Goal: Task Accomplishment & Management: Complete application form

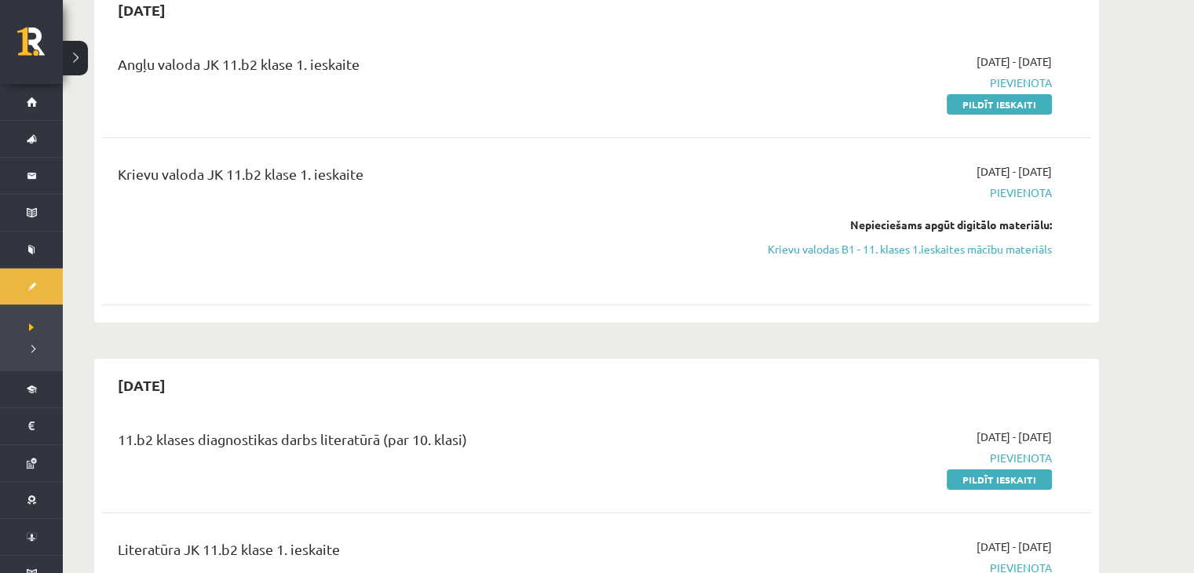
scroll to position [170, 0]
click at [1014, 111] on link "Pildīt ieskaiti" at bounding box center [999, 106] width 105 height 20
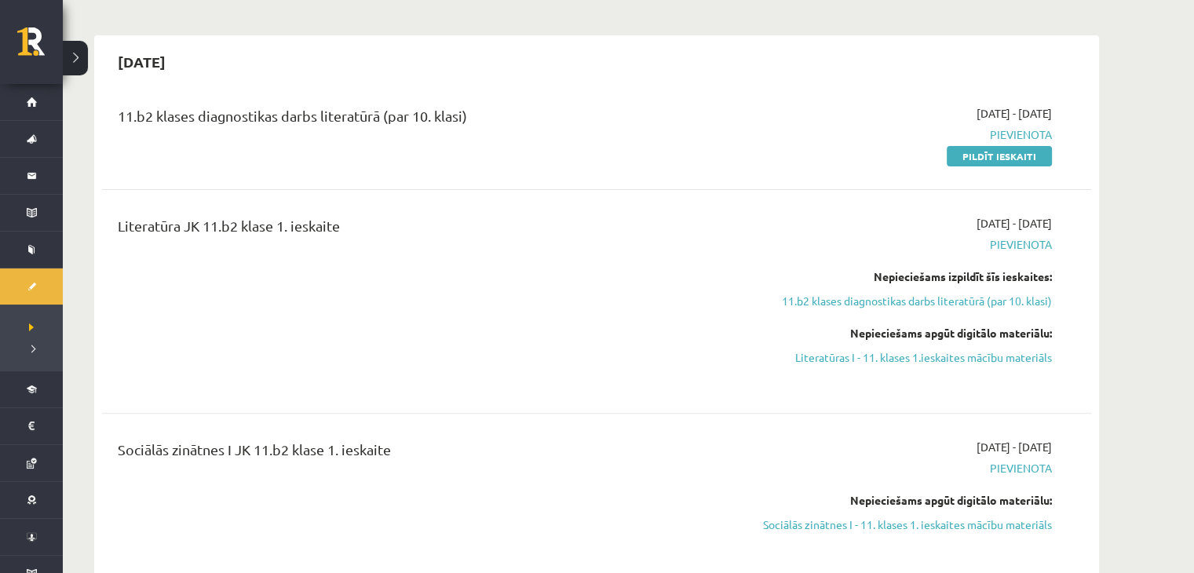
scroll to position [545, 0]
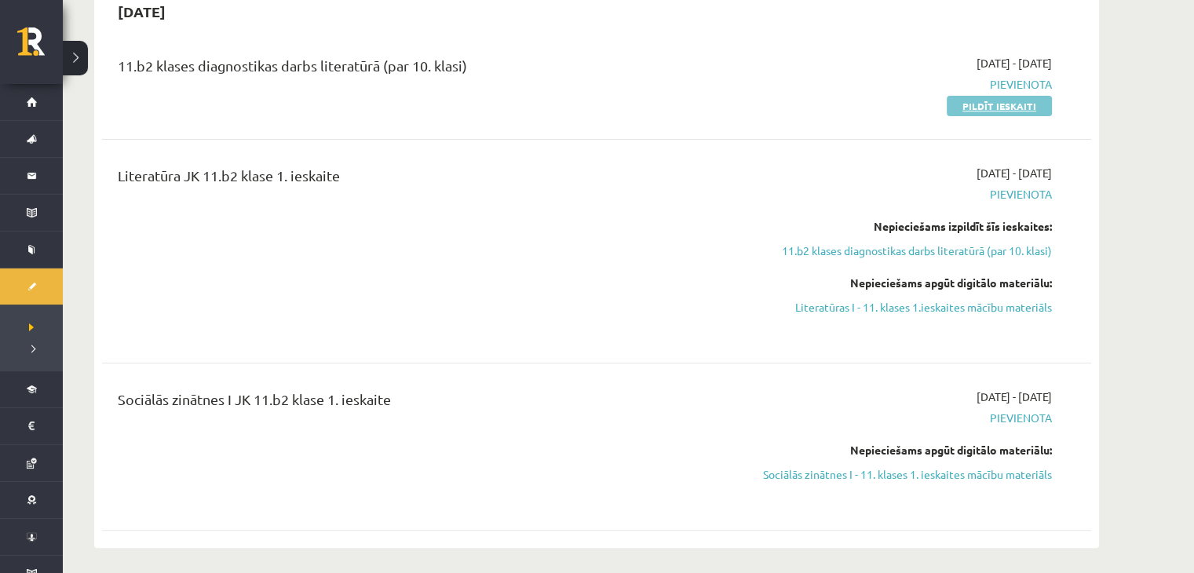
click at [1041, 110] on link "Pildīt ieskaiti" at bounding box center [999, 106] width 105 height 20
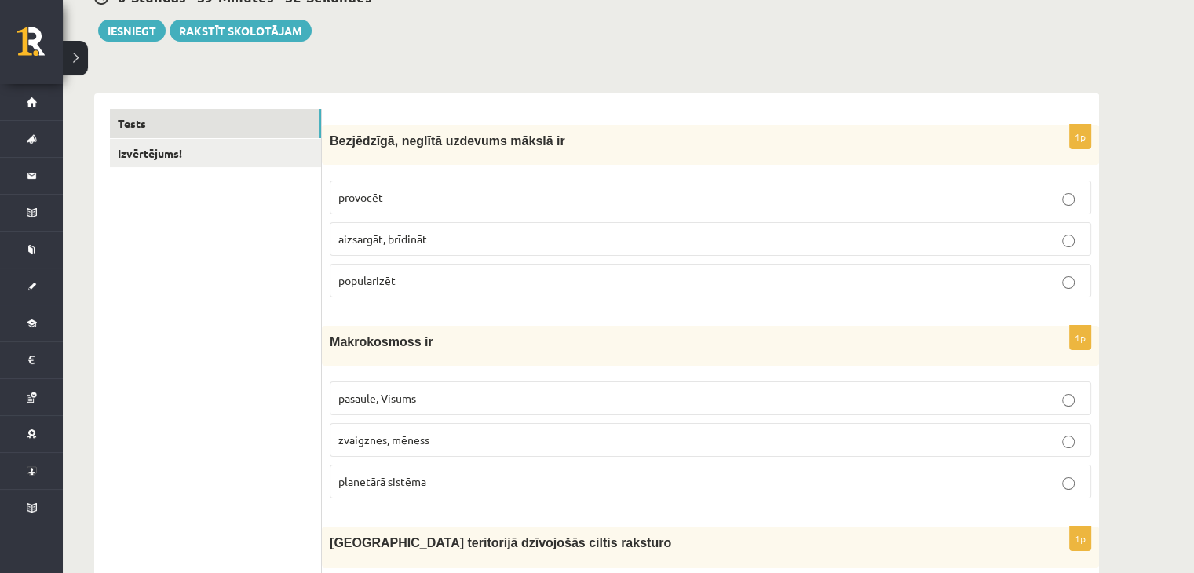
scroll to position [173, 0]
click at [231, 148] on link "Izvērtējums!" at bounding box center [215, 153] width 211 height 29
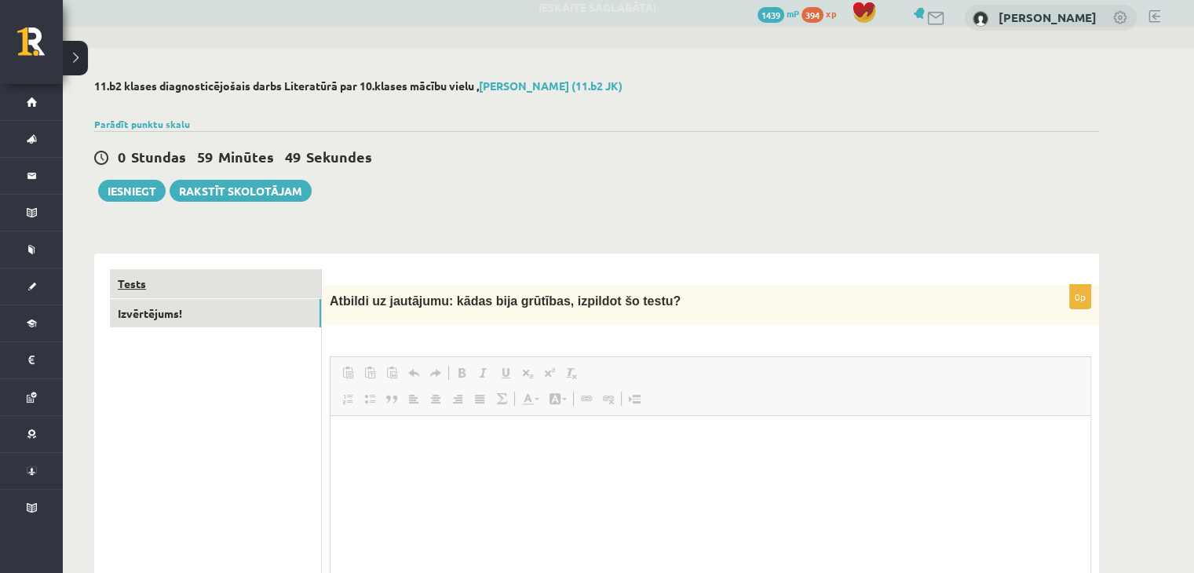
scroll to position [0, 0]
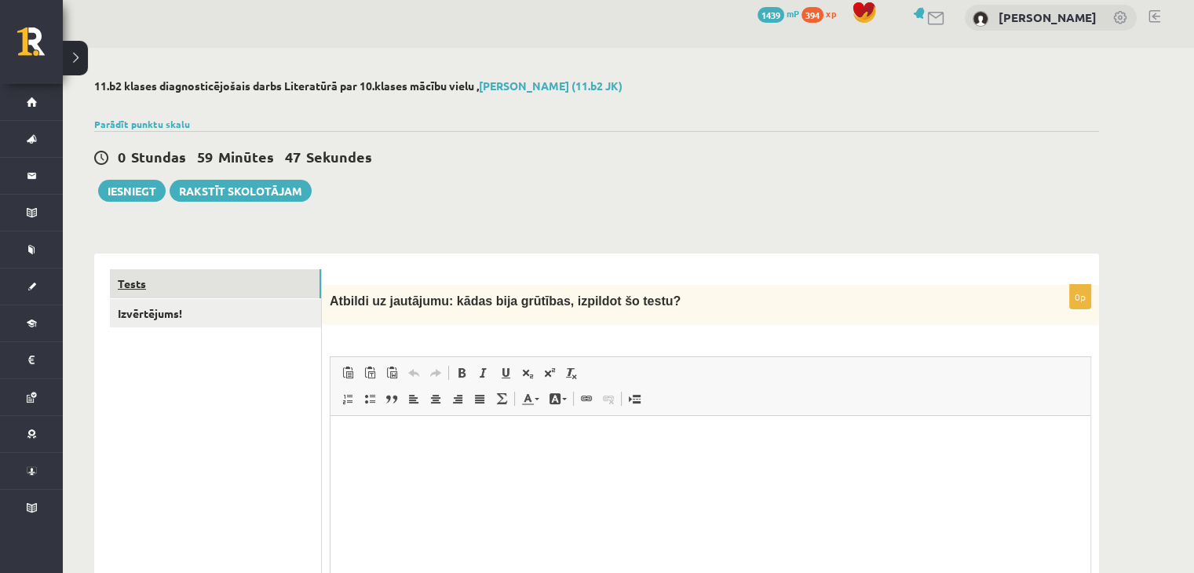
click at [280, 272] on link "Tests" at bounding box center [215, 283] width 211 height 29
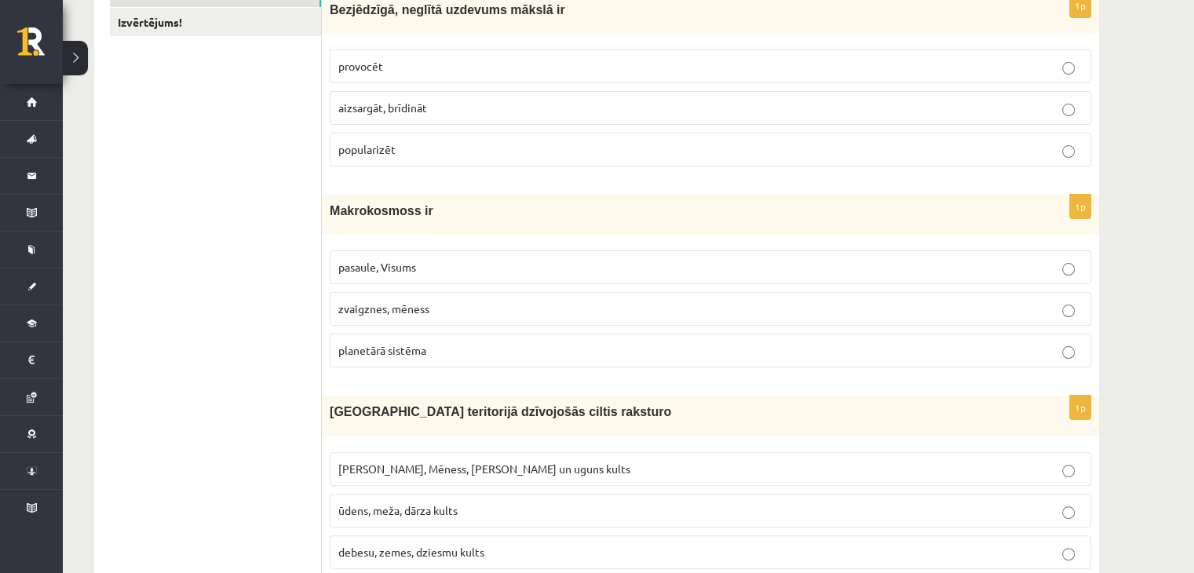
scroll to position [302, 0]
click at [613, 477] on label "Saules, Mēness, Pērkona un uguns kults" at bounding box center [711, 471] width 762 height 34
click at [579, 265] on p "pasaule, Visums" at bounding box center [710, 269] width 744 height 16
click at [599, 54] on label "provocēt" at bounding box center [711, 68] width 762 height 34
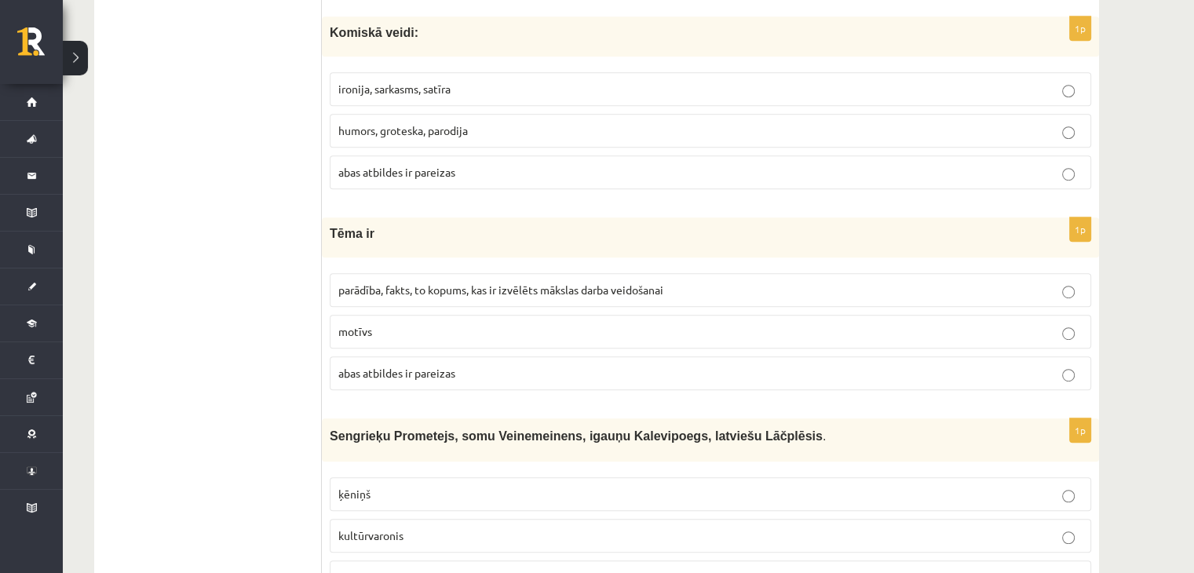
scroll to position [886, 0]
click at [936, 167] on p "abas atbildes ir pareizas" at bounding box center [710, 171] width 744 height 16
click at [802, 290] on p "parādība, fakts, to kopums, kas ir izvēlēts mākslas darba veidošanai" at bounding box center [710, 289] width 744 height 16
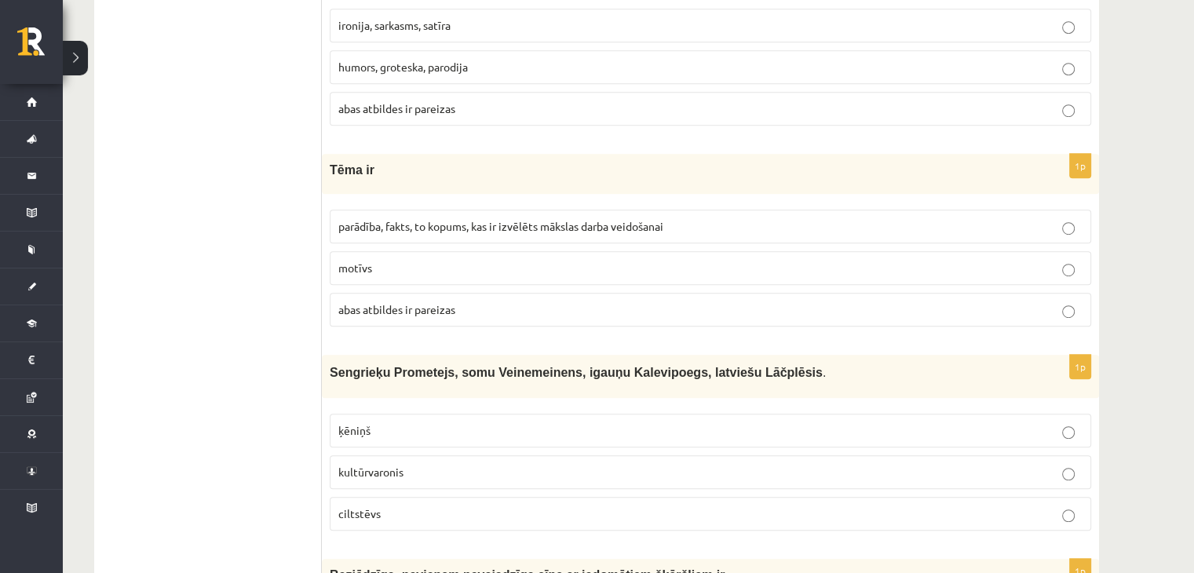
scroll to position [950, 0]
click at [726, 462] on p "kultūrvaronis" at bounding box center [710, 470] width 744 height 16
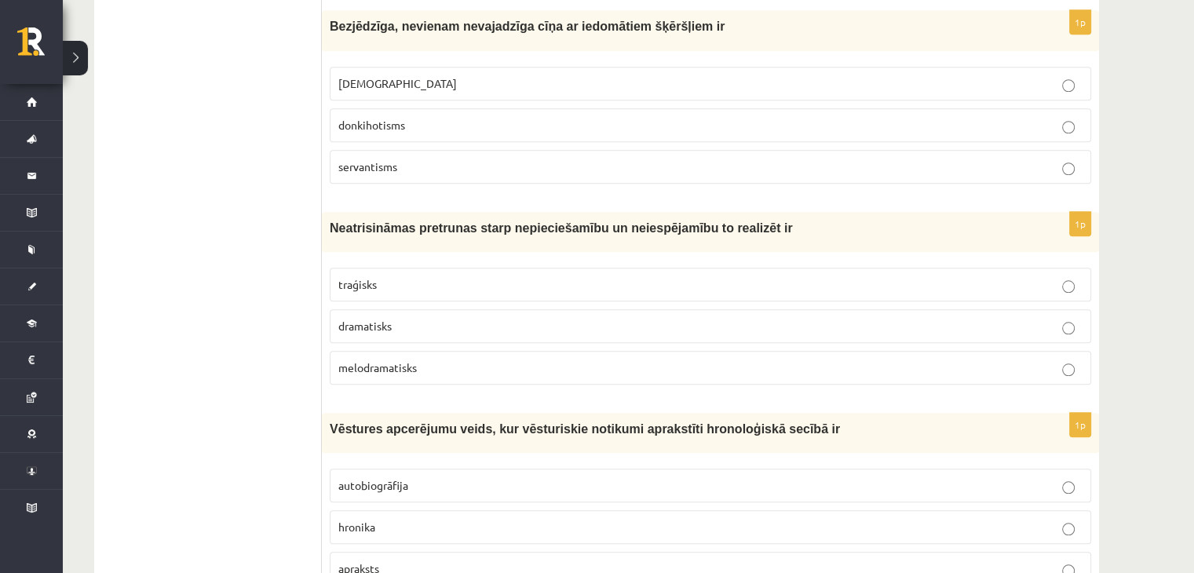
scroll to position [1498, 0]
click at [612, 116] on p "donkihotisms" at bounding box center [710, 124] width 744 height 16
click at [416, 276] on p "traģisks" at bounding box center [710, 284] width 744 height 16
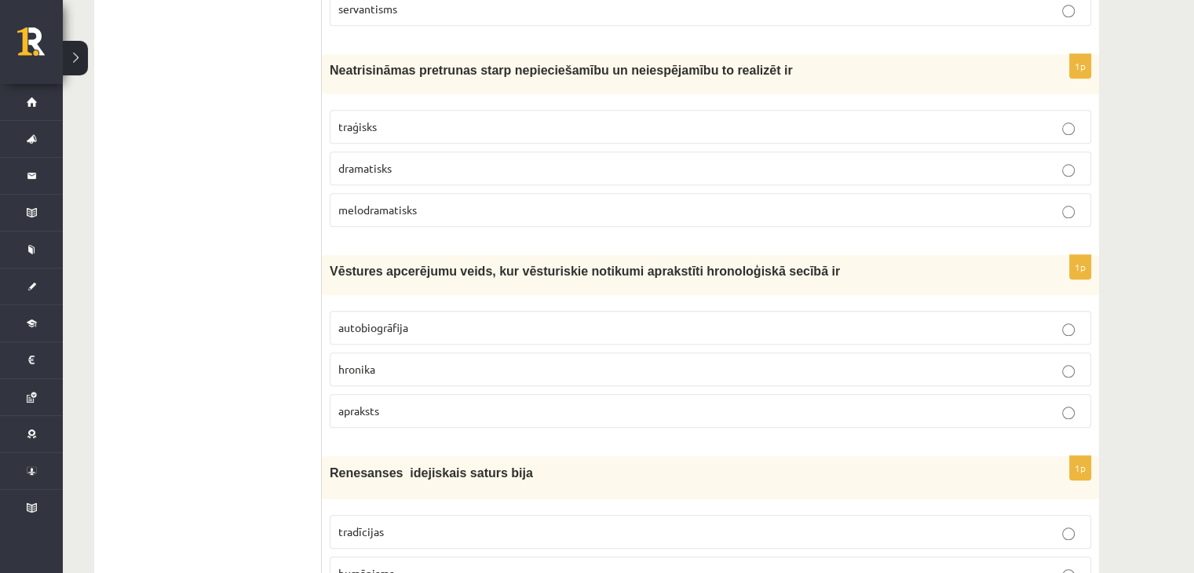
scroll to position [1655, 0]
drag, startPoint x: 248, startPoint y: 344, endPoint x: 437, endPoint y: 360, distance: 189.1
click at [437, 361] on p "hronika" at bounding box center [710, 369] width 744 height 16
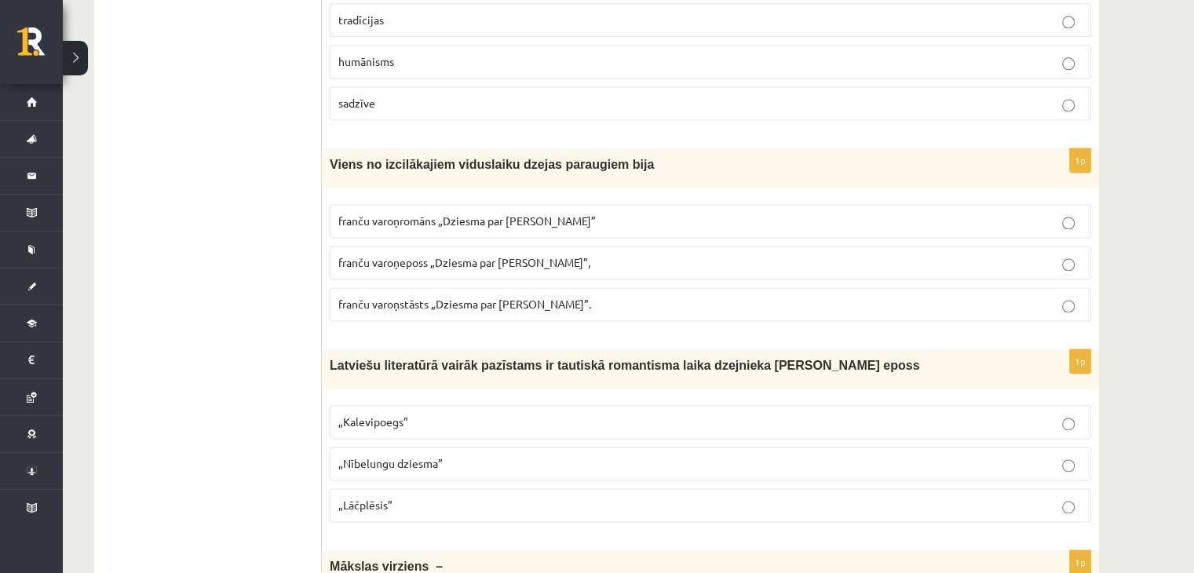
scroll to position [2168, 0]
click at [900, 495] on p "„Lāčplēsis”" at bounding box center [710, 503] width 744 height 16
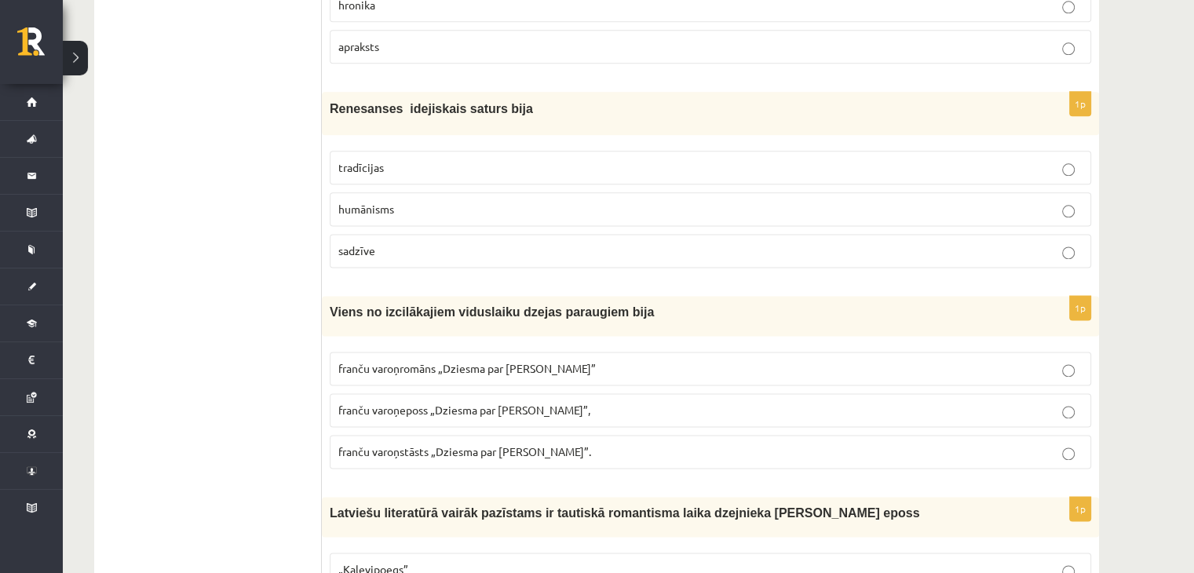
scroll to position [1985, 0]
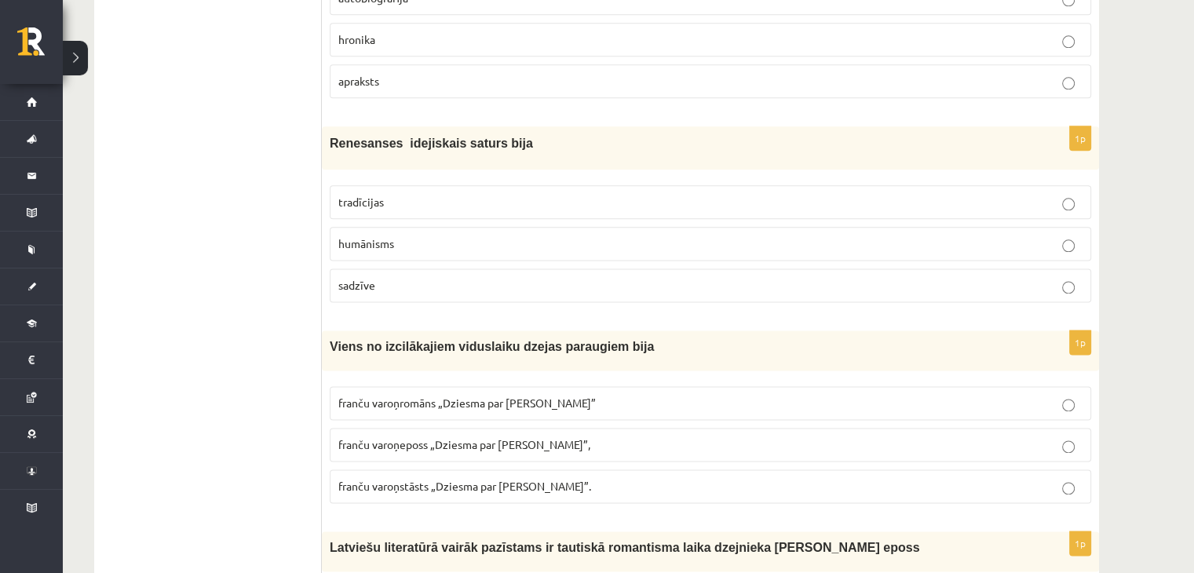
click at [751, 428] on label "franču varoņeposs „Dziesma par Rolandu”," at bounding box center [711, 445] width 762 height 34
click at [691, 227] on label "humānisms" at bounding box center [711, 244] width 762 height 34
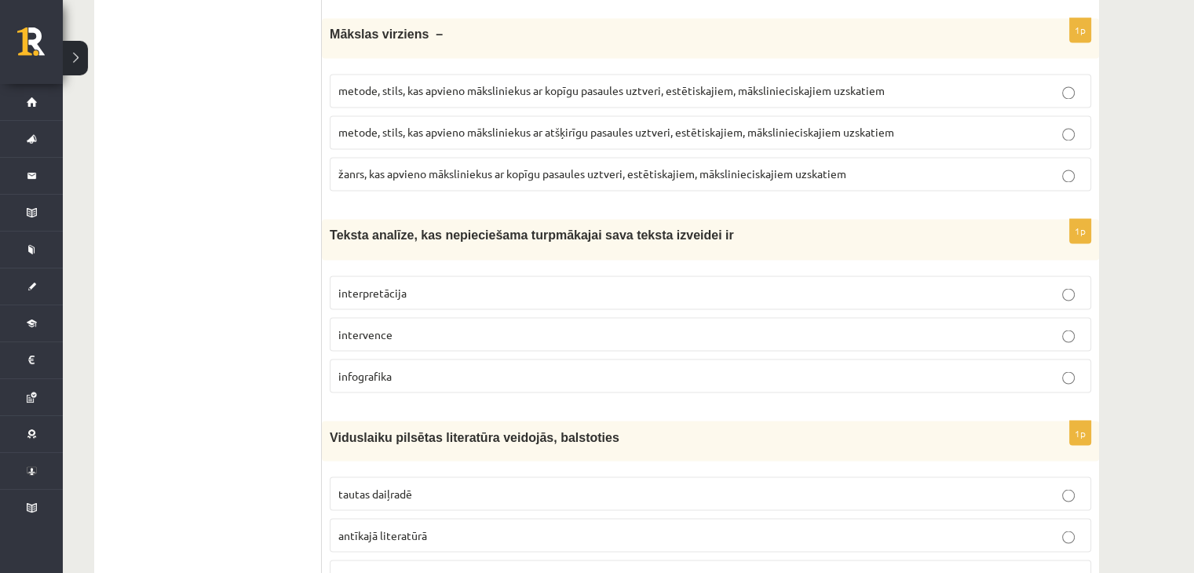
scroll to position [2701, 0]
click at [616, 82] on span "metode, stils, kas apvieno māksliniekus ar kopīgu pasaules uztveri, estētiskaji…" at bounding box center [611, 89] width 546 height 14
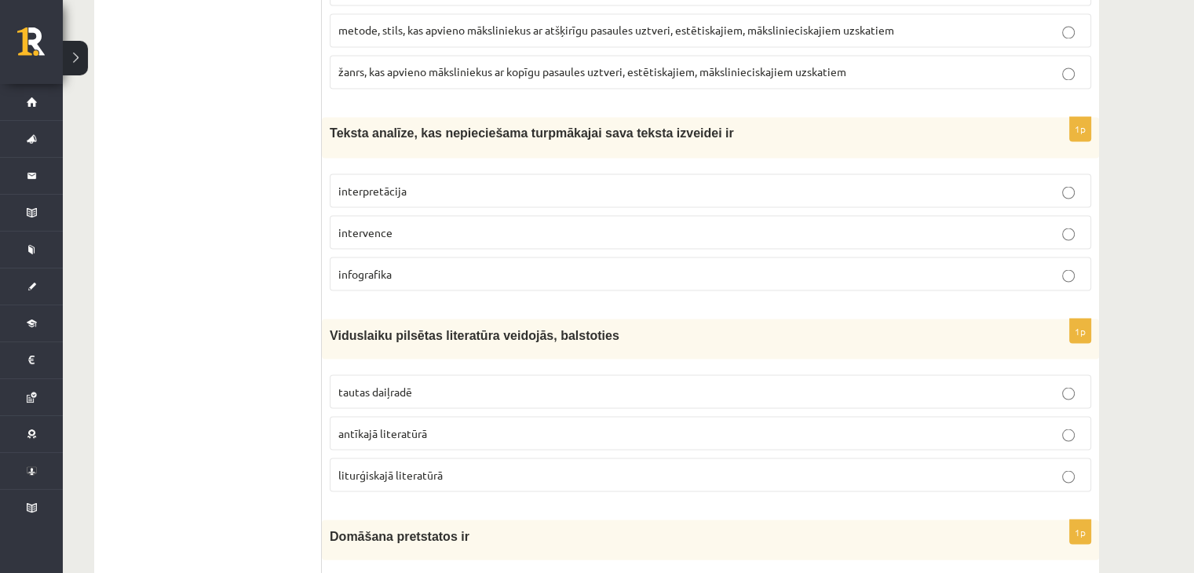
scroll to position [2804, 0]
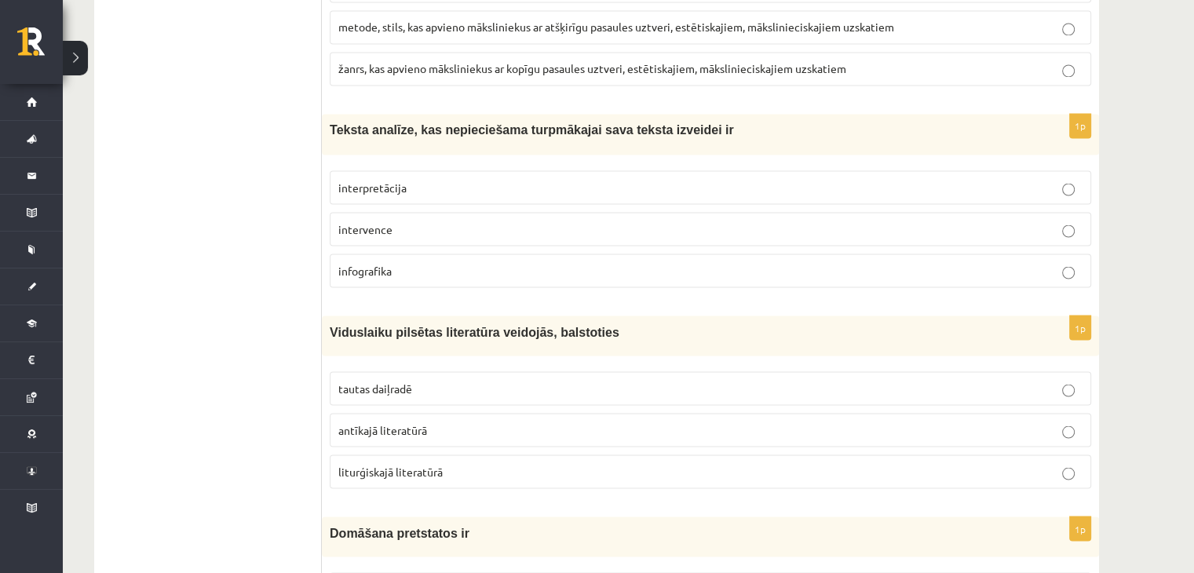
click at [425, 179] on p "interpretācija" at bounding box center [710, 187] width 744 height 16
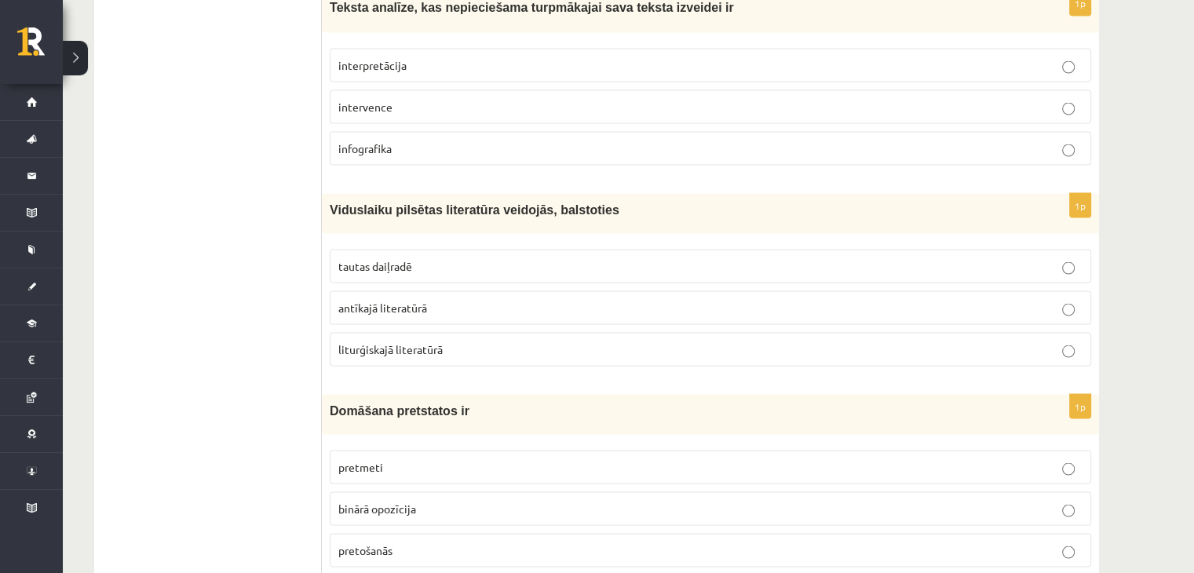
scroll to position [2928, 0]
click at [429, 257] on p "tautas daiļradē" at bounding box center [710, 265] width 744 height 16
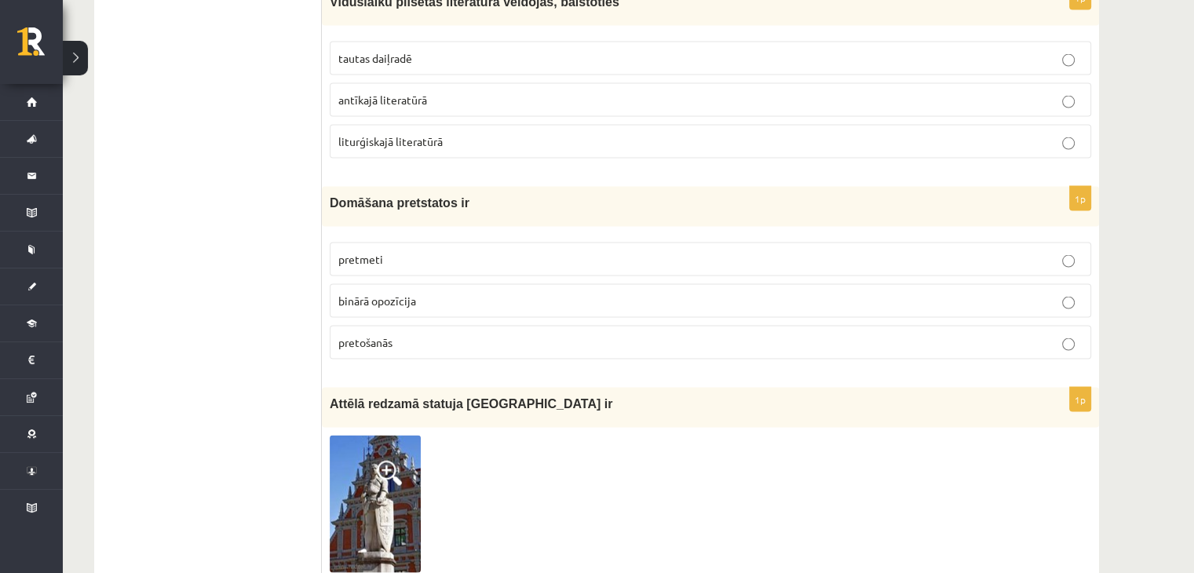
scroll to position [3404, 0]
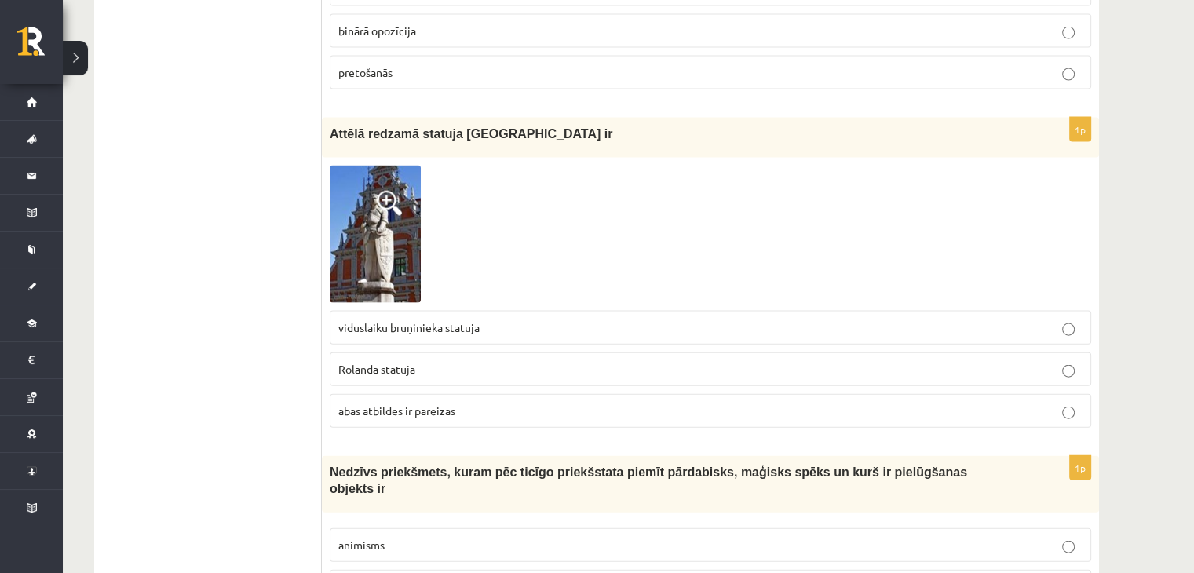
click at [415, 362] on span "Rolanda statuja" at bounding box center [376, 369] width 77 height 14
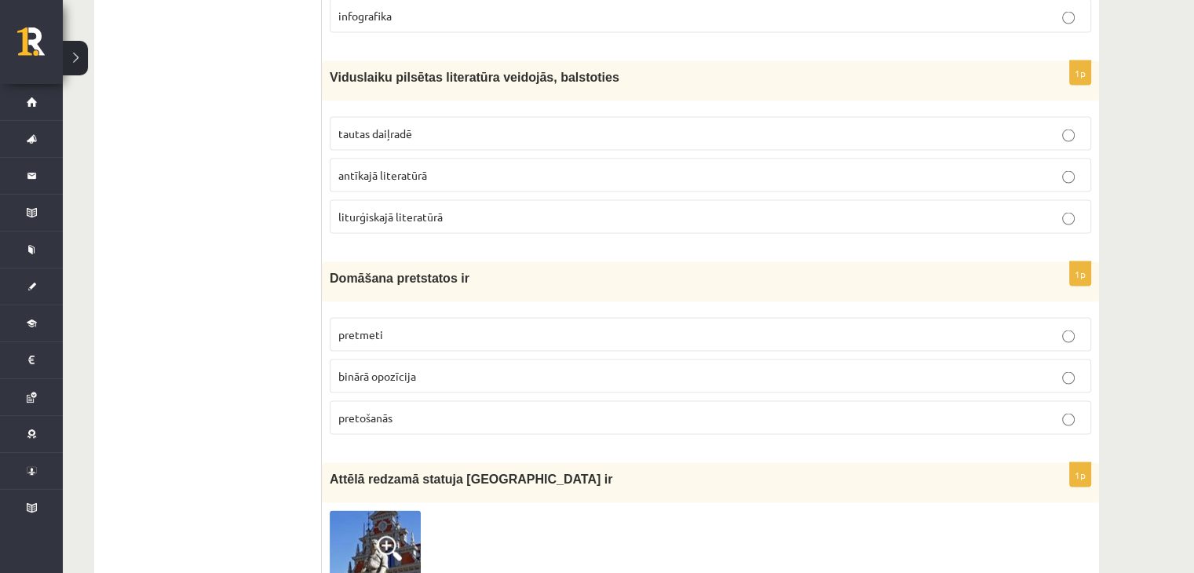
scroll to position [3046, 0]
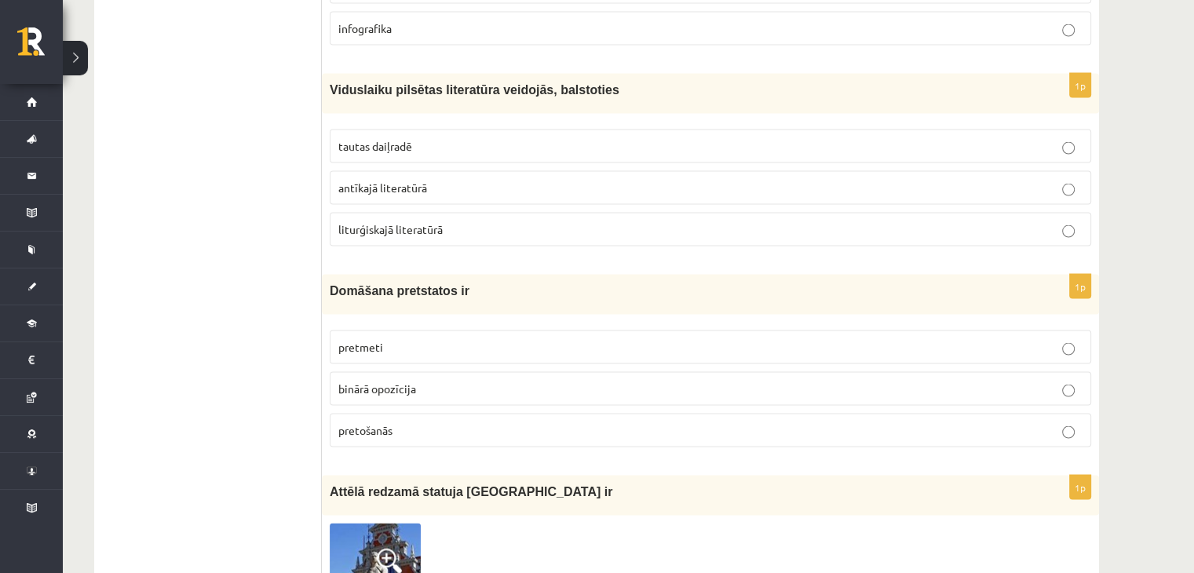
click at [378, 381] on p "binārā opozīcija" at bounding box center [710, 389] width 744 height 16
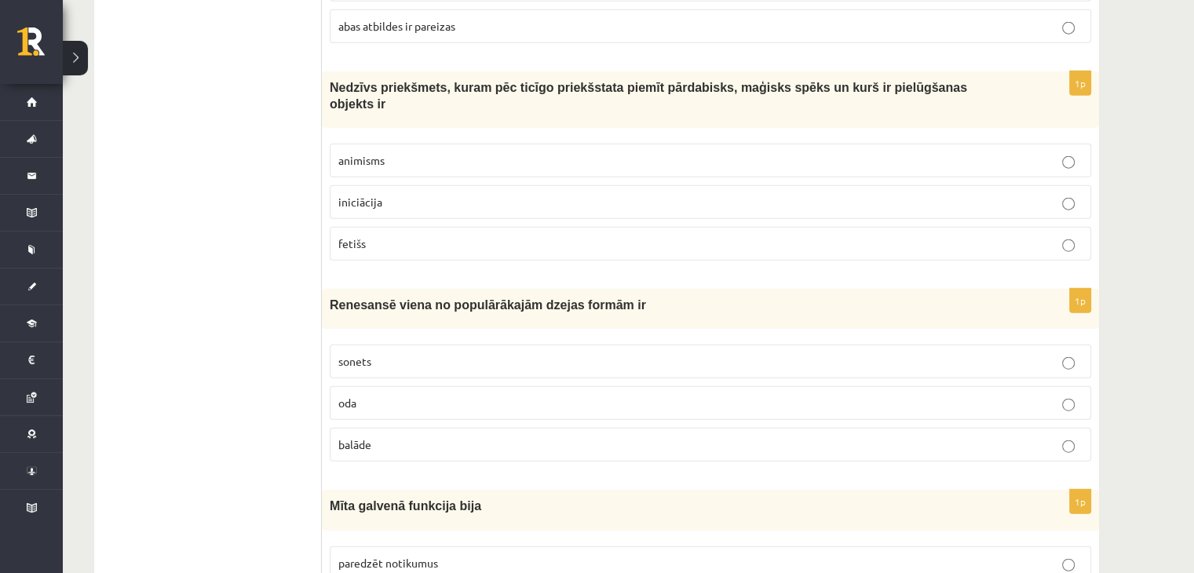
scroll to position [3787, 0]
click at [443, 237] on p "fetišs" at bounding box center [710, 245] width 744 height 16
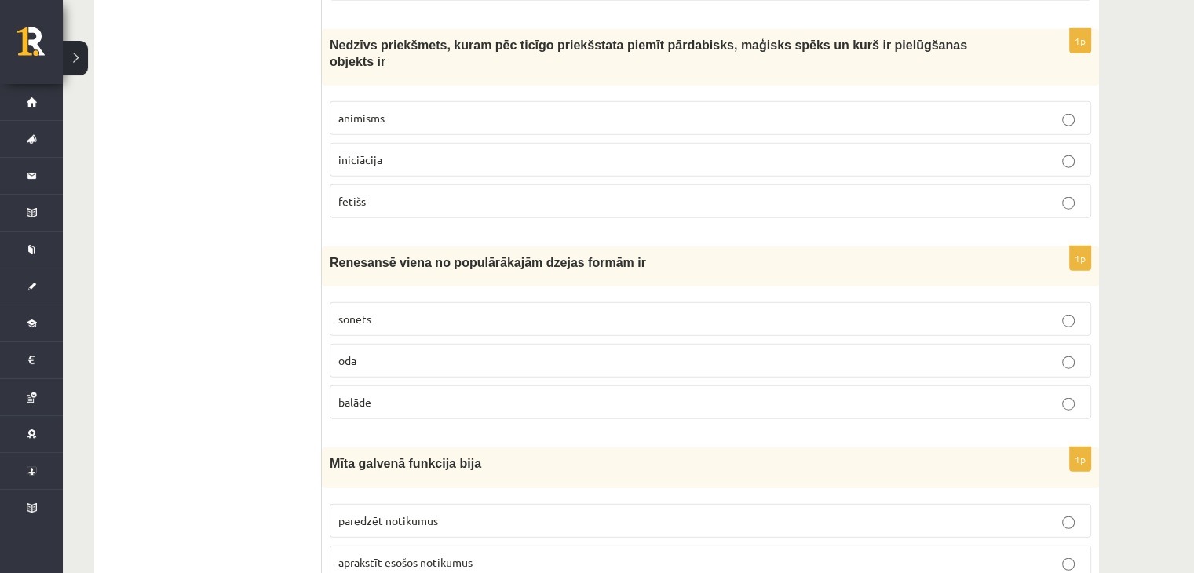
scroll to position [3831, 0]
click at [450, 311] on p "sonets" at bounding box center [710, 319] width 744 height 16
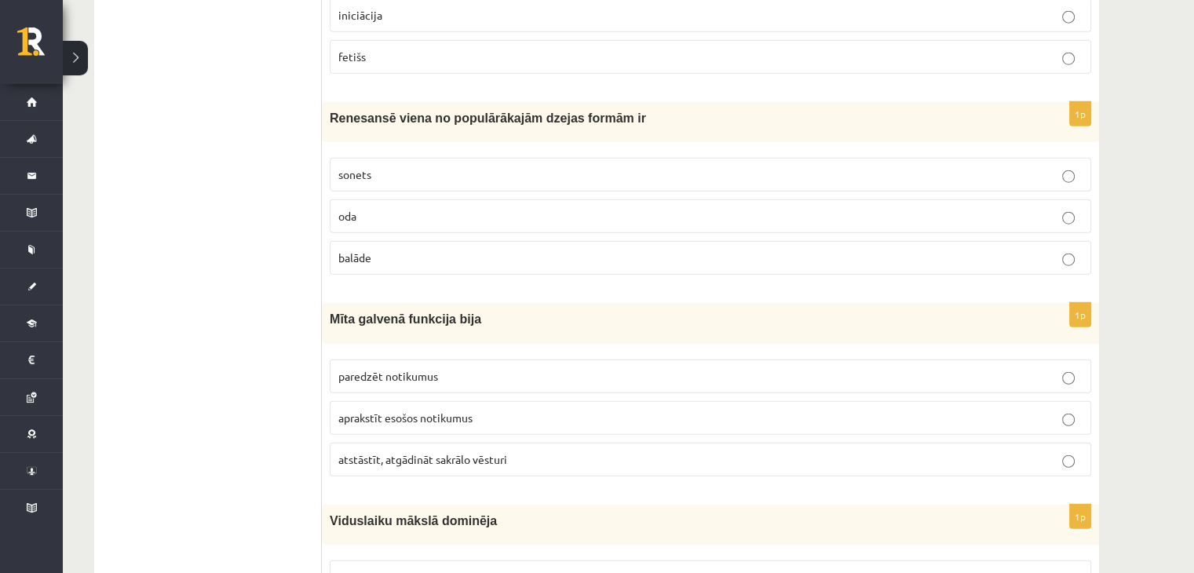
scroll to position [3976, 0]
click at [464, 452] on span "atstāstīt, atgādināt sakrālo vēsturi" at bounding box center [422, 459] width 169 height 14
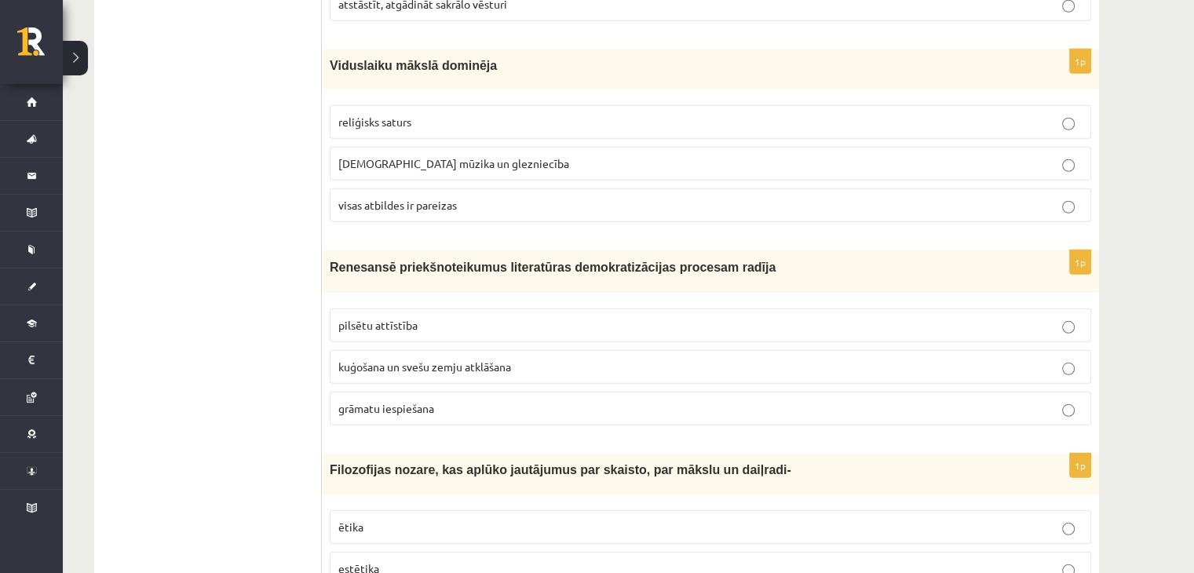
scroll to position [4432, 0]
click at [474, 196] on p "visas atbildes ir pareizas" at bounding box center [710, 204] width 744 height 16
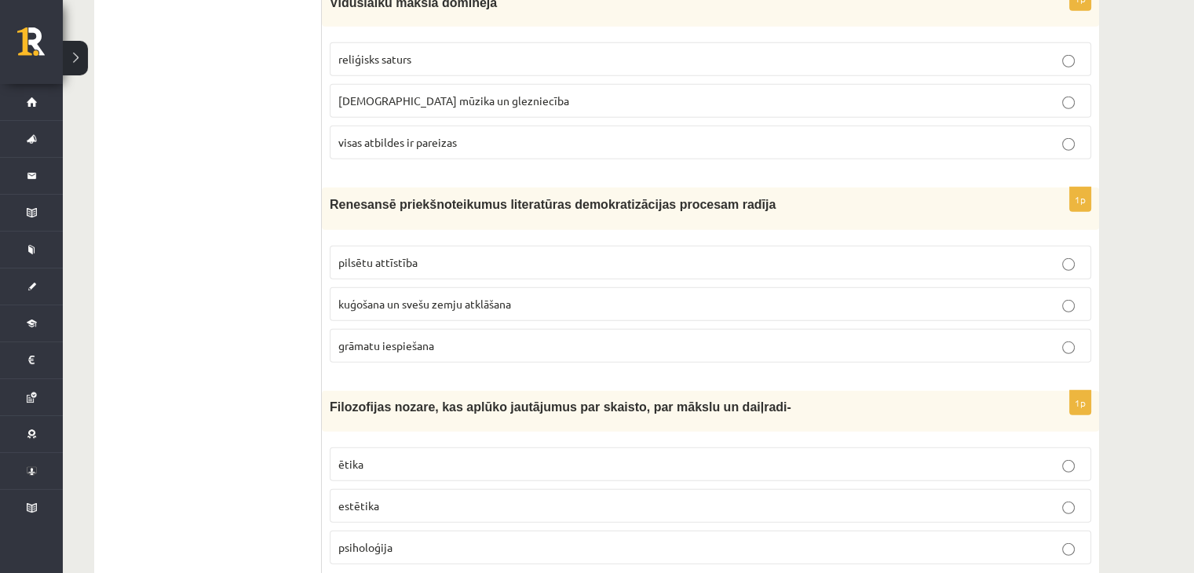
scroll to position [4494, 0]
click at [382, 498] on p "estētika" at bounding box center [710, 506] width 744 height 16
click at [436, 338] on p "grāmatu iespiešana" at bounding box center [710, 346] width 744 height 16
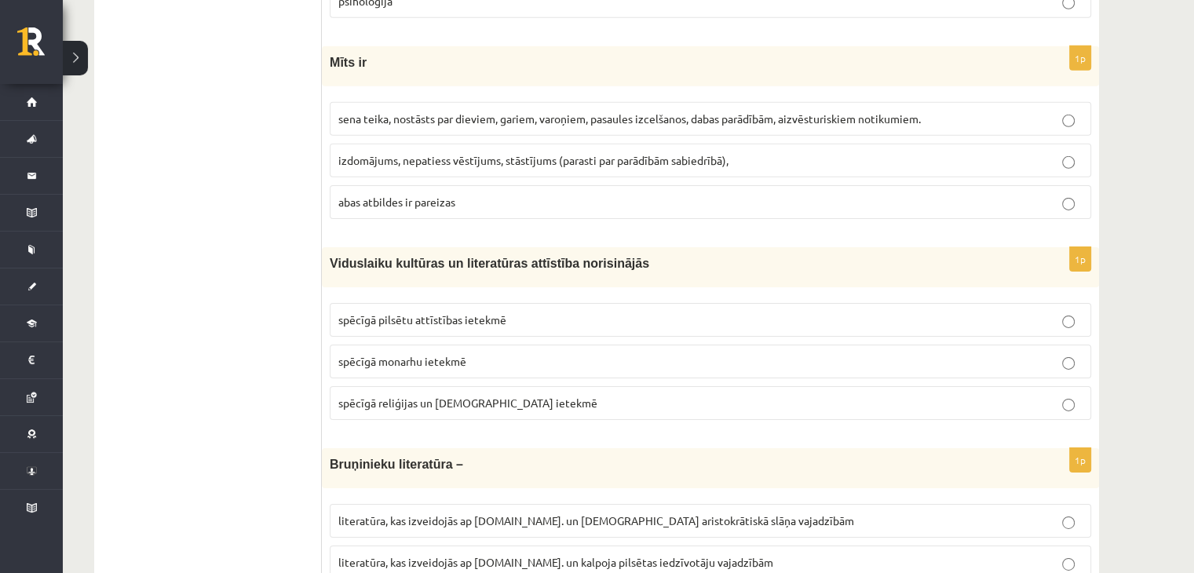
scroll to position [5042, 0]
click at [415, 110] on span "sena teika, nostāsts par dieviem, gariem, varoņiem, pasaules izcelšanos, dabas …" at bounding box center [629, 117] width 583 height 14
click at [402, 393] on p "spēcīgā reliģijas un baznīcas ietekmē" at bounding box center [710, 401] width 744 height 16
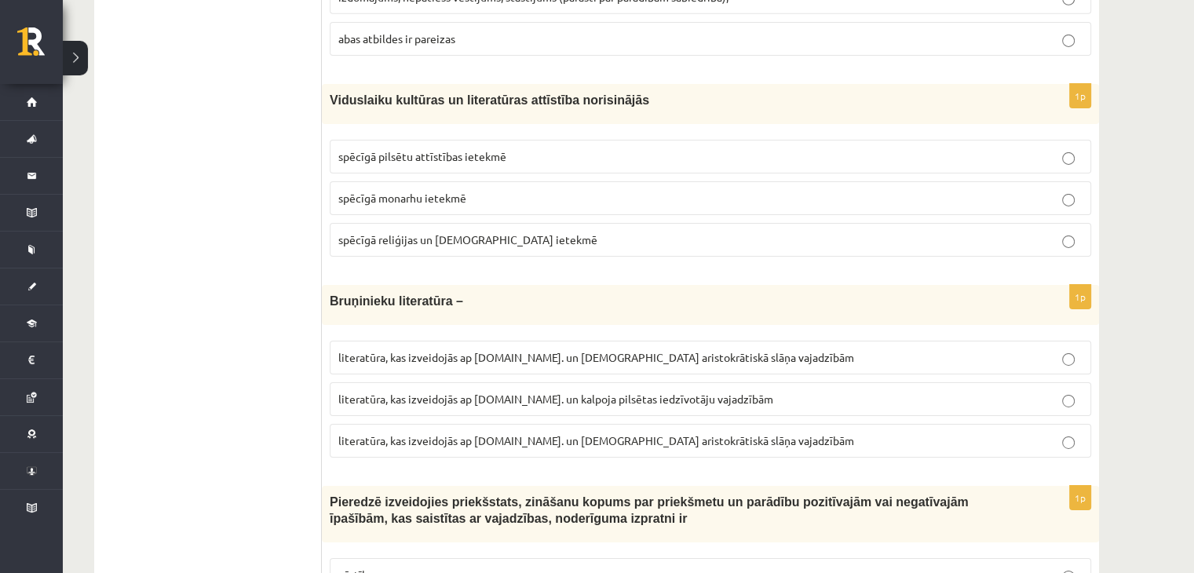
scroll to position [5204, 0]
click at [399, 423] on label "literatūra, kas izveidojās ap 12.gs. un kalpoja aristokrātiskā slāņa vajadzībām" at bounding box center [711, 440] width 762 height 34
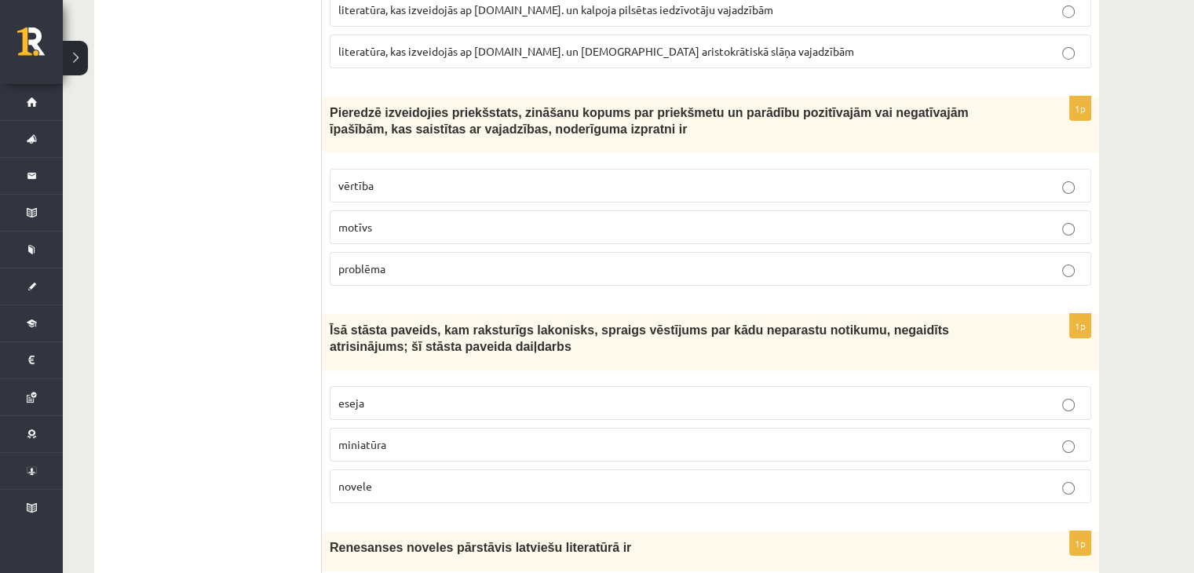
scroll to position [5590, 0]
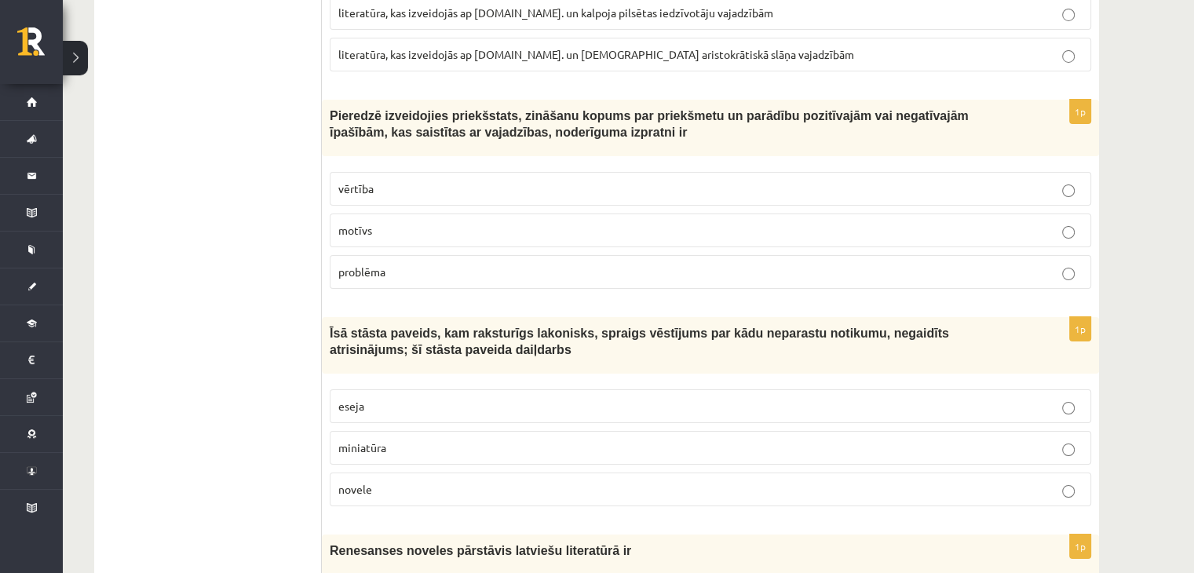
click at [491, 181] on p "vērtība" at bounding box center [710, 189] width 744 height 16
click at [401, 481] on p "novele" at bounding box center [710, 489] width 744 height 16
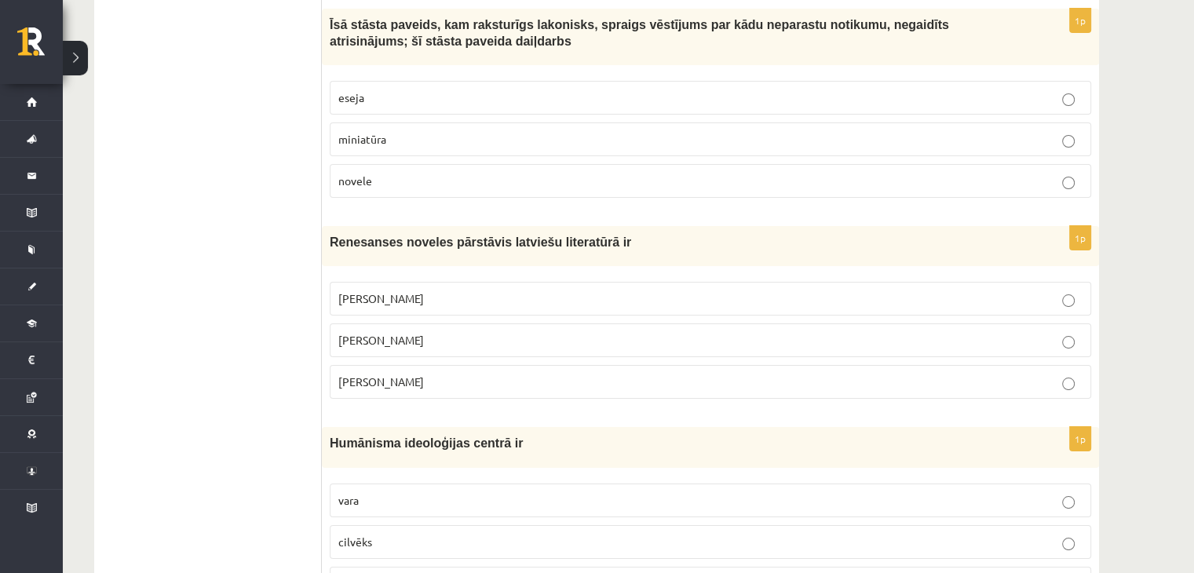
scroll to position [5939, 0]
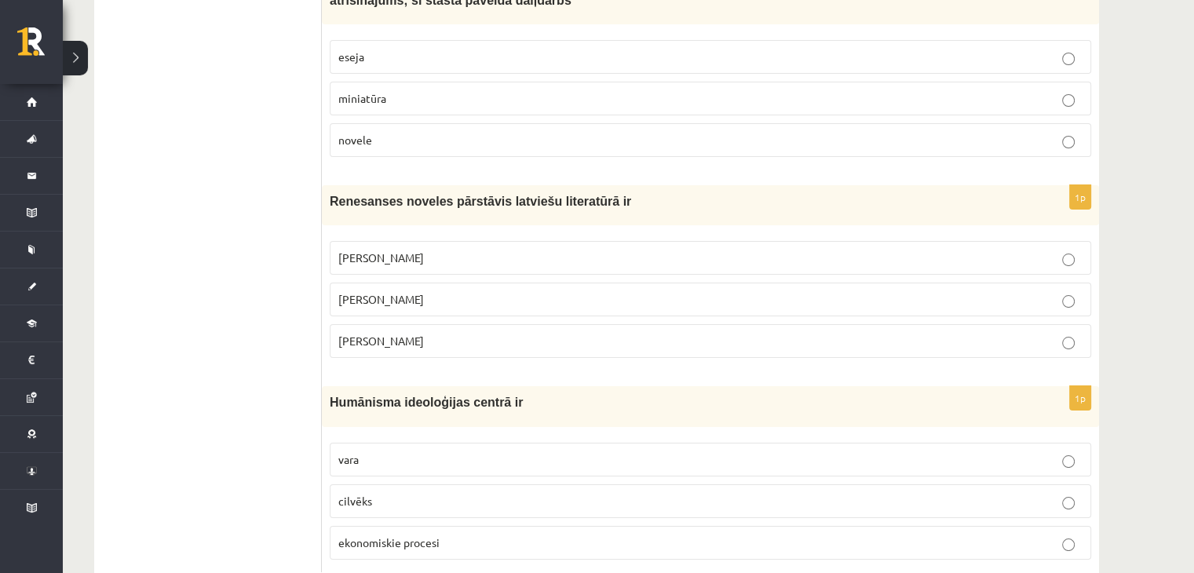
click at [415, 493] on p "cilvēks" at bounding box center [710, 501] width 744 height 16
click at [468, 333] on p "Jānis Ezeriņš" at bounding box center [710, 341] width 744 height 16
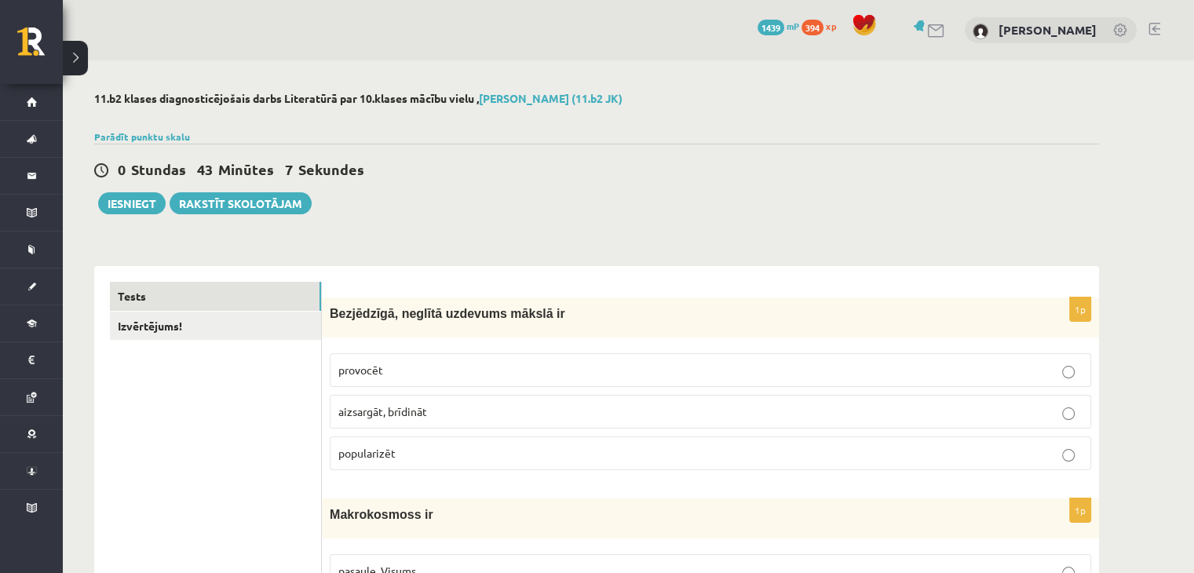
scroll to position [0, 0]
click at [273, 323] on link "Izvērtējums!" at bounding box center [215, 326] width 211 height 29
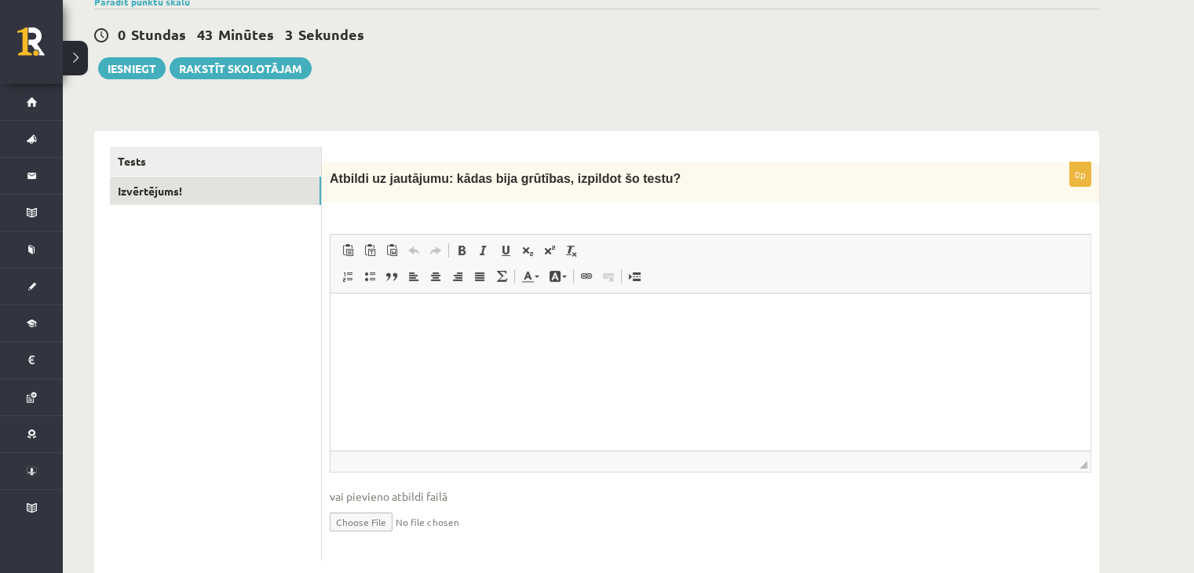
scroll to position [137, 0]
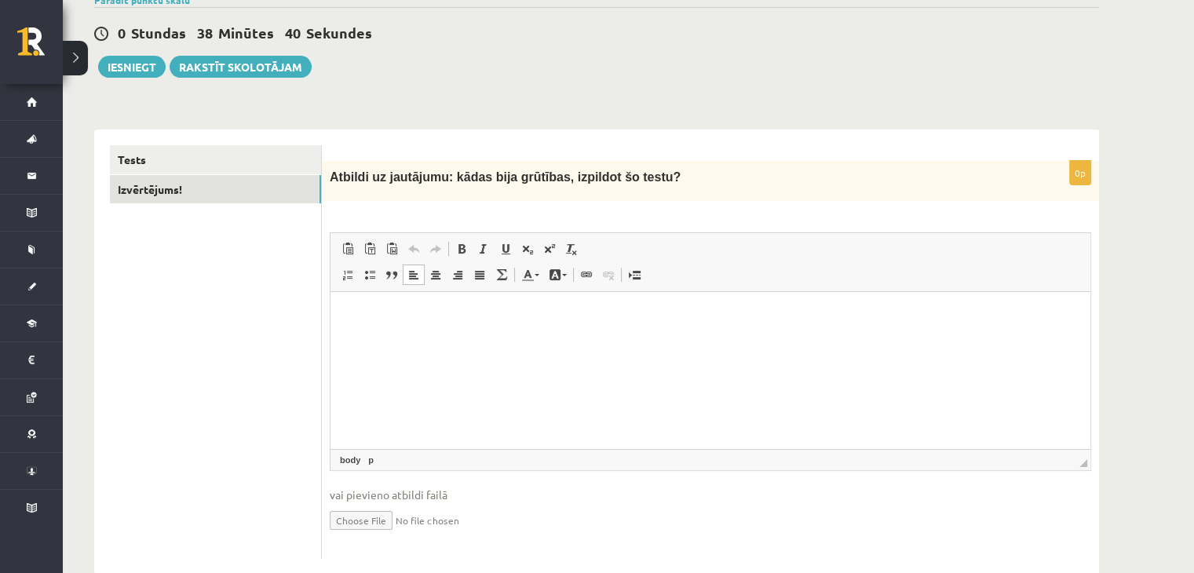
click at [833, 320] on p "Bagātinātā teksta redaktors, wiswyg-editor-user-answer-47024811539720" at bounding box center [710, 316] width 729 height 16
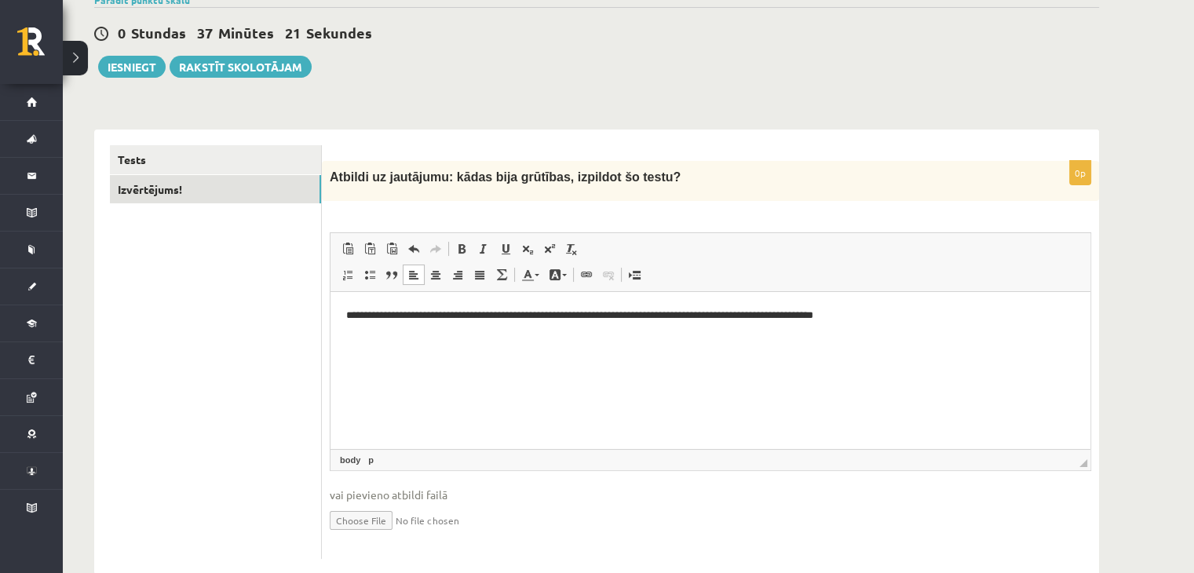
click at [437, 320] on p "**********" at bounding box center [710, 316] width 729 height 16
click at [798, 318] on p "**********" at bounding box center [710, 316] width 729 height 16
click at [802, 318] on p "**********" at bounding box center [710, 316] width 729 height 16
click at [511, 326] on html "**********" at bounding box center [711, 316] width 760 height 48
click at [517, 322] on p "**********" at bounding box center [710, 316] width 729 height 16
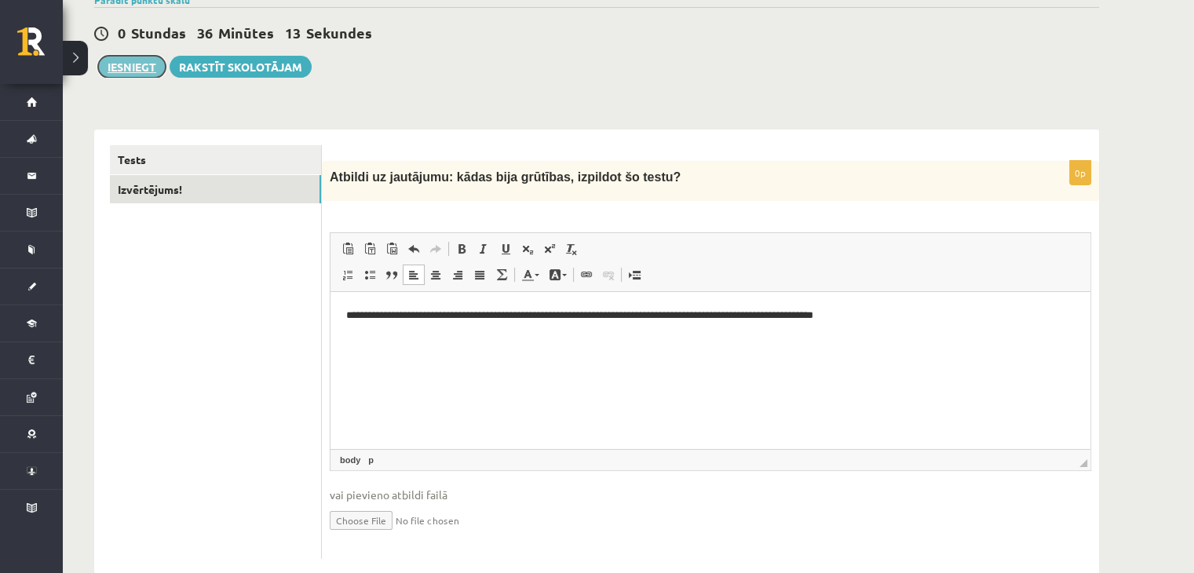
click at [119, 65] on button "Iesniegt" at bounding box center [132, 67] width 68 height 22
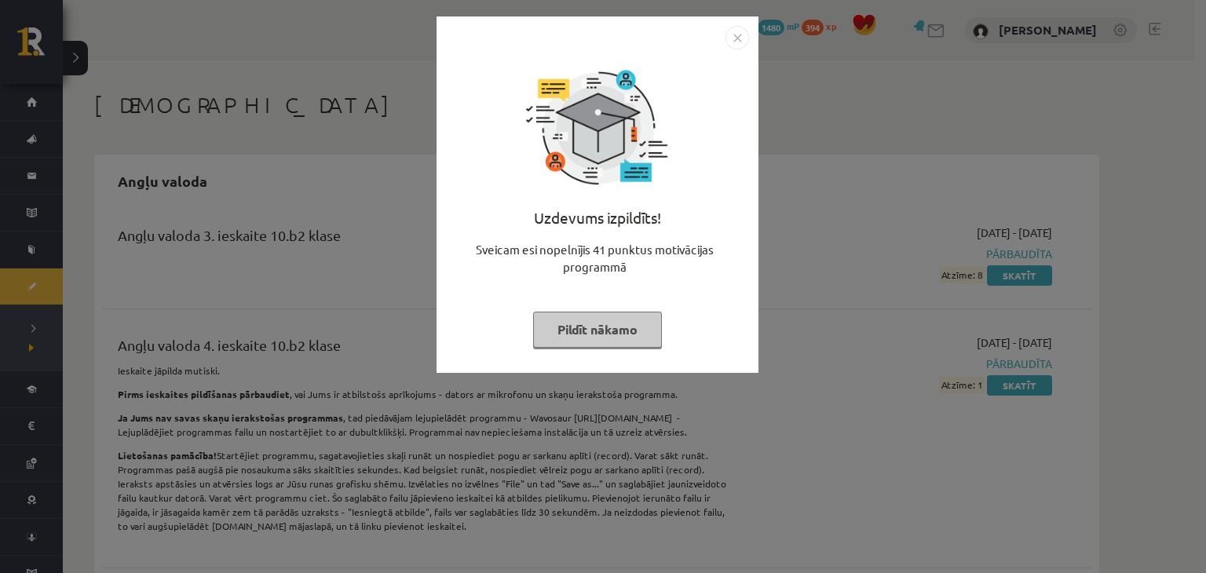
click at [740, 43] on img "Close" at bounding box center [737, 38] width 24 height 24
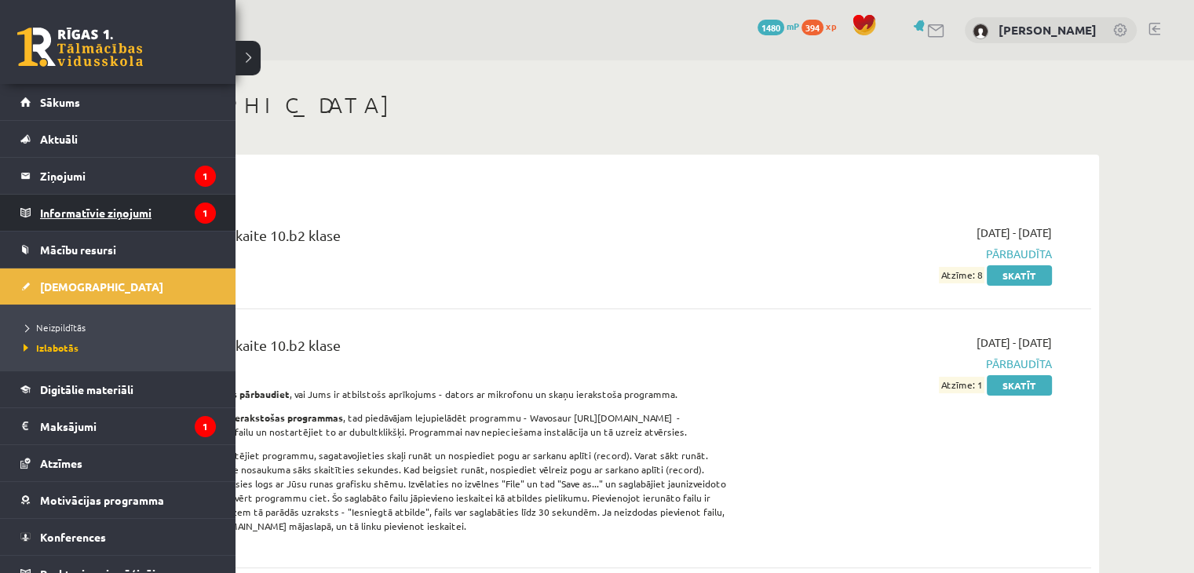
click at [110, 204] on legend "Informatīvie ziņojumi 1" at bounding box center [128, 213] width 176 height 36
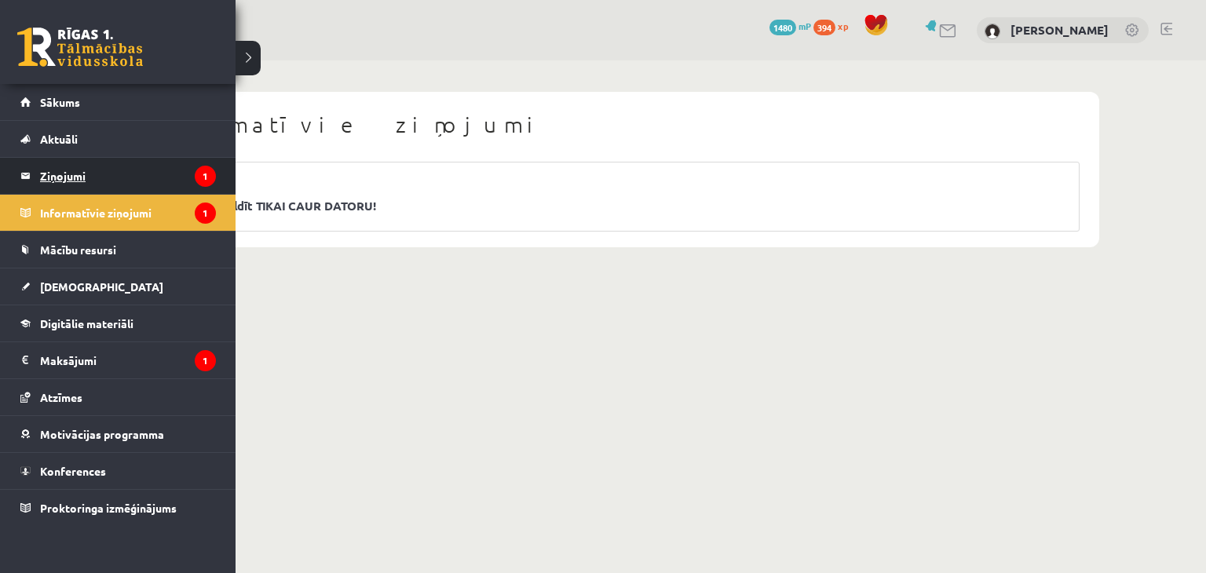
click at [46, 180] on legend "Ziņojumi 1" at bounding box center [128, 176] width 176 height 36
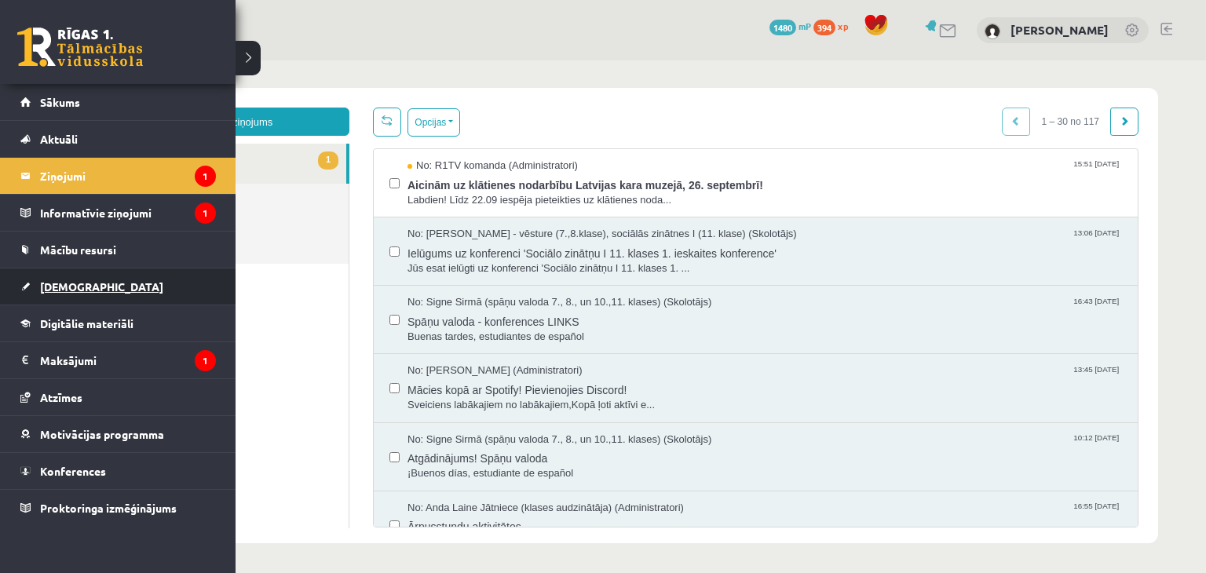
click at [95, 279] on link "[DEMOGRAPHIC_DATA]" at bounding box center [117, 286] width 195 height 36
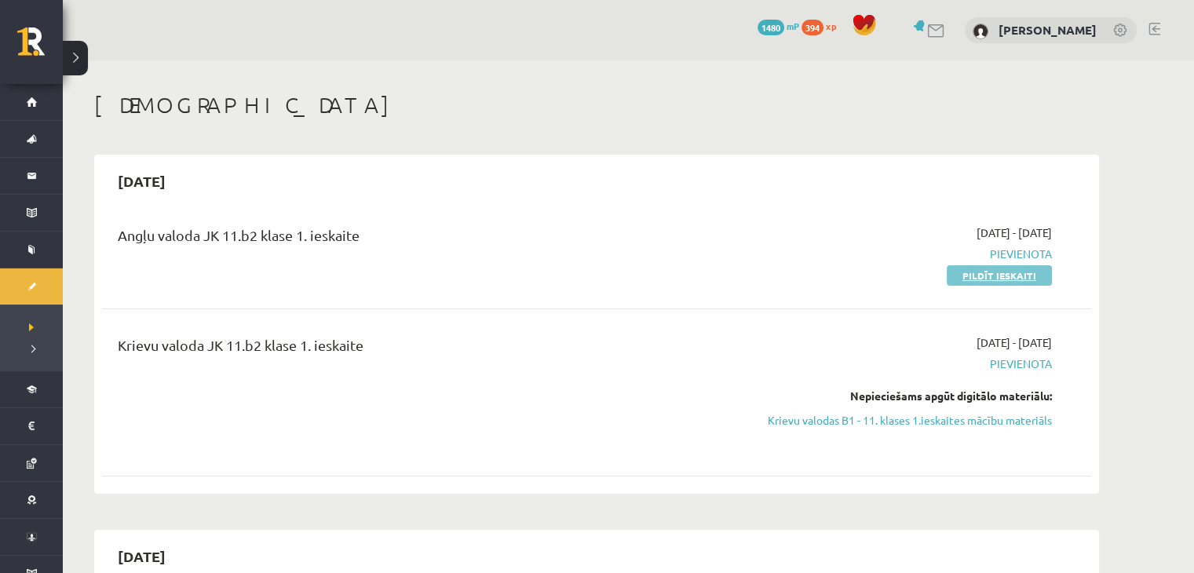
click at [992, 272] on link "Pildīt ieskaiti" at bounding box center [999, 275] width 105 height 20
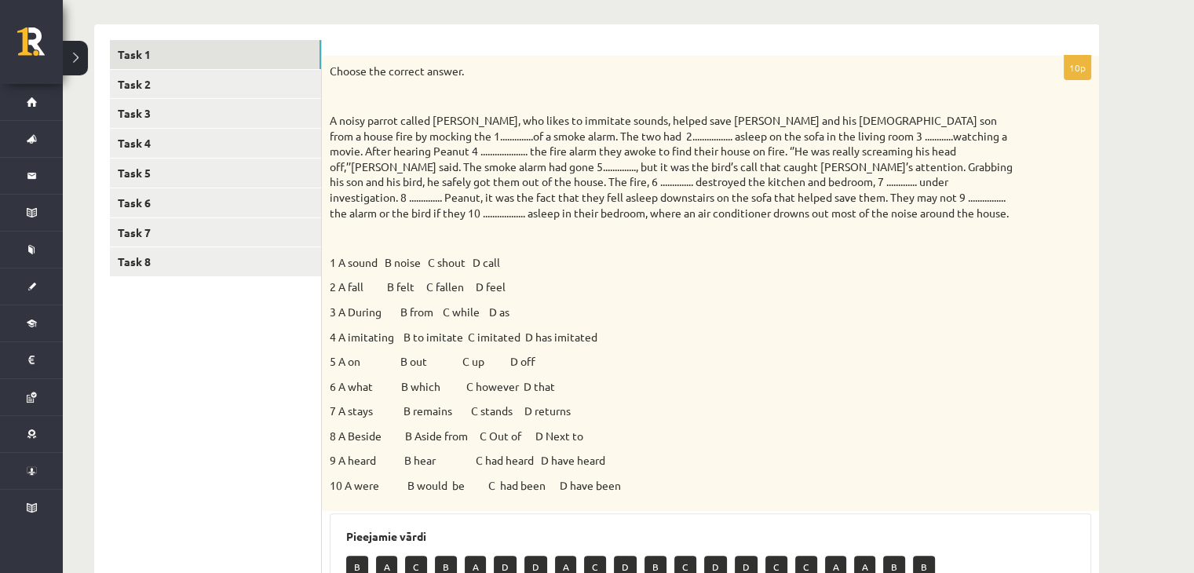
scroll to position [236, 0]
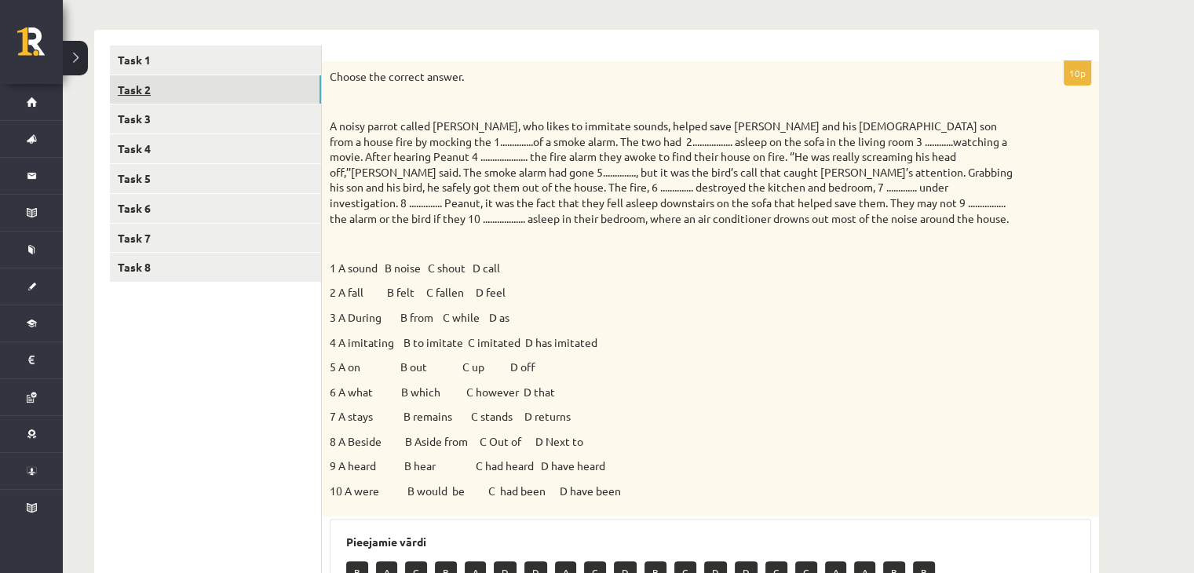
click at [155, 95] on link "Task 2" at bounding box center [215, 89] width 211 height 29
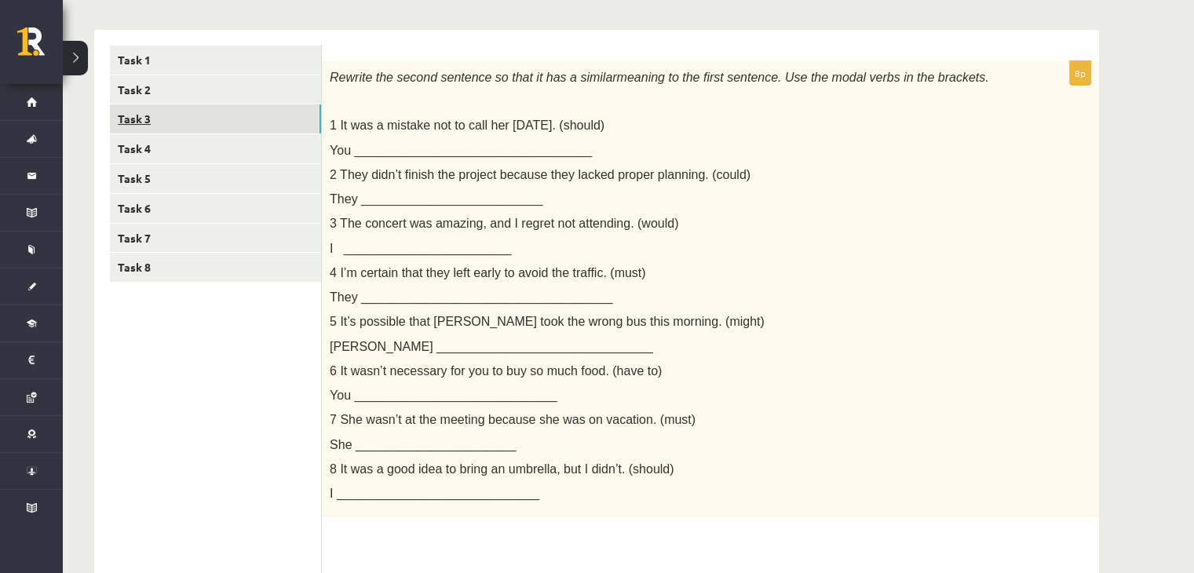
click at [155, 129] on link "Task 3" at bounding box center [215, 118] width 211 height 29
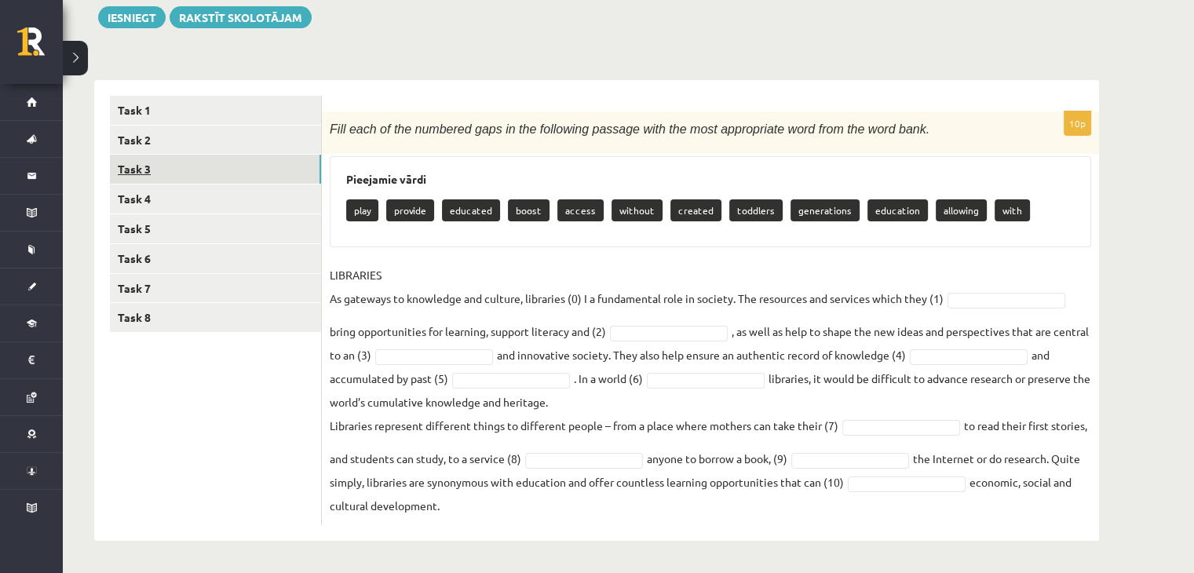
scroll to position [186, 0]
click at [157, 193] on link "Task 4" at bounding box center [215, 198] width 211 height 29
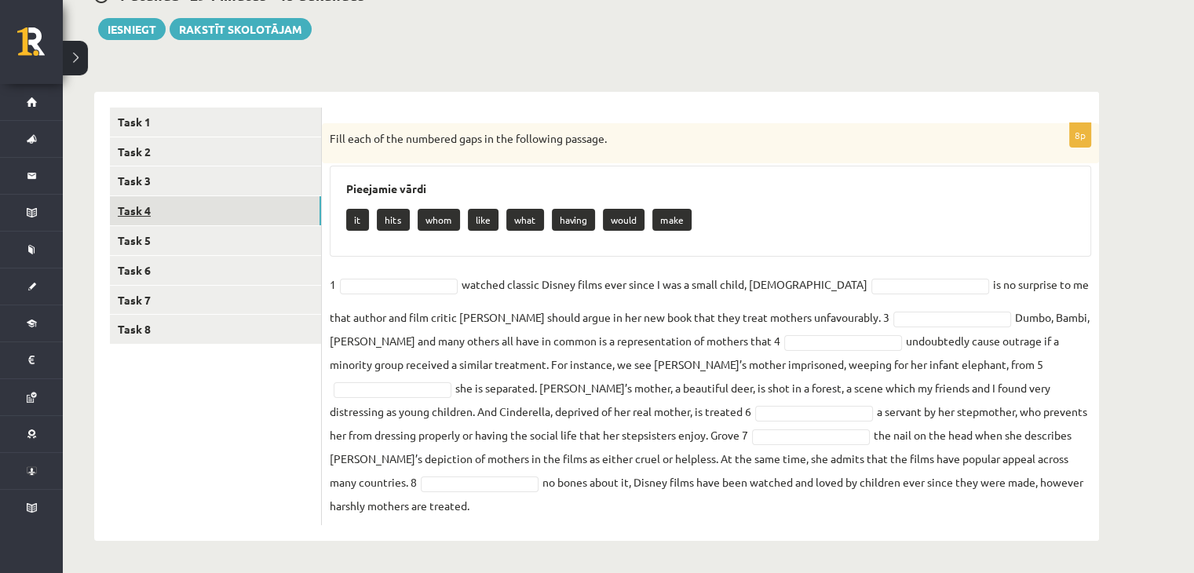
scroll to position [151, 0]
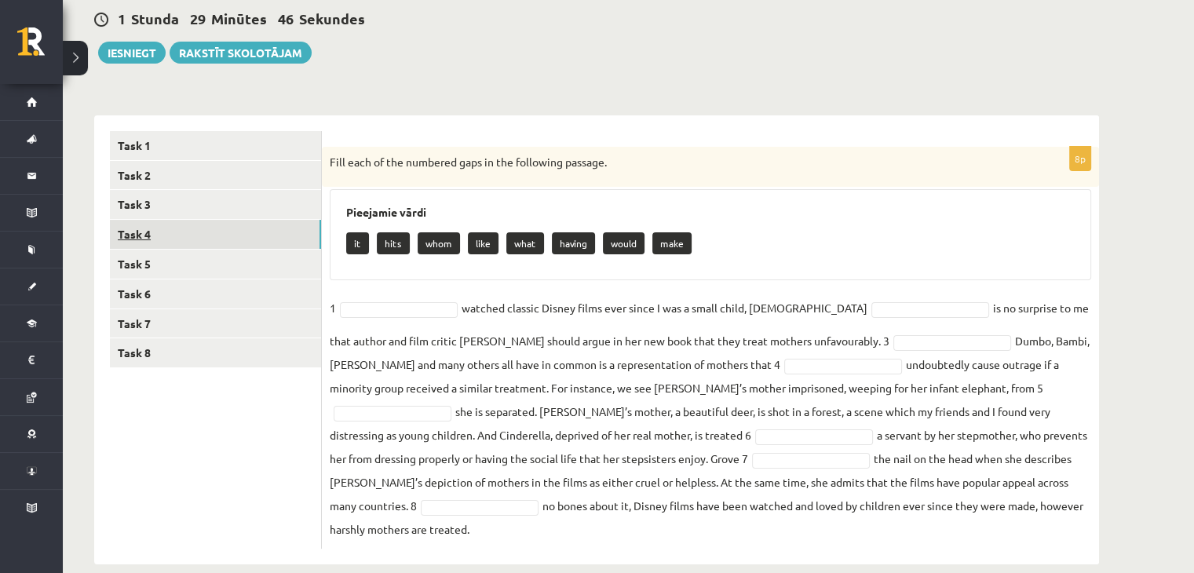
click at [149, 243] on link "Task 4" at bounding box center [215, 234] width 211 height 29
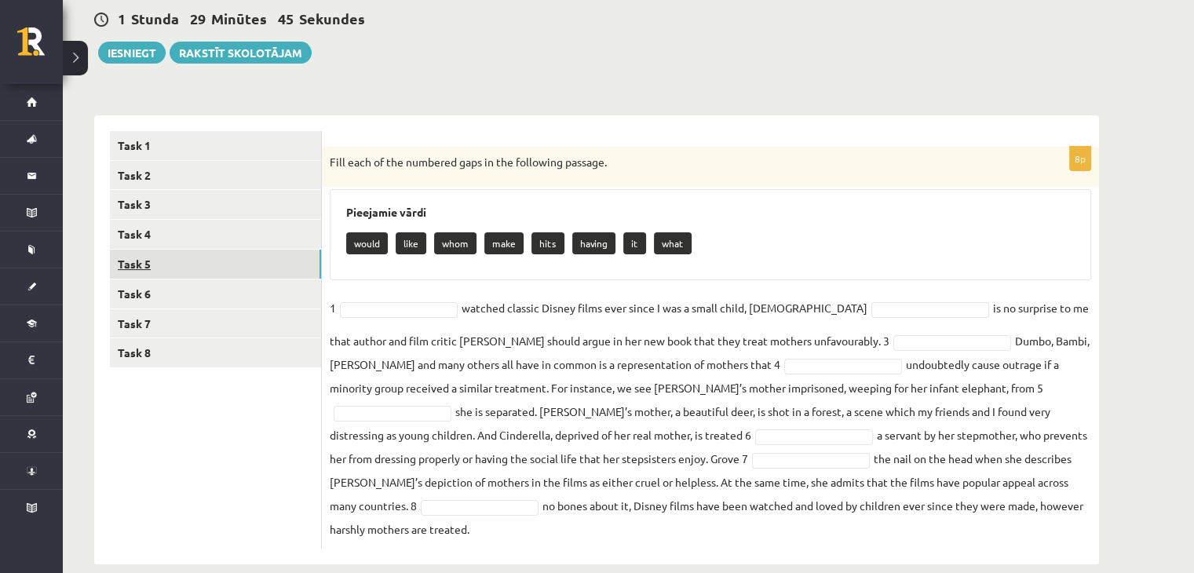
click at [147, 274] on link "Task 5" at bounding box center [215, 264] width 211 height 29
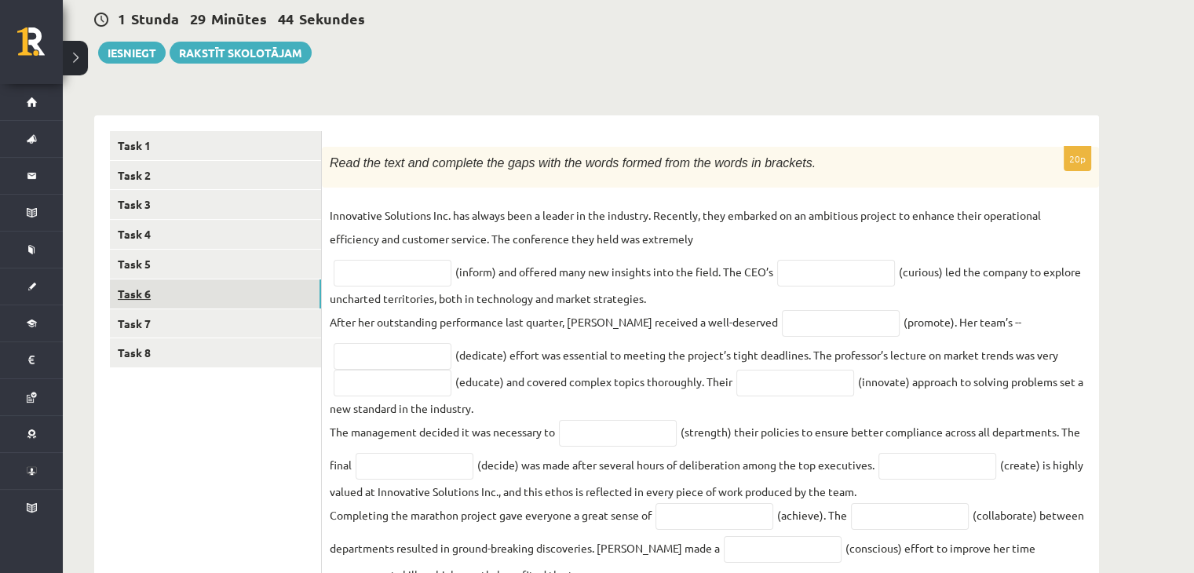
click at [153, 296] on link "Task 6" at bounding box center [215, 293] width 211 height 29
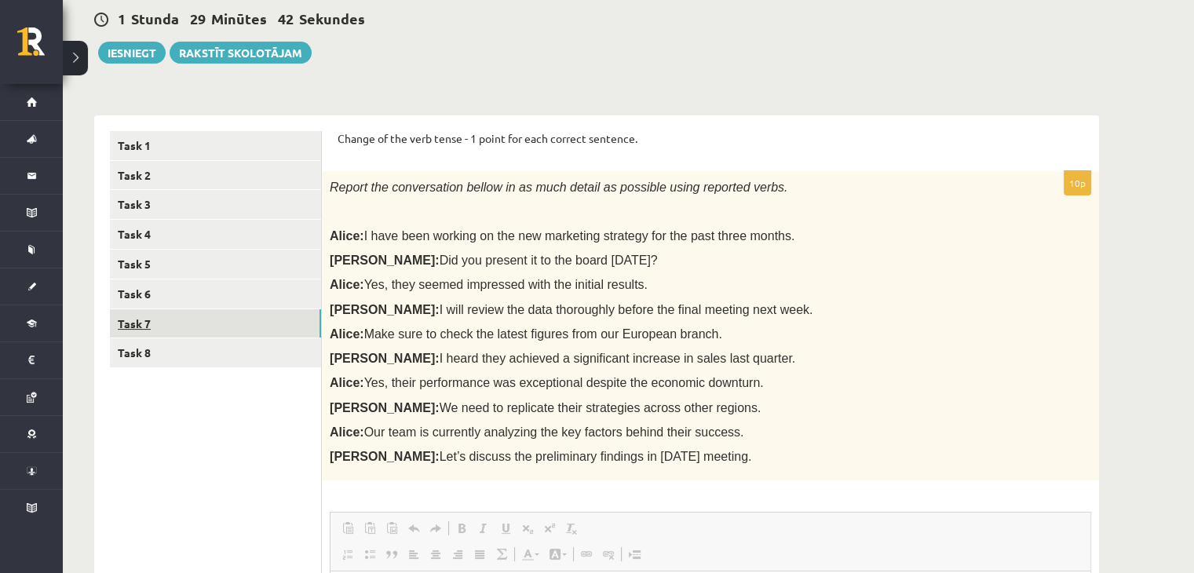
click at [157, 320] on link "Task 7" at bounding box center [215, 323] width 211 height 29
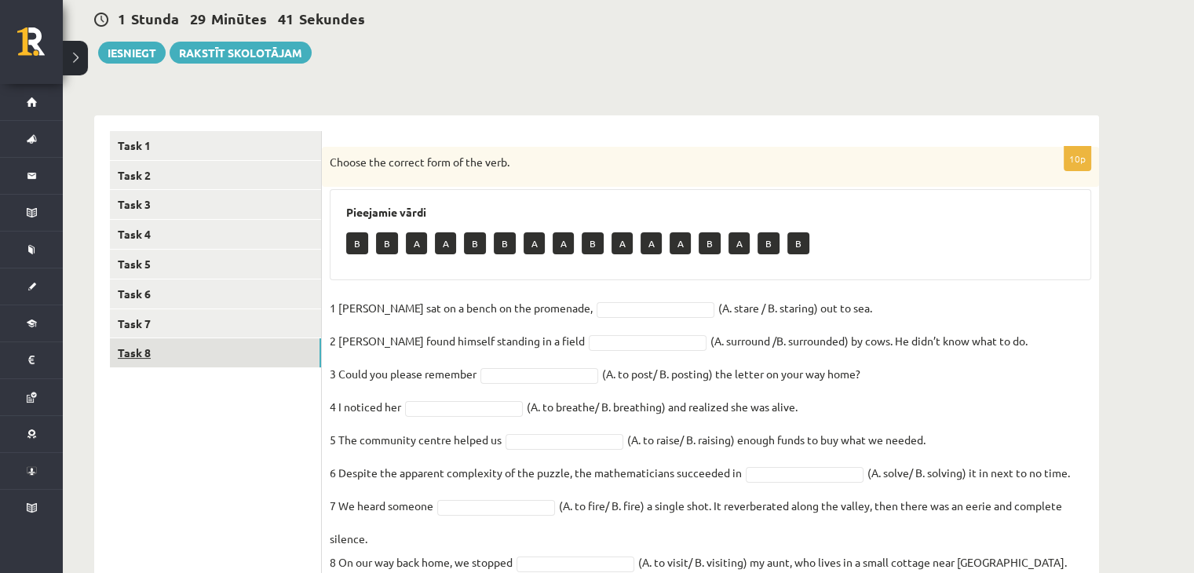
click at [163, 356] on link "Task 8" at bounding box center [215, 352] width 211 height 29
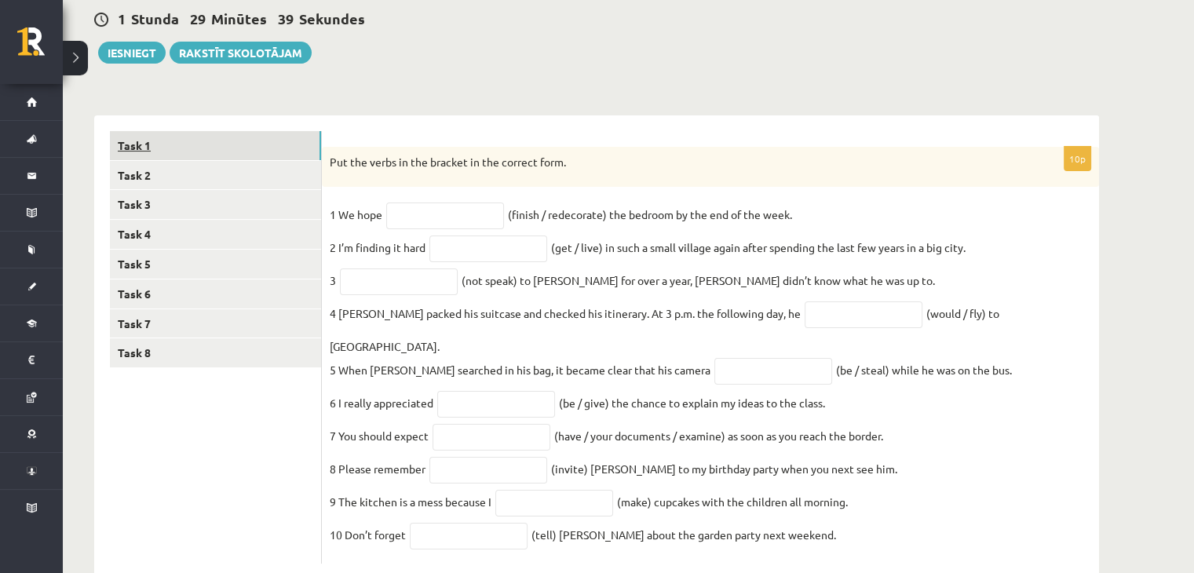
click at [195, 140] on link "Task 1" at bounding box center [215, 145] width 211 height 29
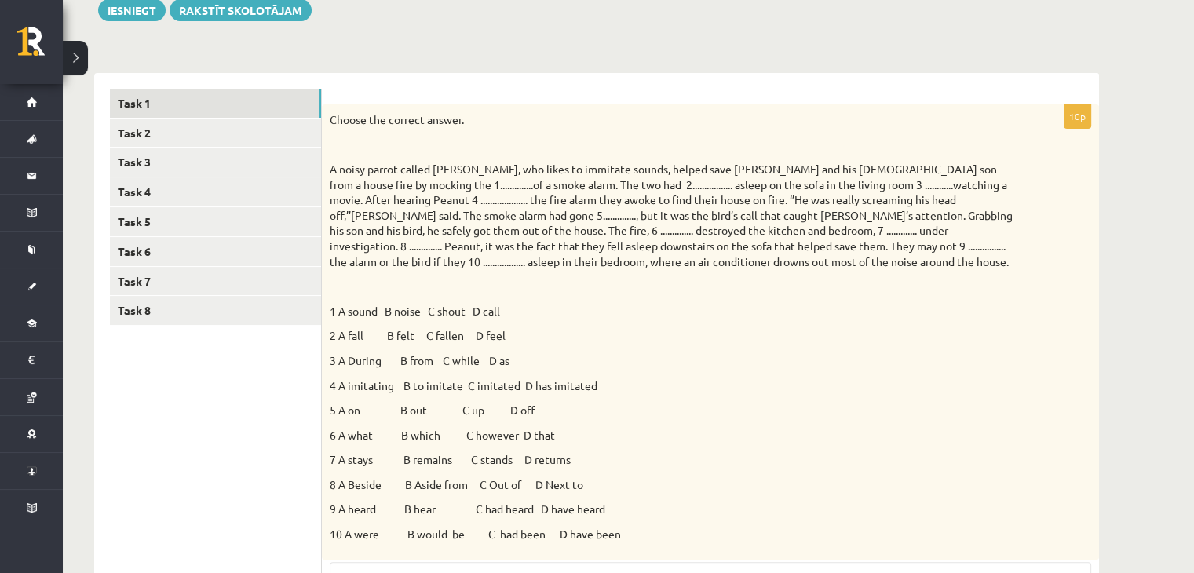
scroll to position [192, 0]
click at [234, 133] on link "Task 2" at bounding box center [215, 134] width 211 height 29
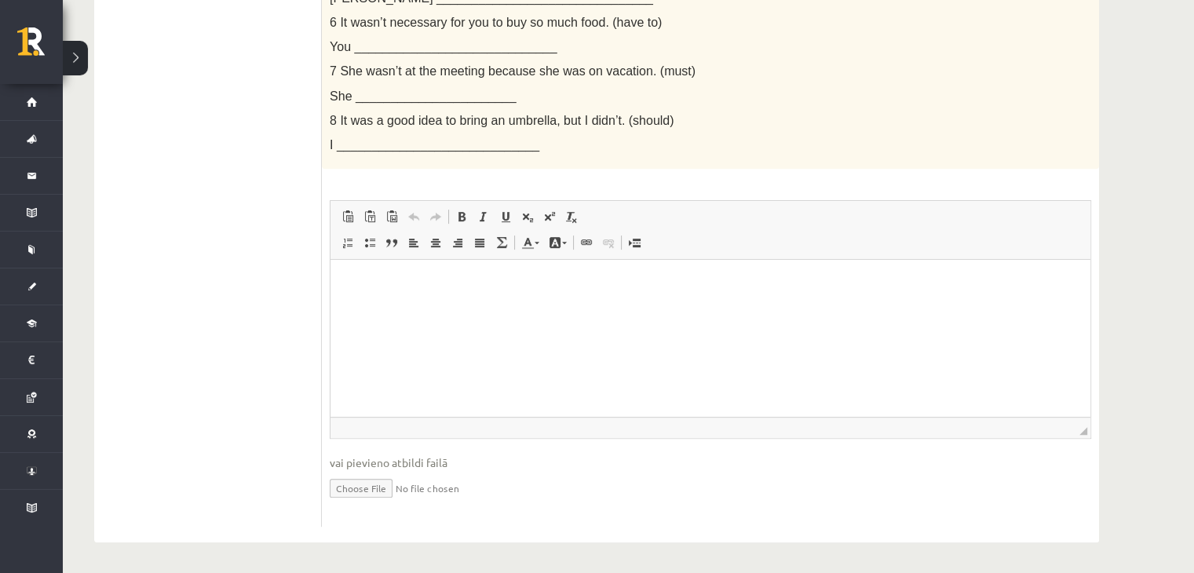
scroll to position [585, 0]
click at [709, 283] on p "Bagātinātā teksta redaktors, wiswyg-editor-user-answer-47024775547540" at bounding box center [710, 284] width 729 height 16
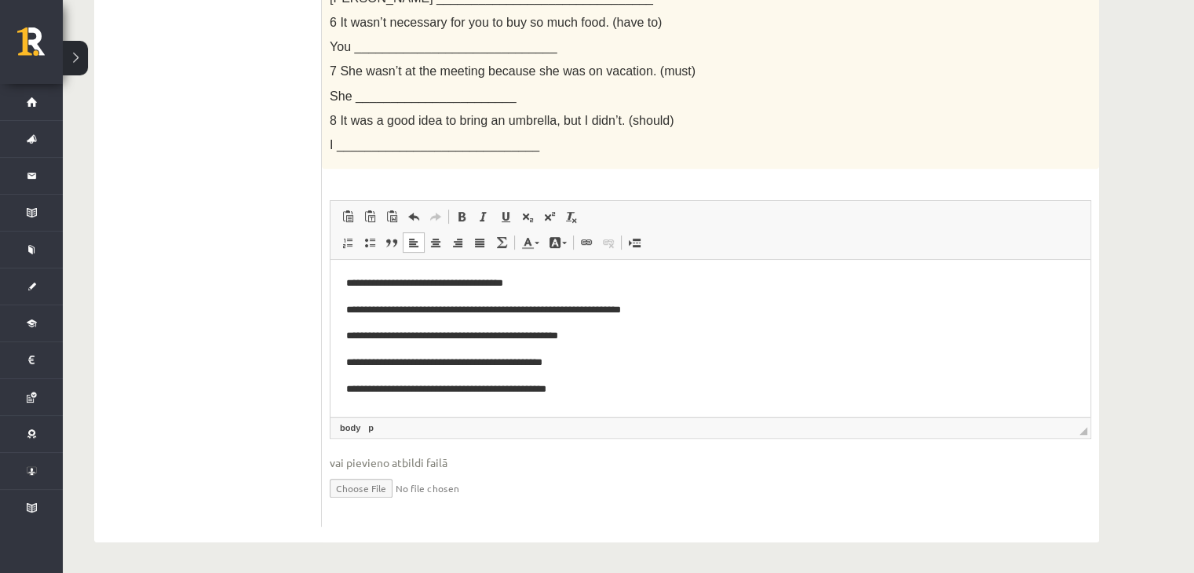
click at [531, 393] on p "**********" at bounding box center [710, 390] width 729 height 16
click at [535, 394] on p "**********" at bounding box center [710, 390] width 729 height 16
click at [641, 390] on p "**********" at bounding box center [710, 390] width 729 height 16
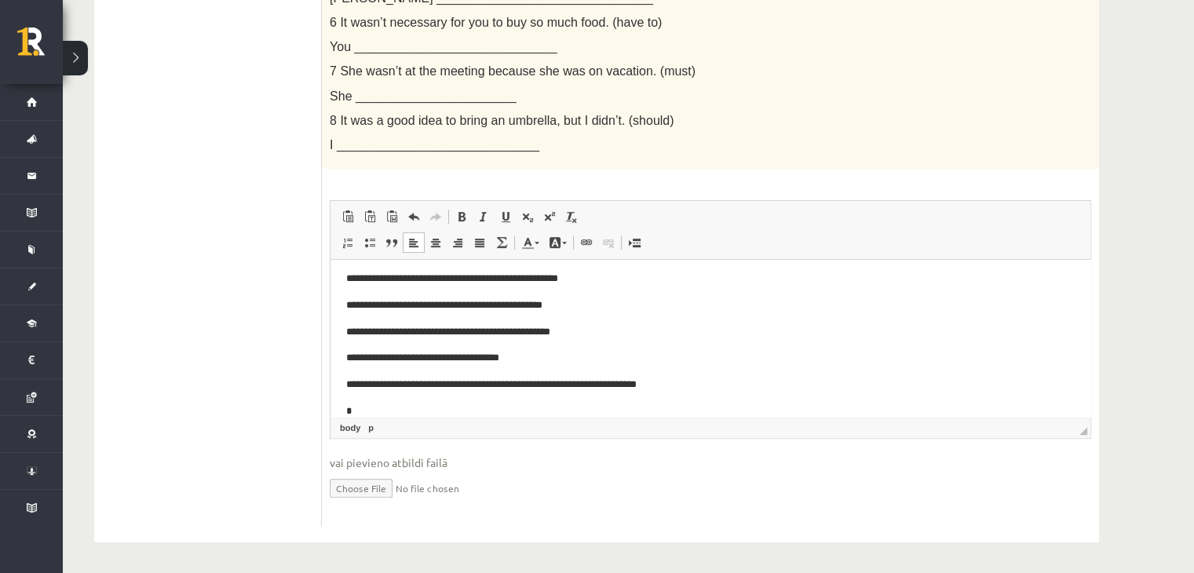
scroll to position [58, 0]
click at [486, 411] on p "**********" at bounding box center [705, 411] width 718 height 16
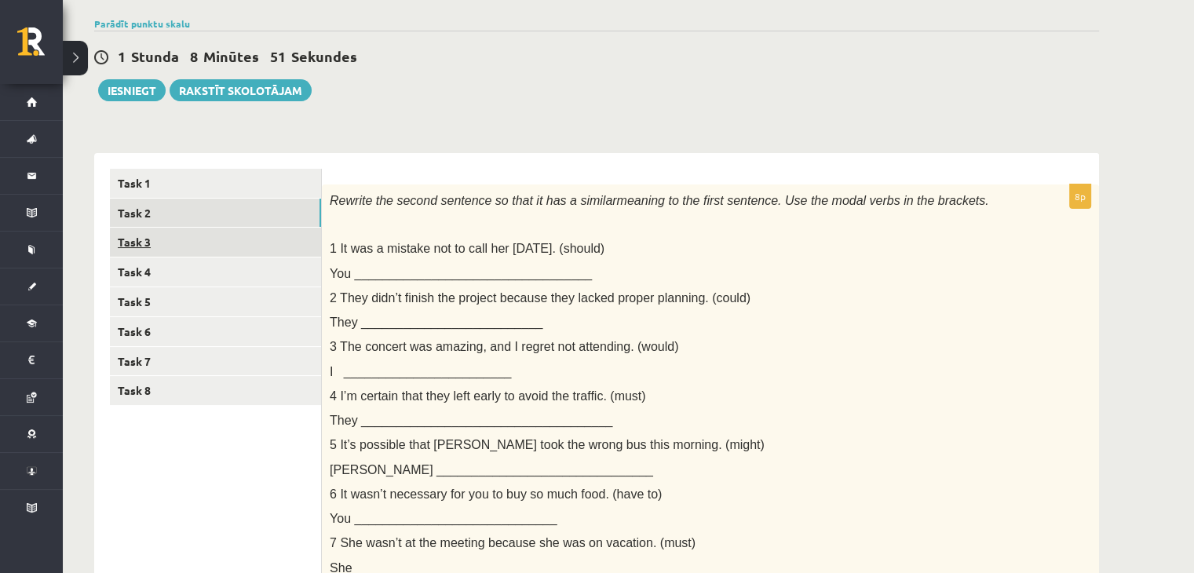
scroll to position [116, 0]
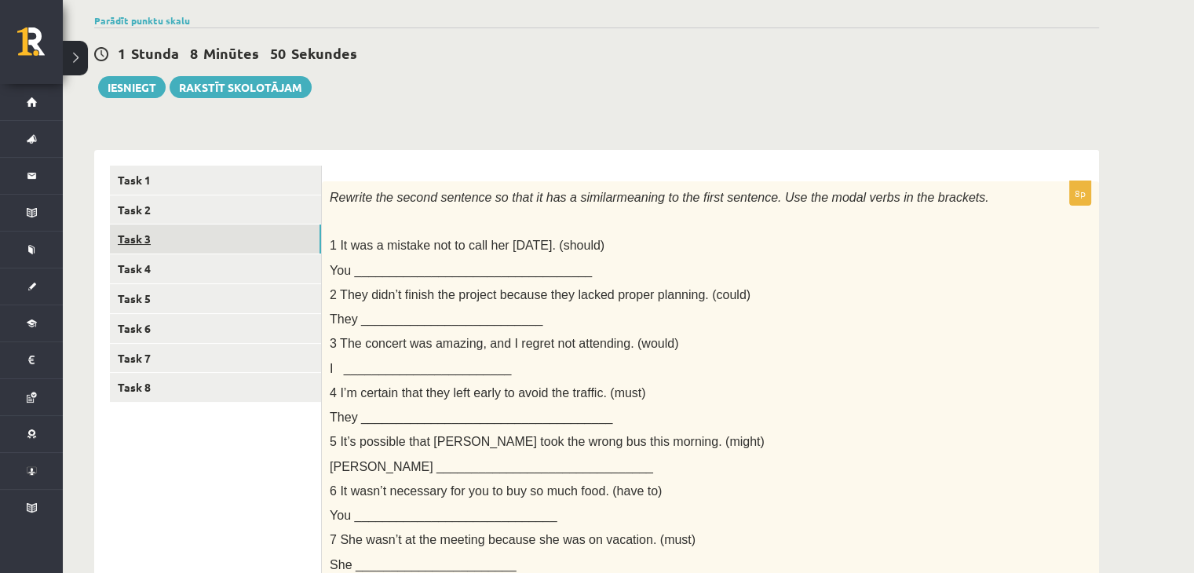
click at [173, 250] on link "Task 3" at bounding box center [215, 239] width 211 height 29
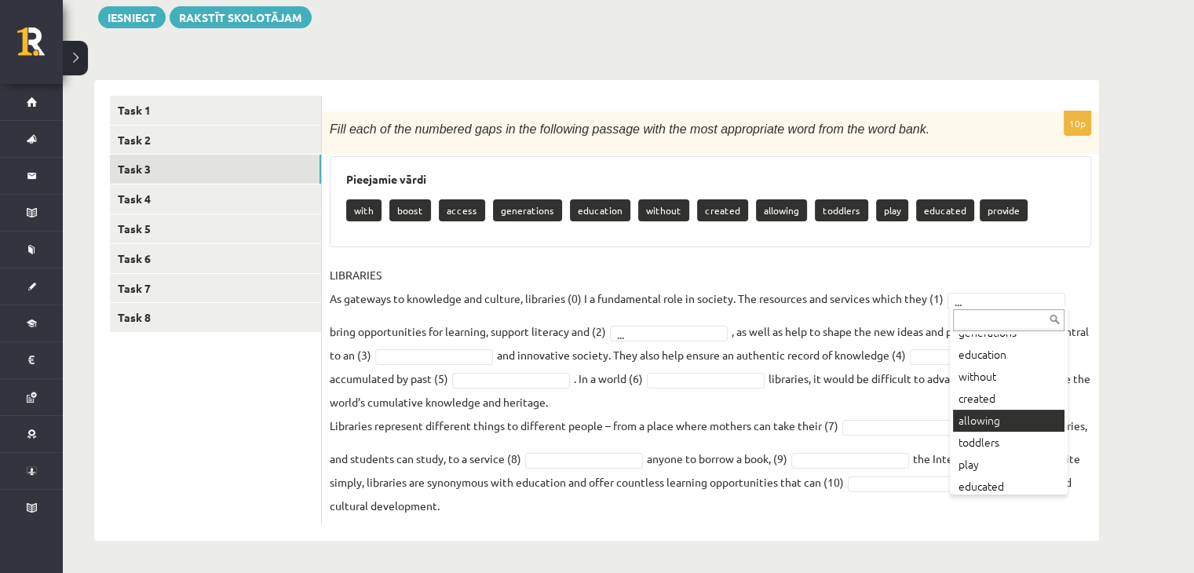
scroll to position [129, 0]
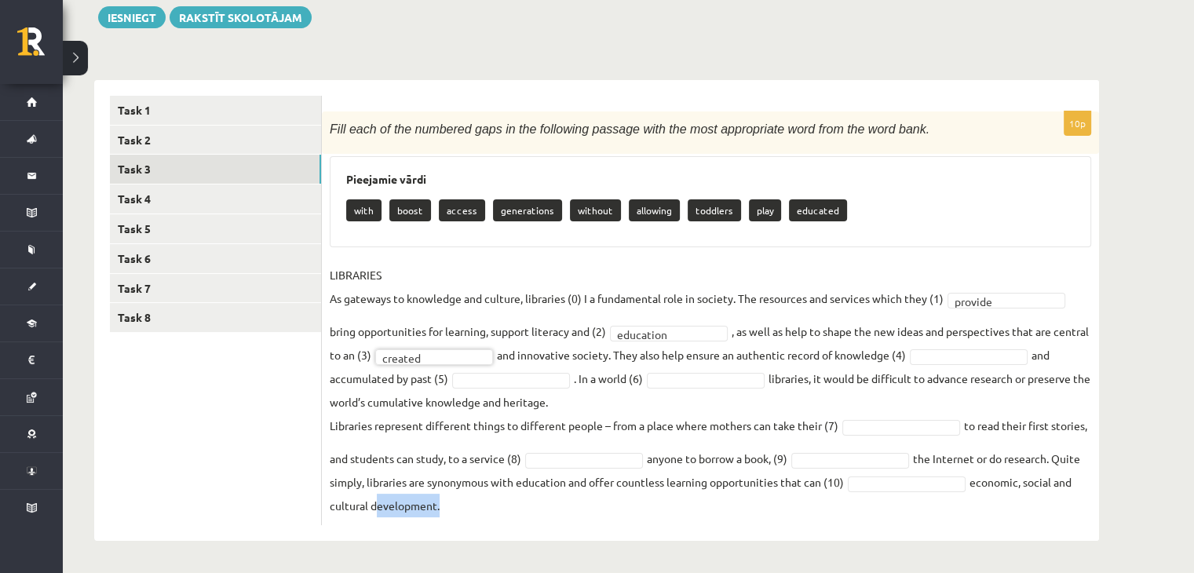
click at [480, 532] on div "10p Fill each of the numbered gaps in the following passage with the most appro…" at bounding box center [710, 310] width 777 height 461
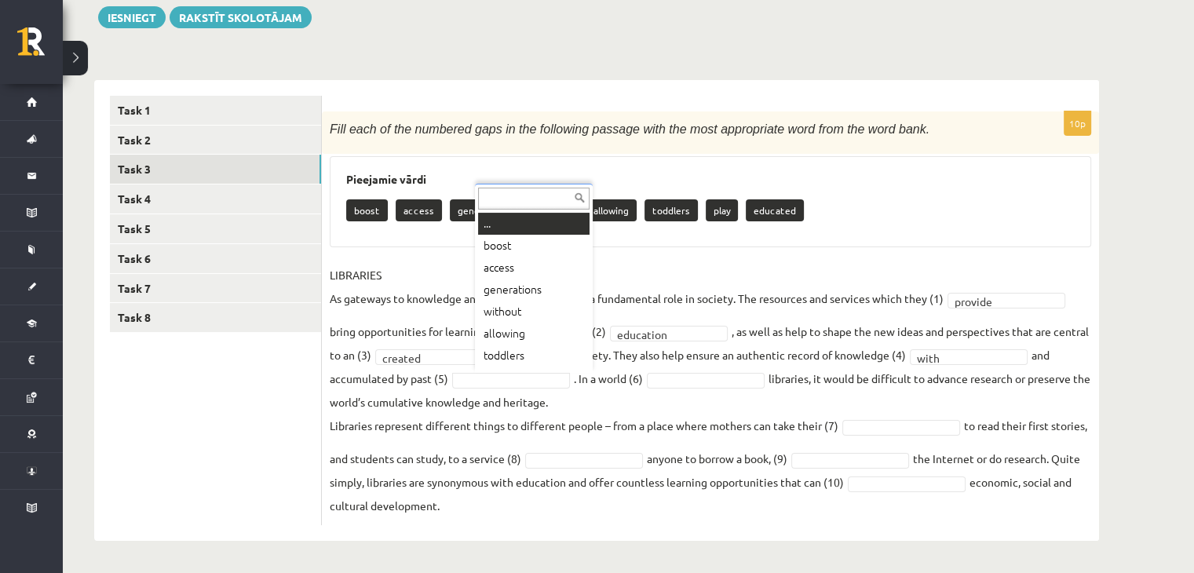
scroll to position [19, 0]
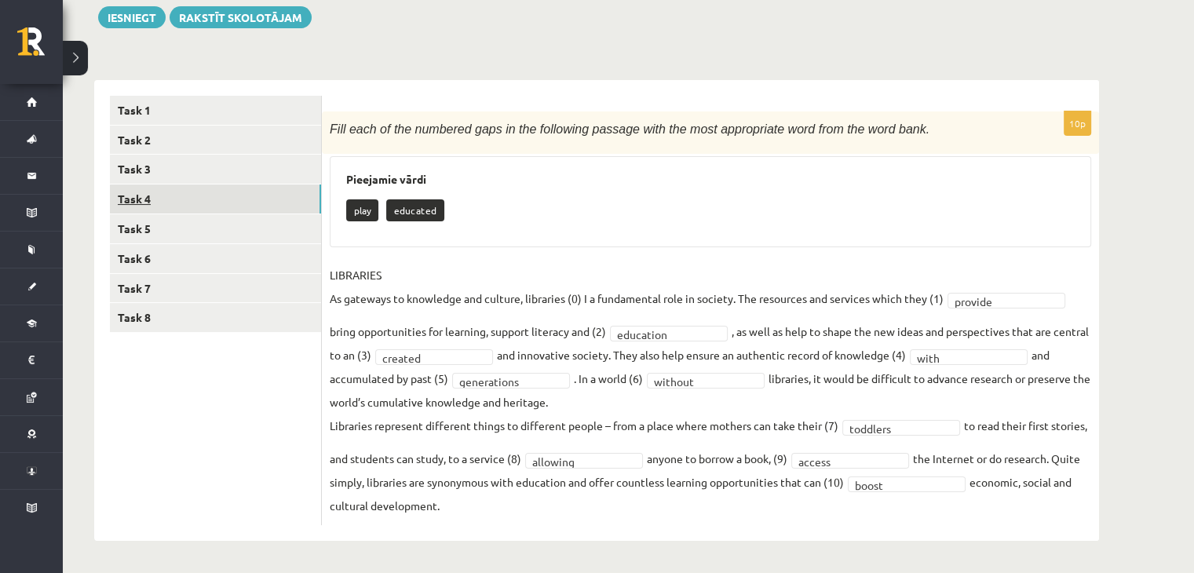
click at [200, 198] on link "Task 4" at bounding box center [215, 198] width 211 height 29
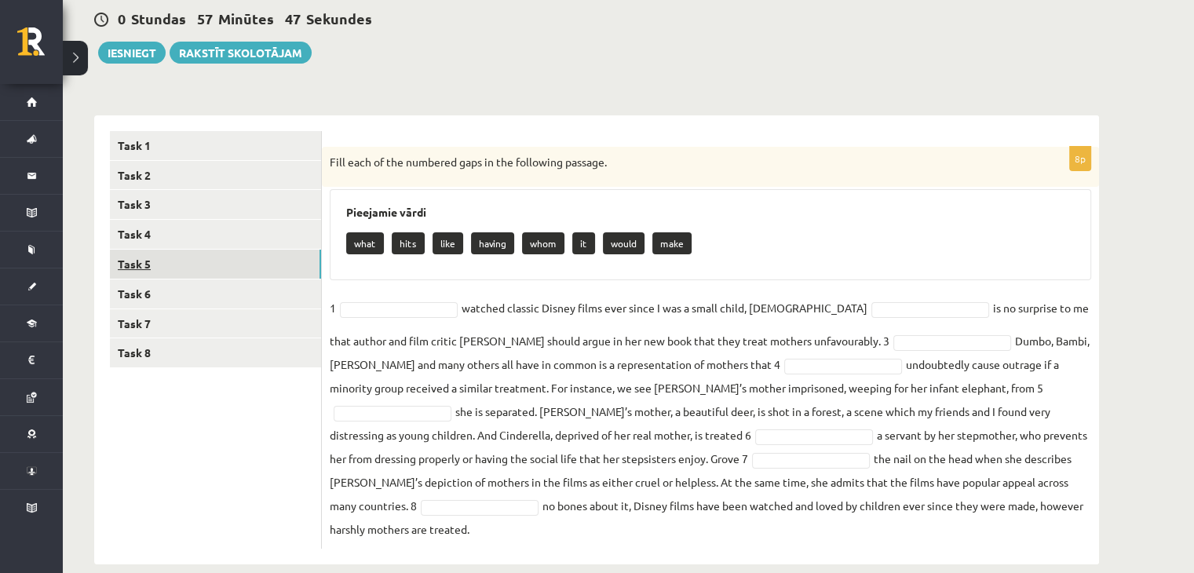
click at [186, 262] on link "Task 5" at bounding box center [215, 264] width 211 height 29
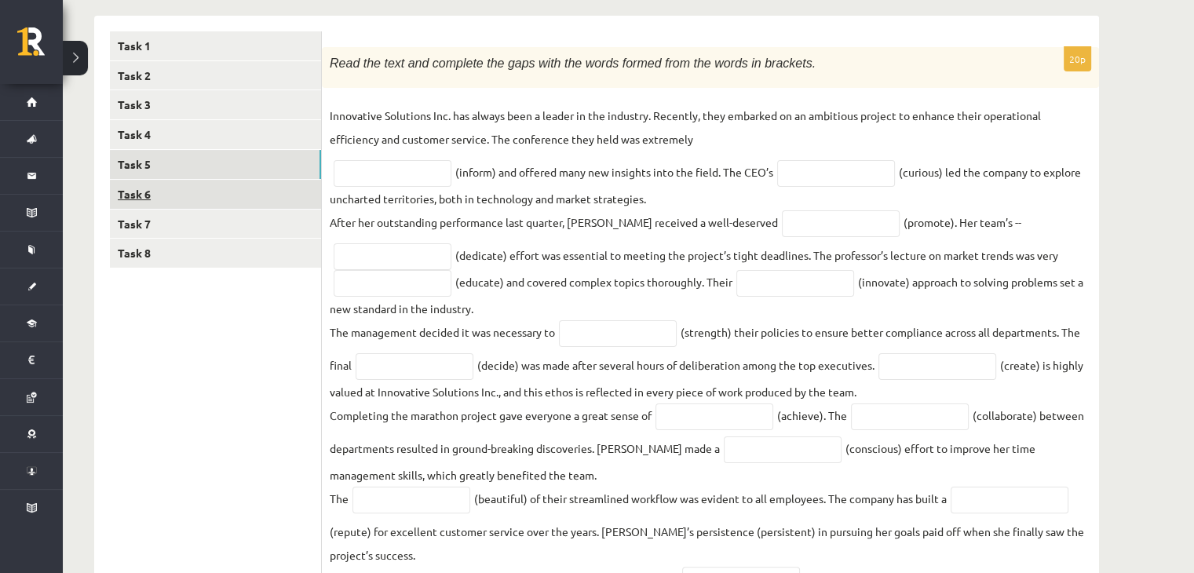
scroll to position [257, 0]
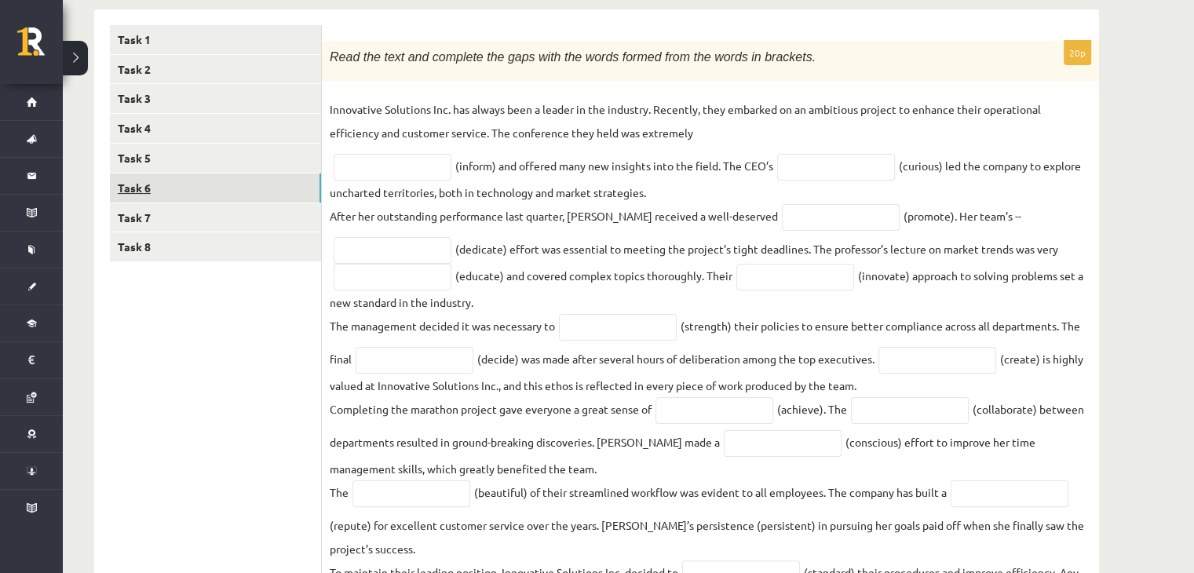
click at [161, 189] on link "Task 6" at bounding box center [215, 188] width 211 height 29
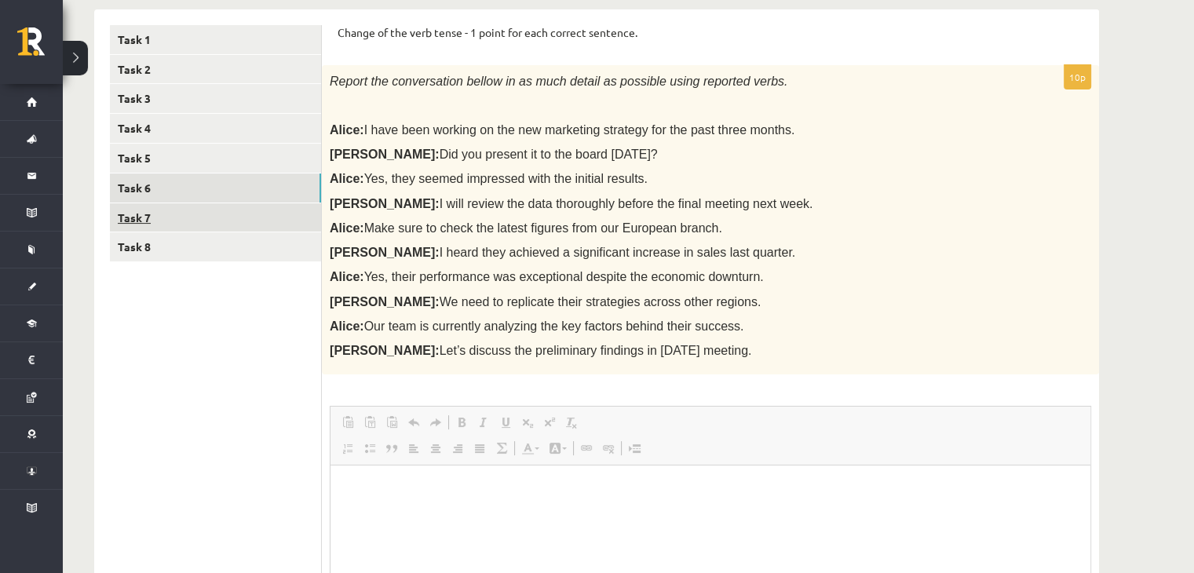
scroll to position [0, 0]
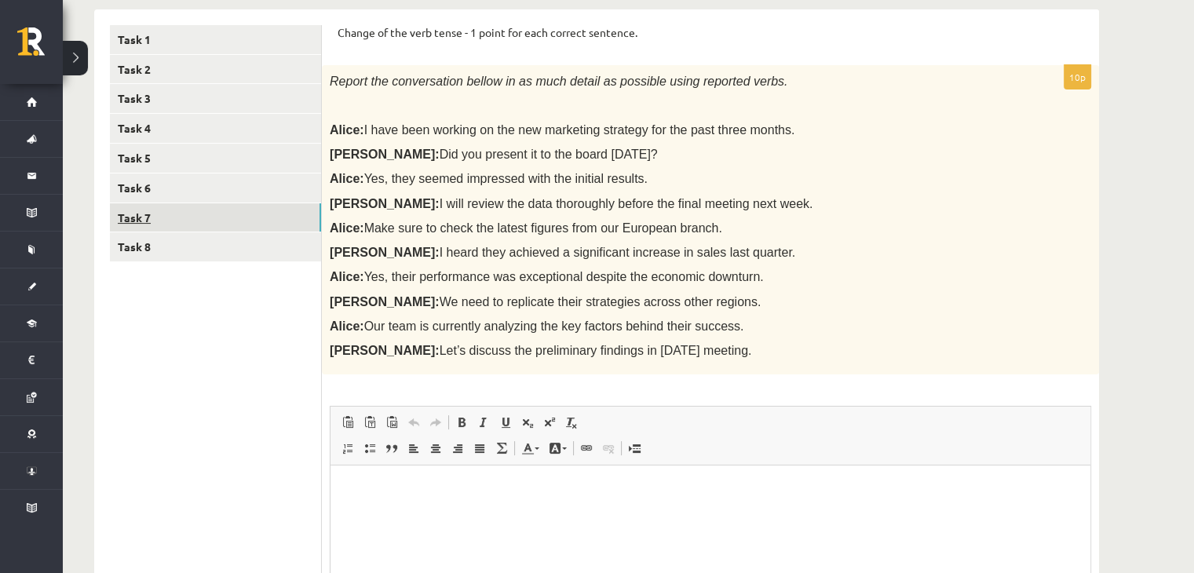
click at [161, 223] on link "Task 7" at bounding box center [215, 217] width 211 height 29
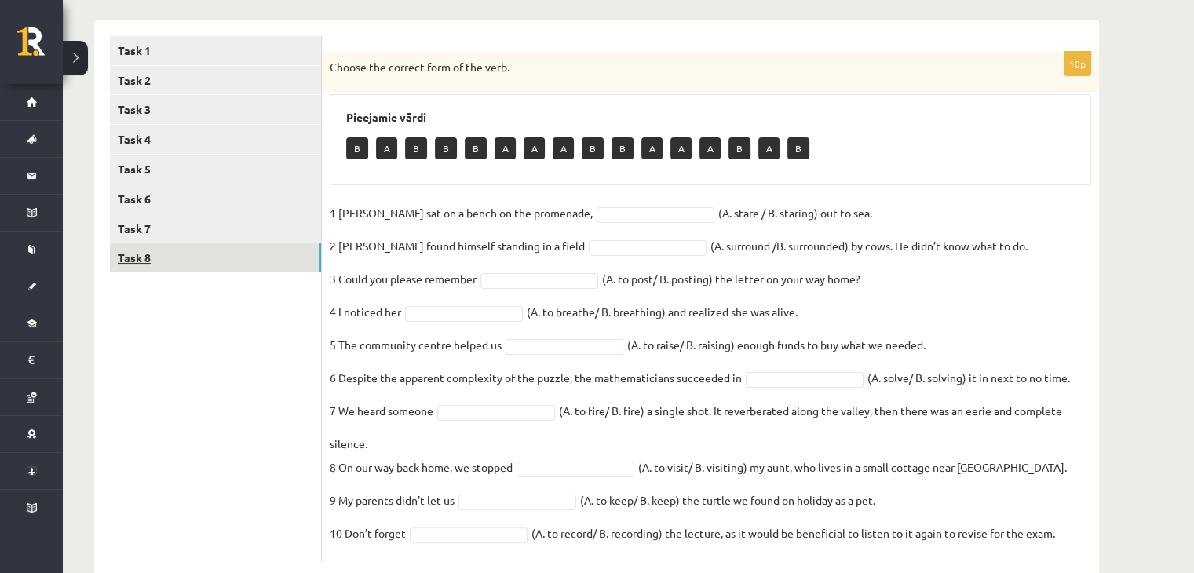
click at [169, 246] on link "Task 8" at bounding box center [215, 257] width 211 height 29
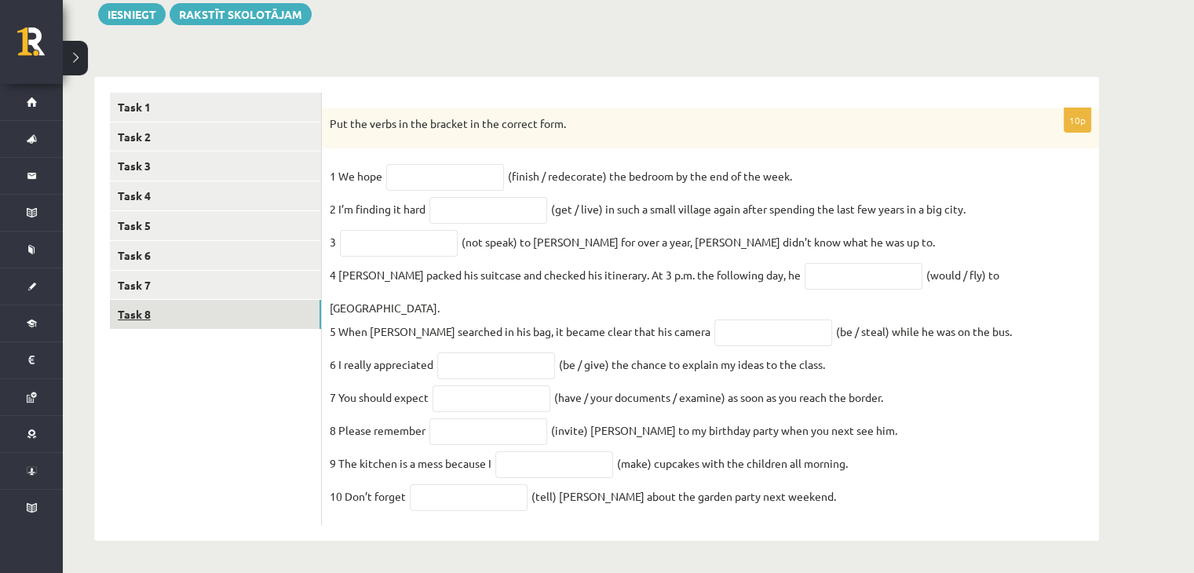
scroll to position [181, 0]
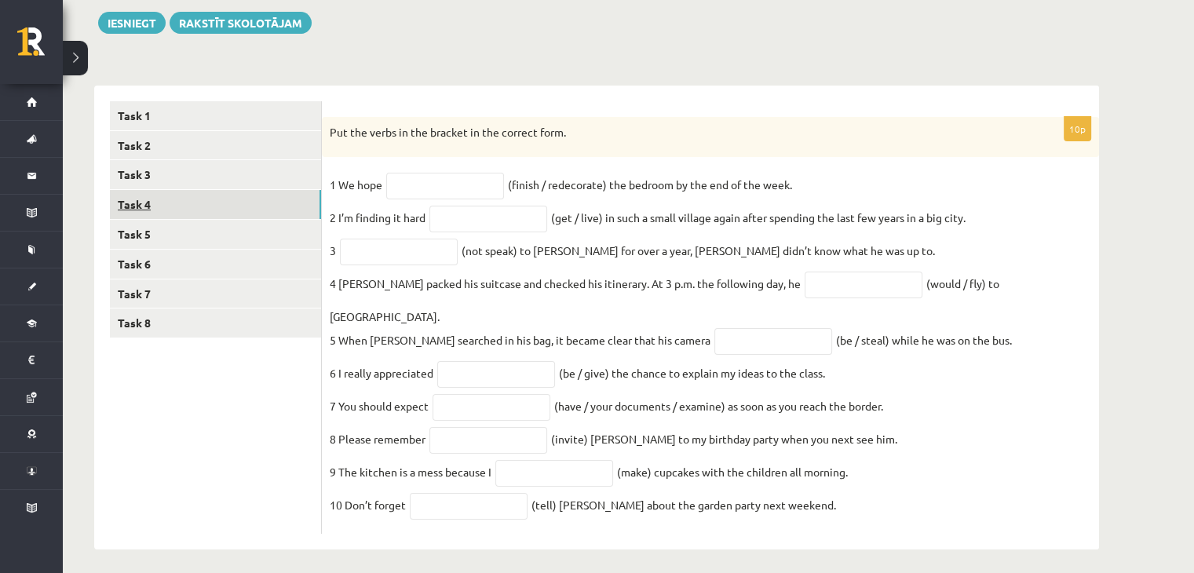
click at [166, 199] on link "Task 4" at bounding box center [215, 204] width 211 height 29
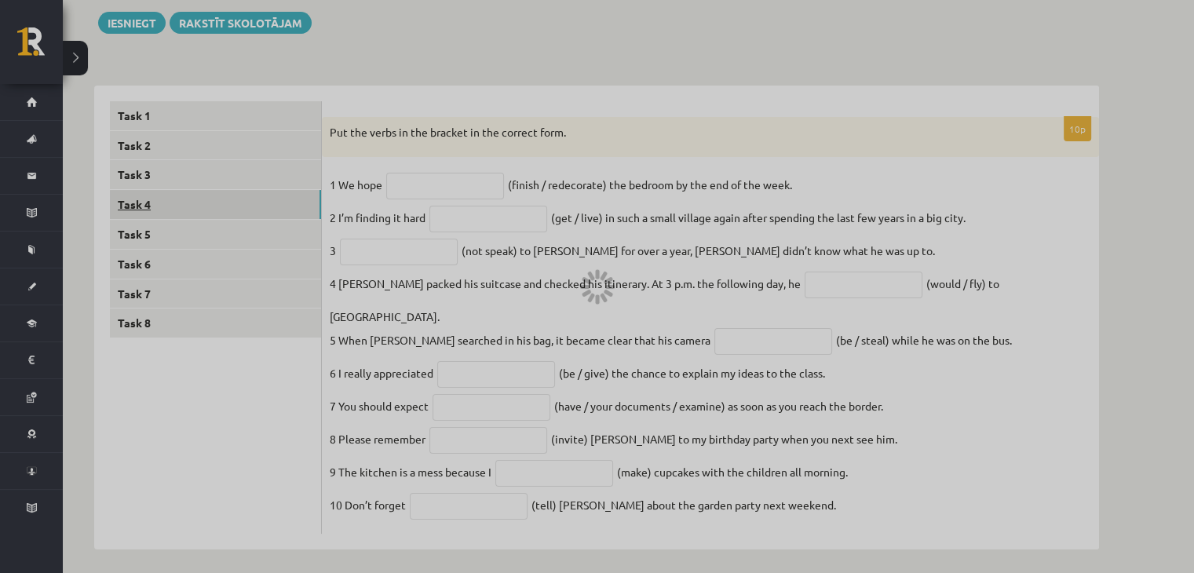
scroll to position [151, 0]
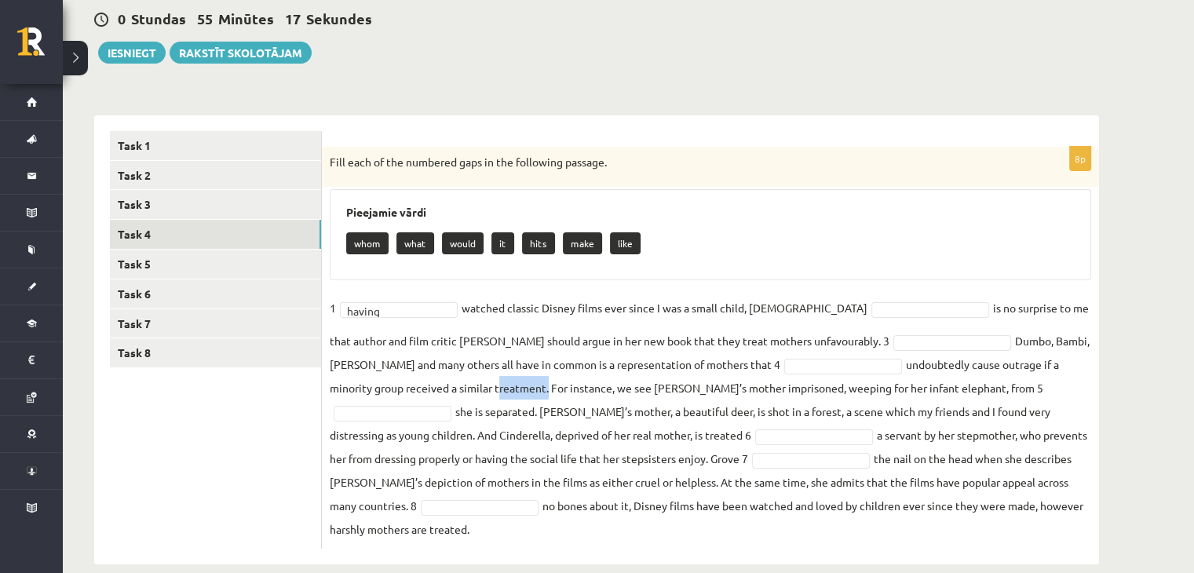
click at [389, 396] on fieldset "1 having ****** watched classic Disney films ever since I was a small child, 2 …" at bounding box center [711, 418] width 762 height 245
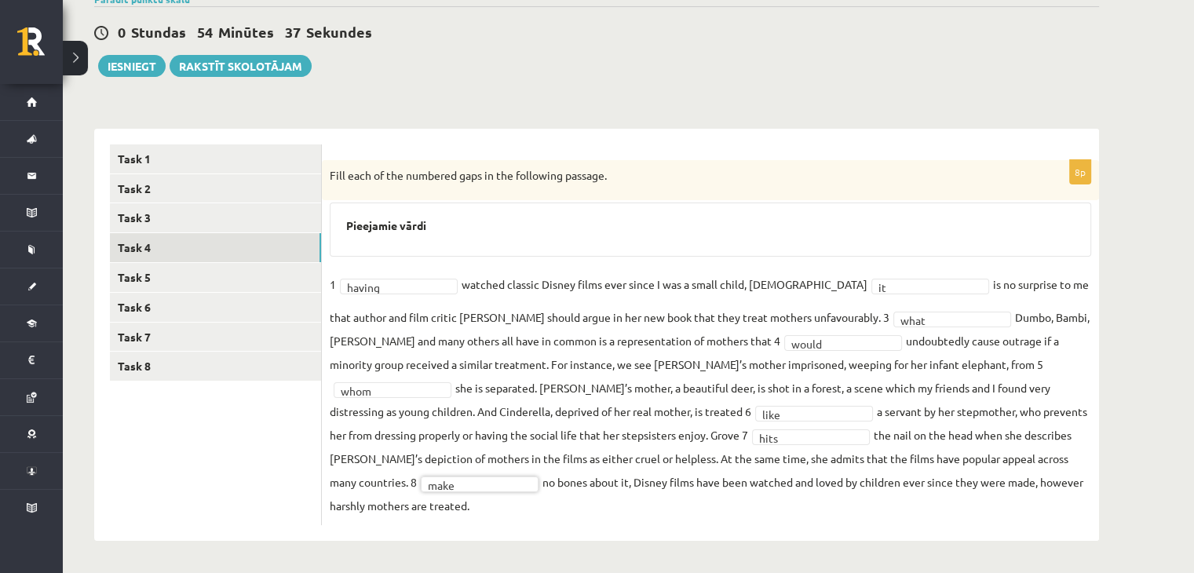
scroll to position [114, 0]
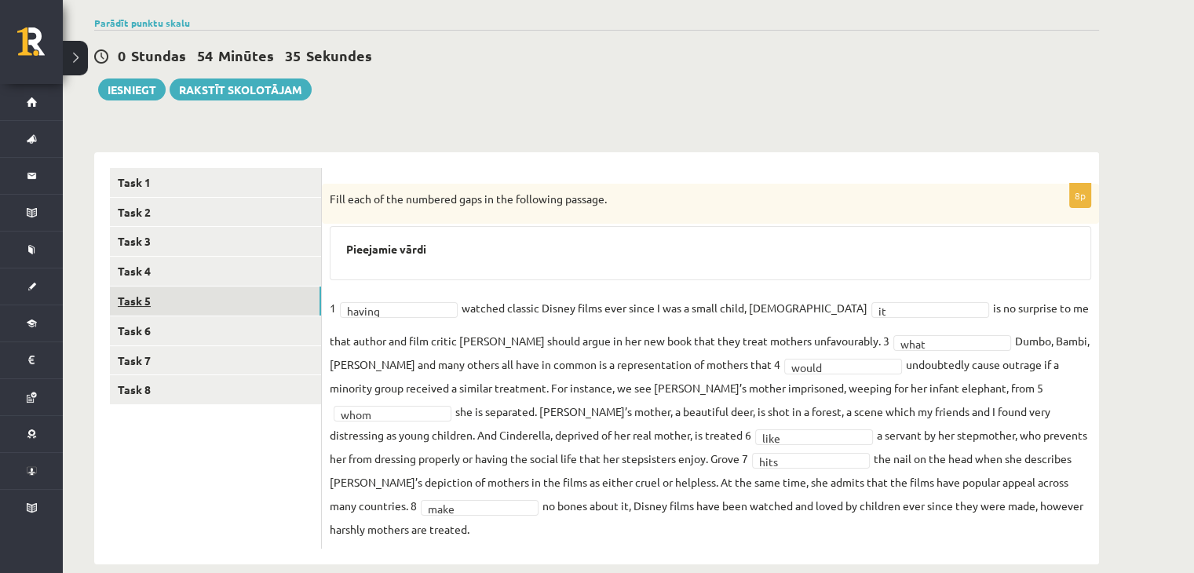
click at [194, 297] on link "Task 5" at bounding box center [215, 301] width 211 height 29
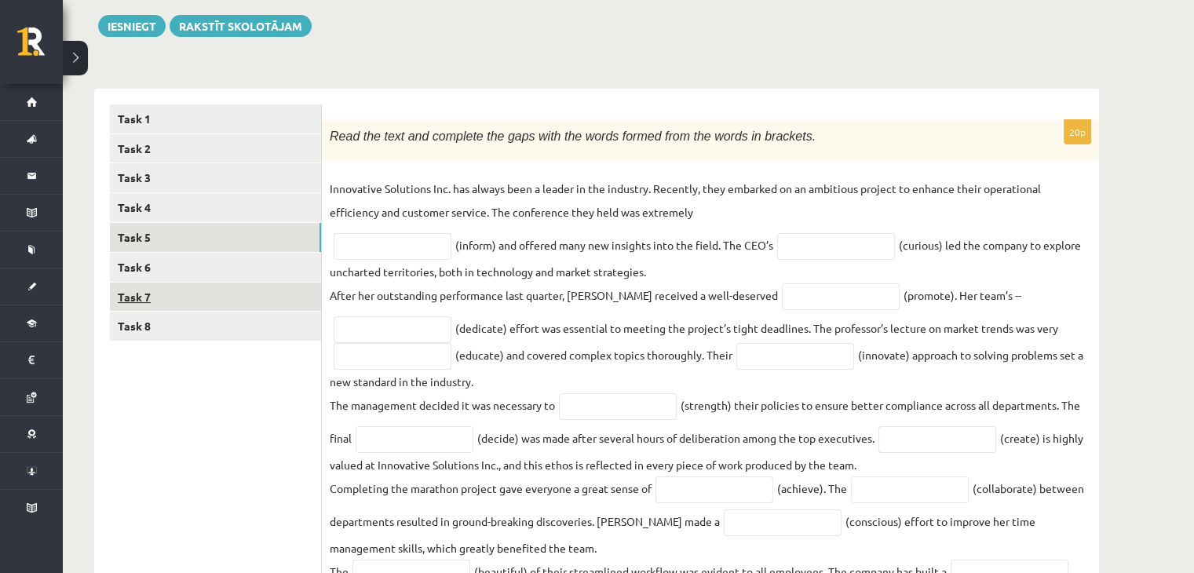
scroll to position [175, 0]
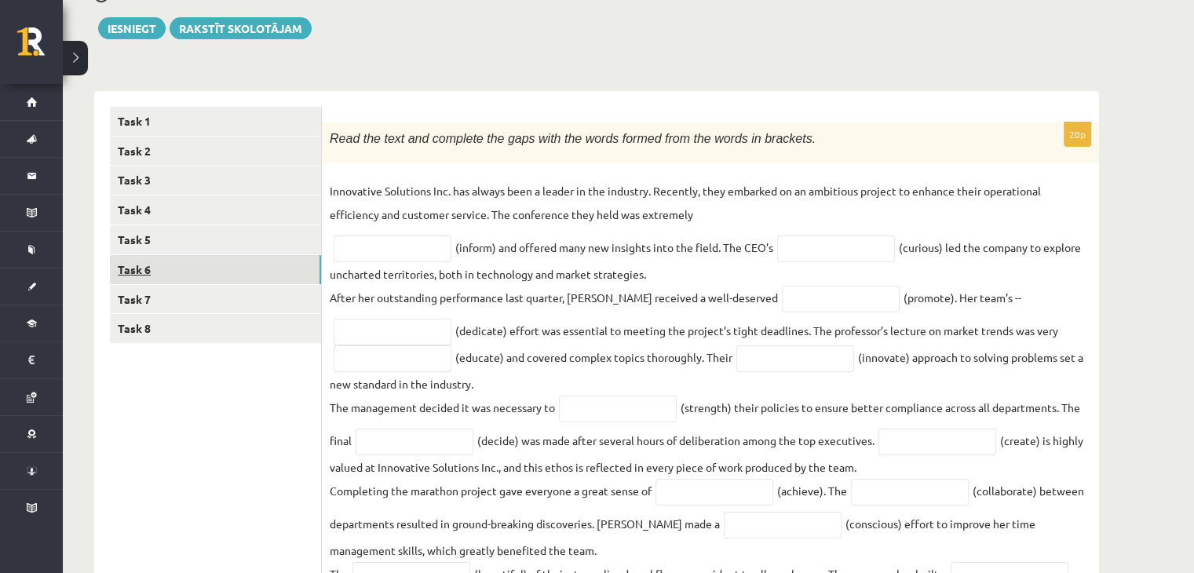
click at [187, 269] on link "Task 6" at bounding box center [215, 269] width 211 height 29
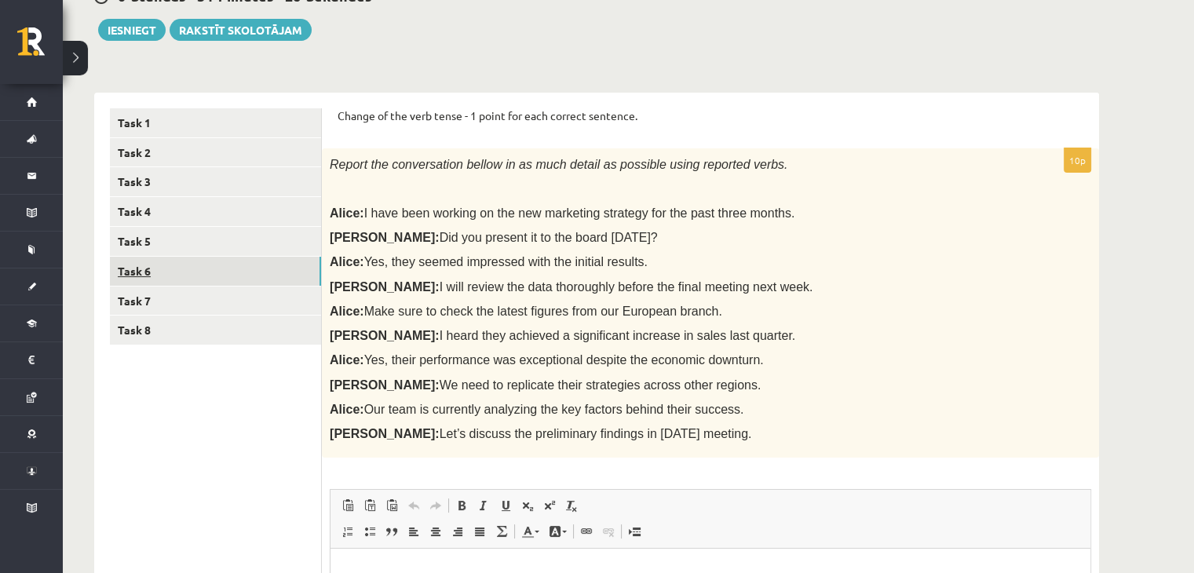
scroll to position [173, 0]
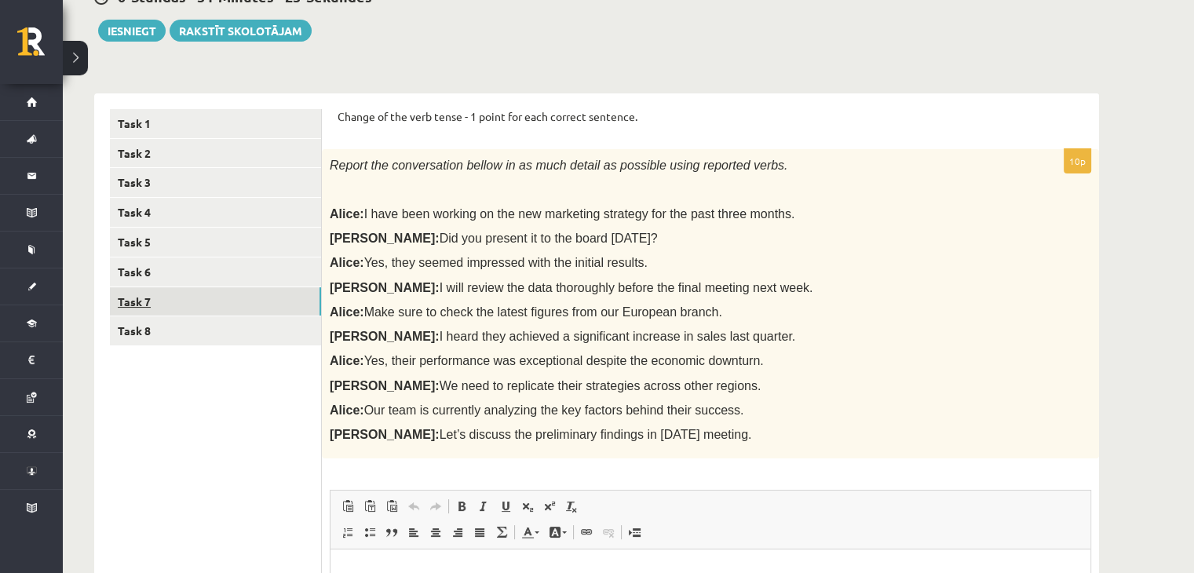
click at [180, 313] on link "Task 7" at bounding box center [215, 301] width 211 height 29
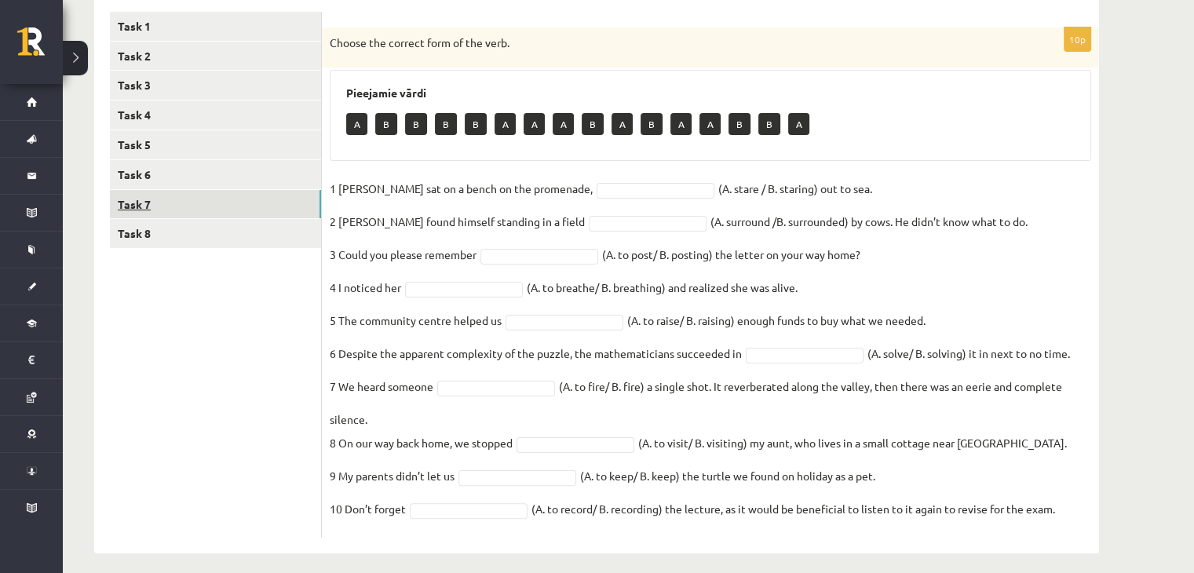
scroll to position [273, 0]
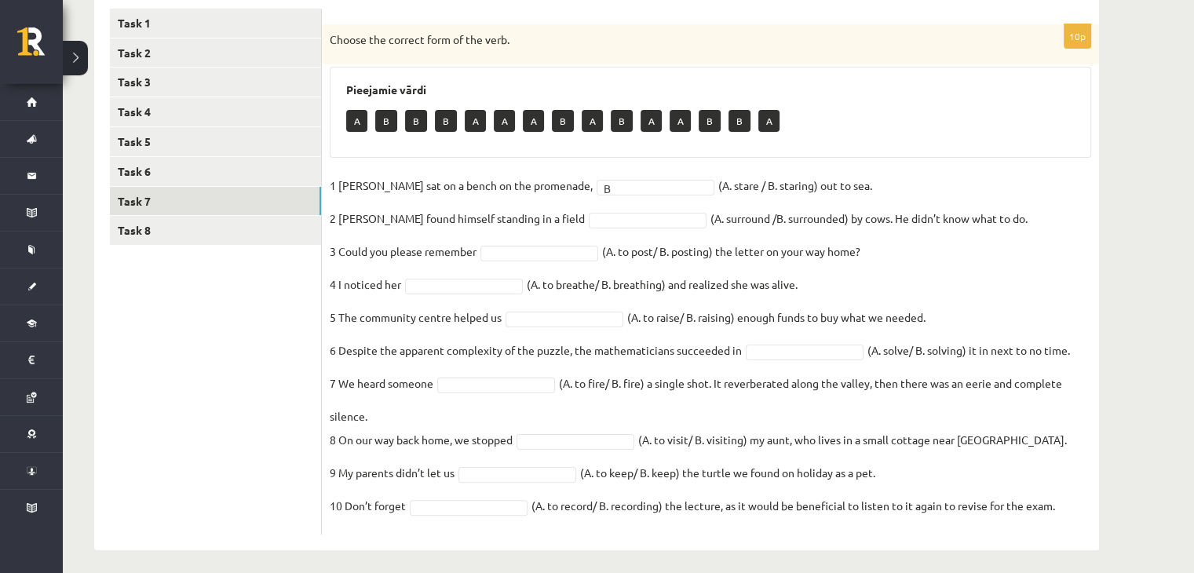
click at [580, 210] on fieldset "1 Jill sat on a bench on the promenade, B * (A. stare / B. staring) out to sea.…" at bounding box center [711, 350] width 762 height 353
click at [546, 240] on fieldset "1 Jill sat on a bench on the promenade, B * (A. stare / B. staring) out to sea.…" at bounding box center [711, 350] width 762 height 353
drag, startPoint x: 546, startPoint y: 240, endPoint x: 546, endPoint y: 249, distance: 8.6
click at [546, 249] on fieldset "1 Jill sat on a bench on the promenade, B * (A. stare / B. staring) out to sea.…" at bounding box center [711, 350] width 762 height 353
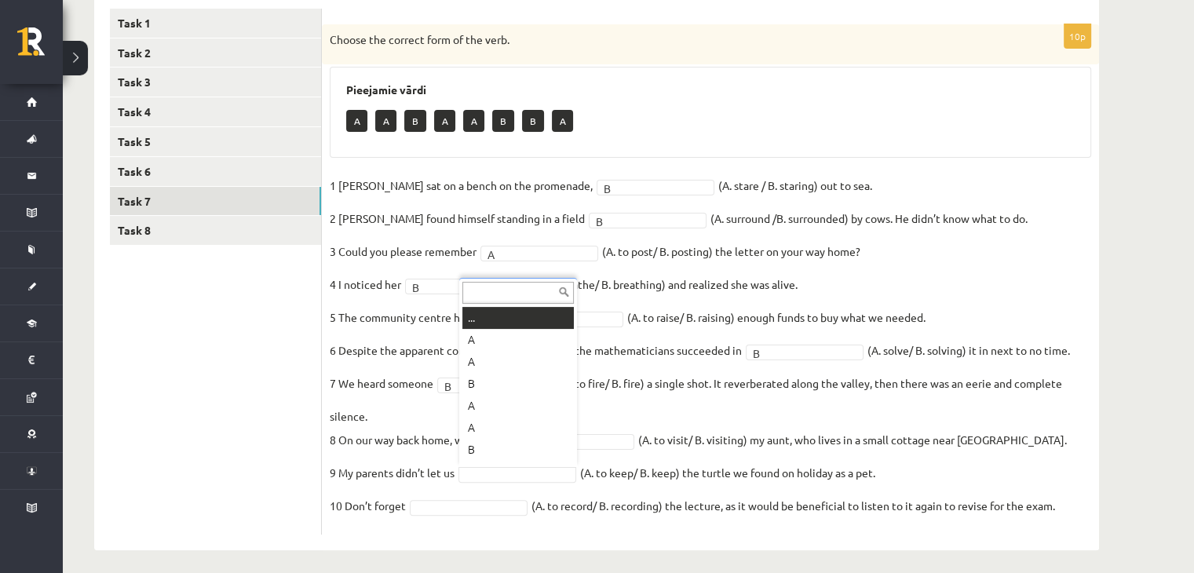
scroll to position [19, 0]
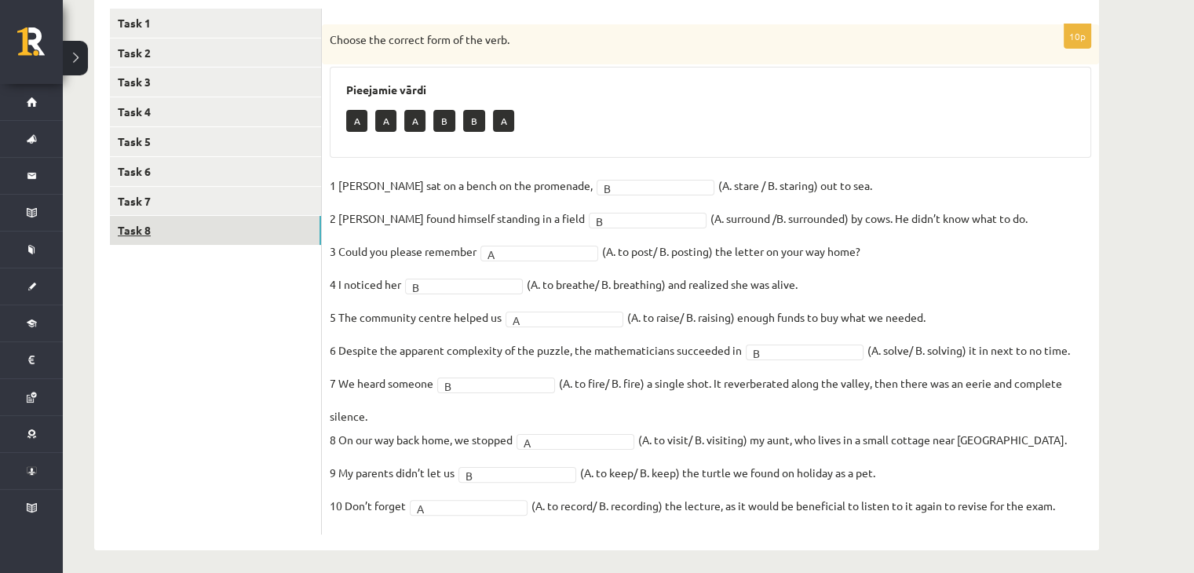
click at [201, 229] on link "Task 8" at bounding box center [215, 230] width 211 height 29
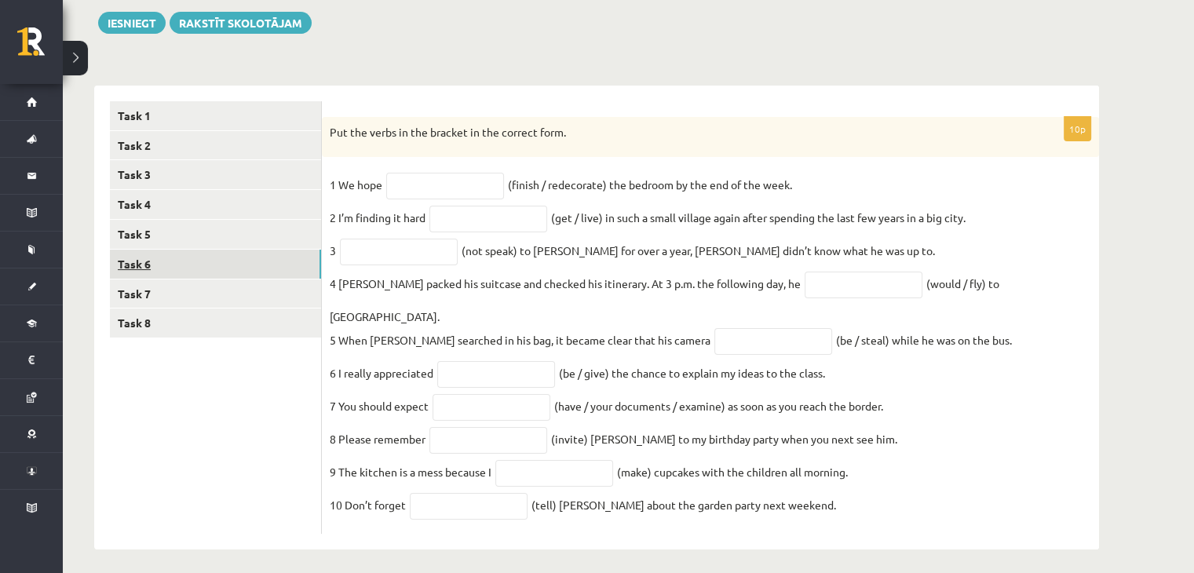
click at [183, 255] on link "Task 6" at bounding box center [215, 264] width 211 height 29
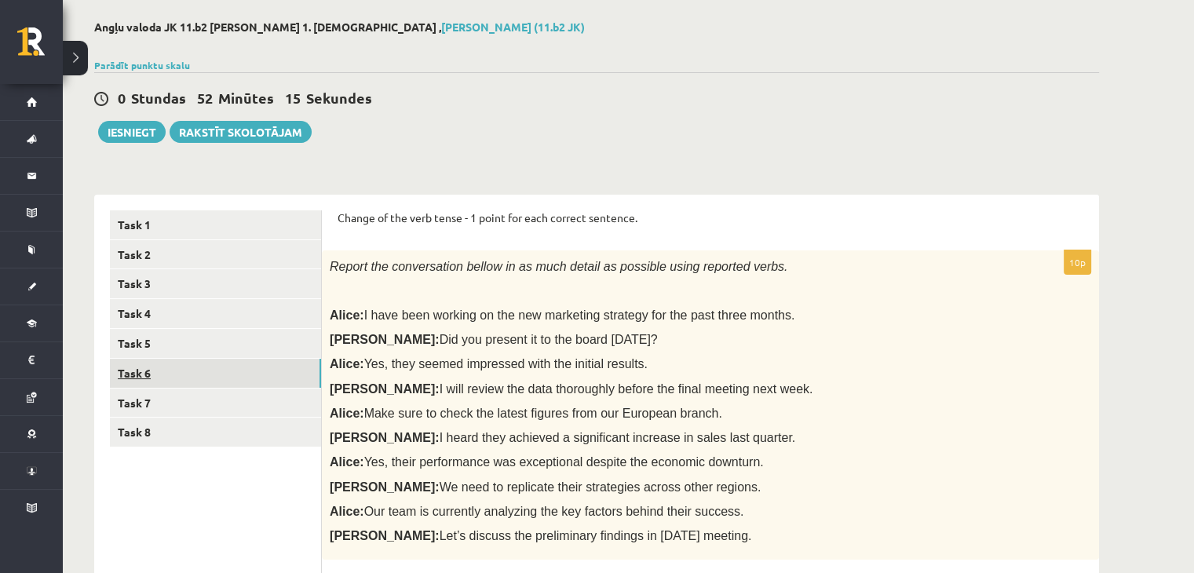
scroll to position [71, 0]
click at [191, 346] on link "Task 5" at bounding box center [215, 344] width 211 height 29
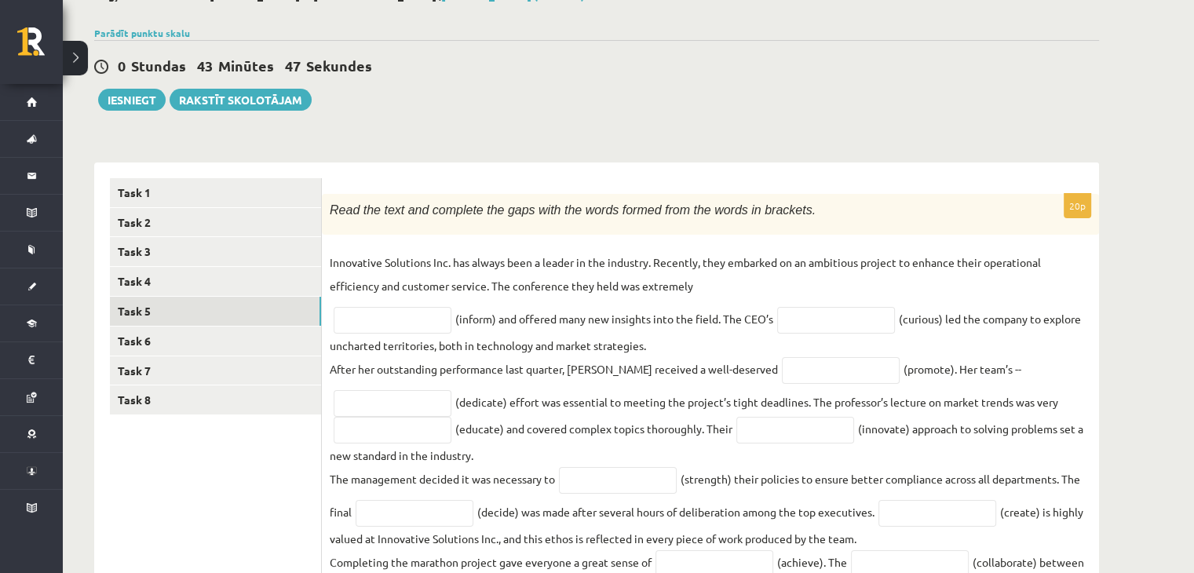
scroll to position [100, 0]
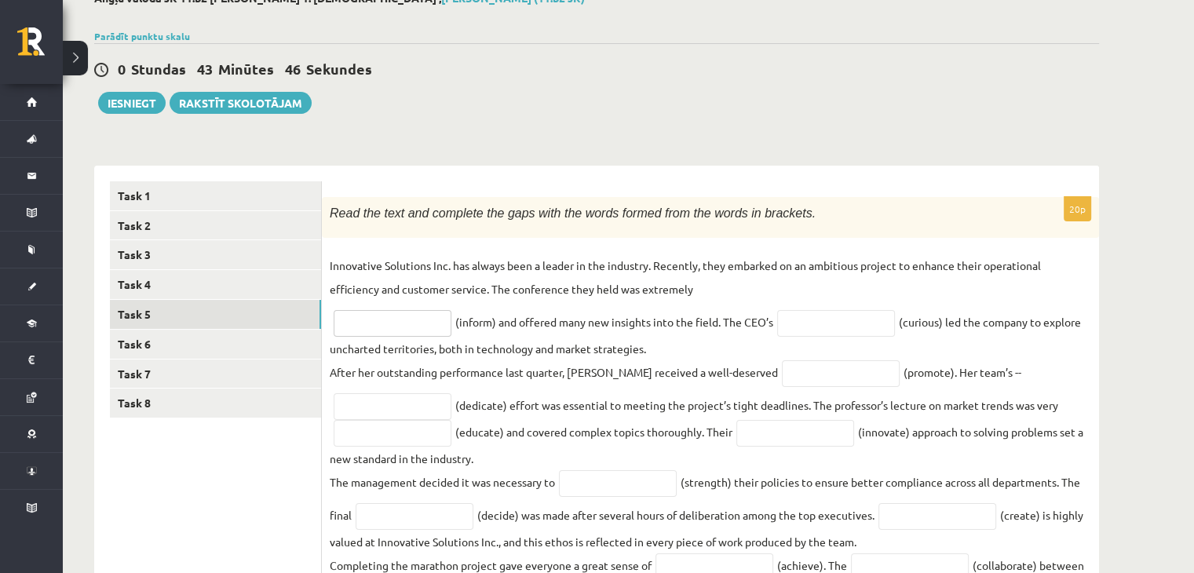
click at [356, 324] on input "text" at bounding box center [393, 323] width 118 height 27
type input "**********"
click at [862, 326] on input "text" at bounding box center [836, 323] width 118 height 27
type input "*********"
click at [785, 384] on input "text" at bounding box center [841, 373] width 118 height 27
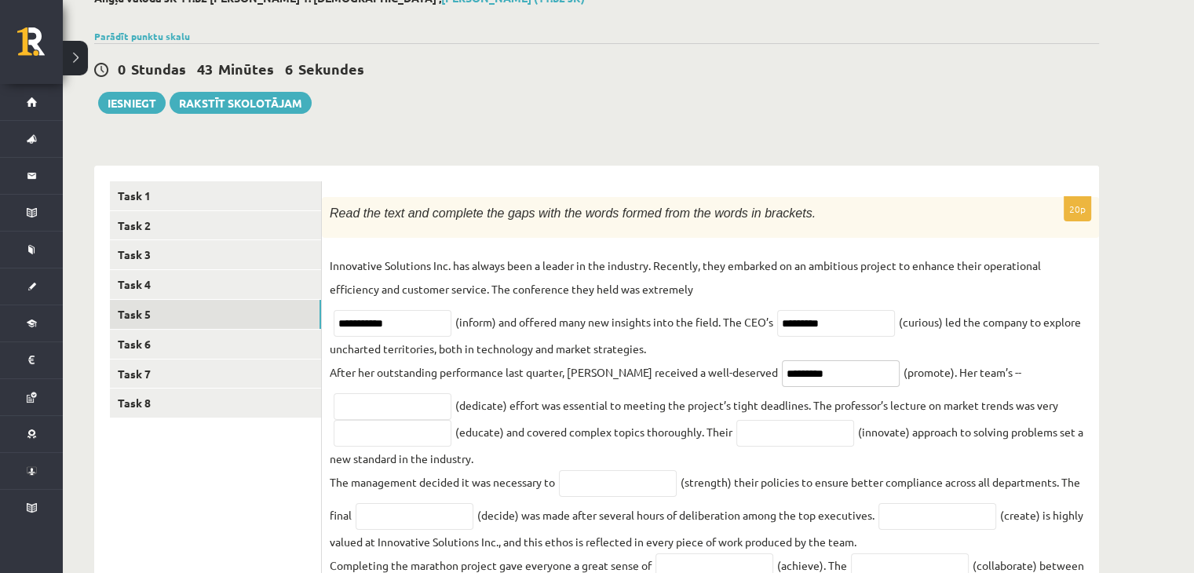
type input "*********"
click at [404, 402] on input "text" at bounding box center [393, 406] width 118 height 27
type input "*********"
click at [399, 447] on fieldset "**********" at bounding box center [711, 570] width 762 height 633
click at [385, 433] on input "text" at bounding box center [393, 433] width 118 height 27
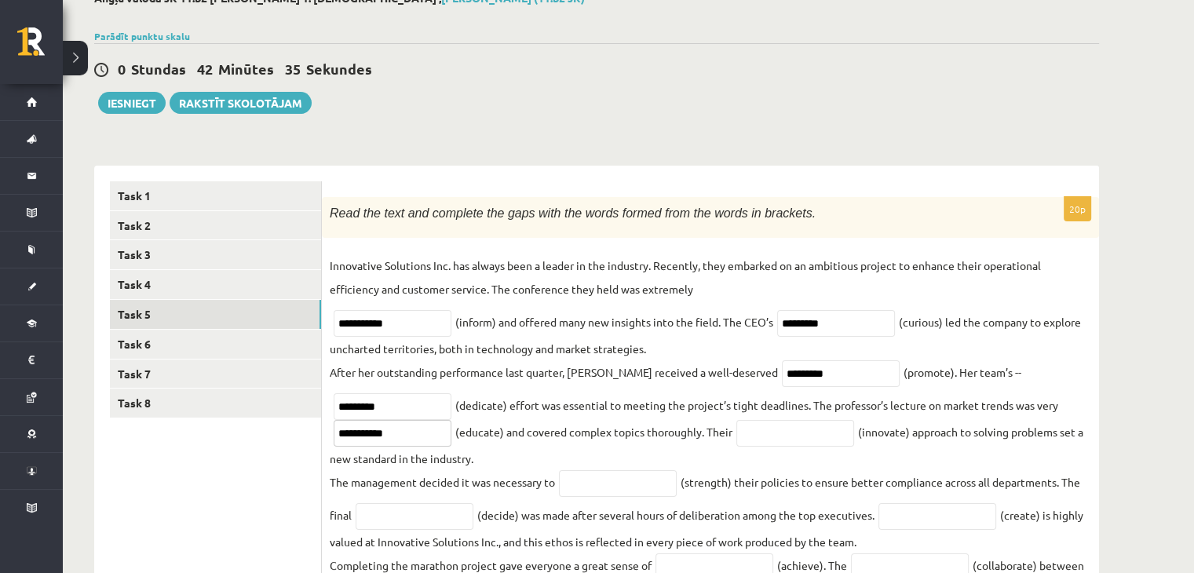
type input "**********"
click at [803, 431] on input "text" at bounding box center [795, 433] width 118 height 27
type input "**********"
click at [631, 488] on input "text" at bounding box center [618, 483] width 118 height 27
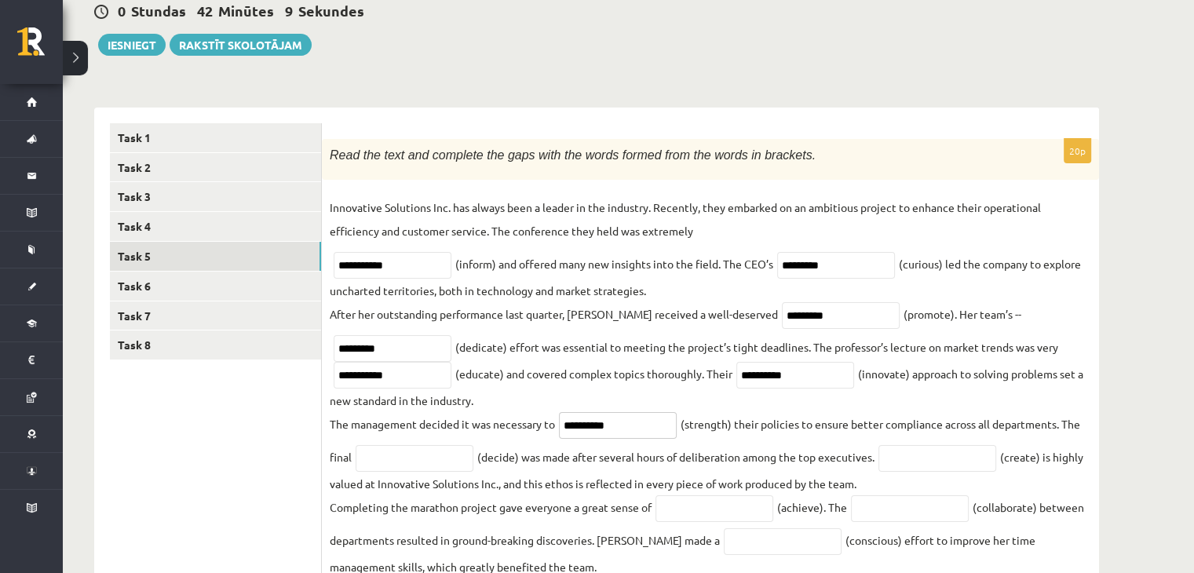
scroll to position [159, 0]
type input "**********"
click at [446, 459] on input "text" at bounding box center [415, 457] width 118 height 27
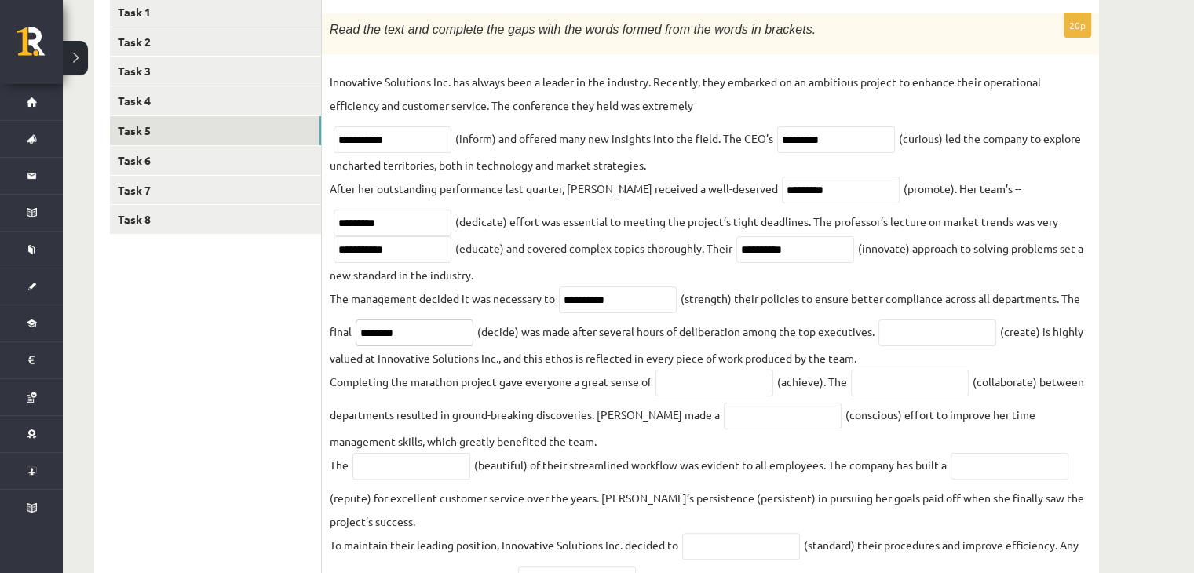
scroll to position [286, 0]
type input "********"
click at [909, 332] on input "text" at bounding box center [938, 331] width 118 height 27
type input "**********"
click at [716, 381] on input "text" at bounding box center [715, 381] width 118 height 27
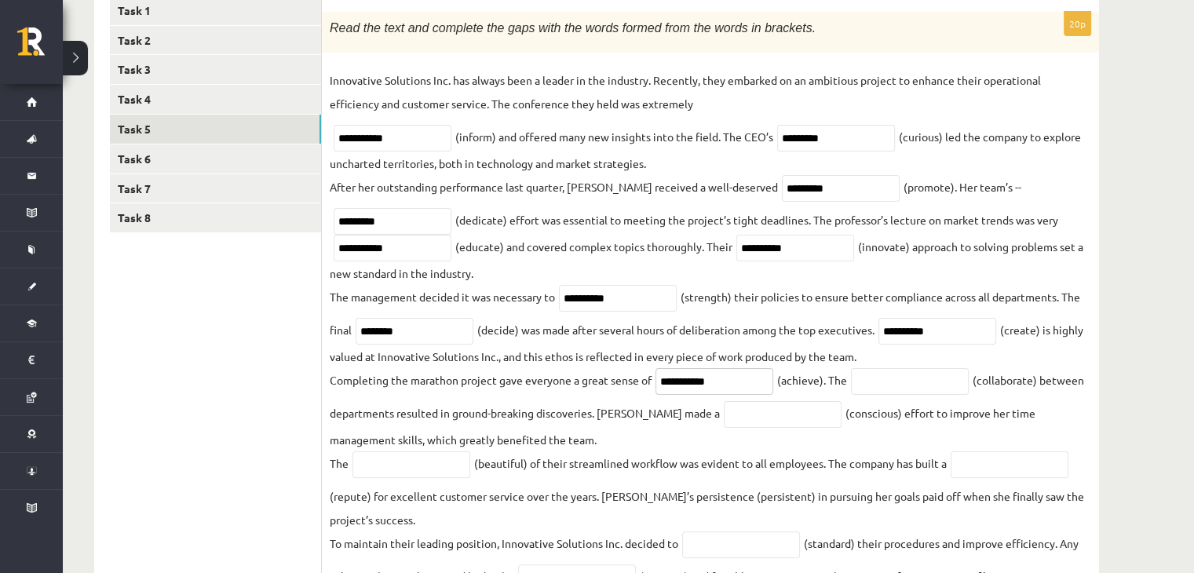
type input "**********"
click at [914, 387] on input "text" at bounding box center [910, 381] width 118 height 27
type input "**********"
click at [747, 426] on input "text" at bounding box center [783, 414] width 118 height 27
type input "*********"
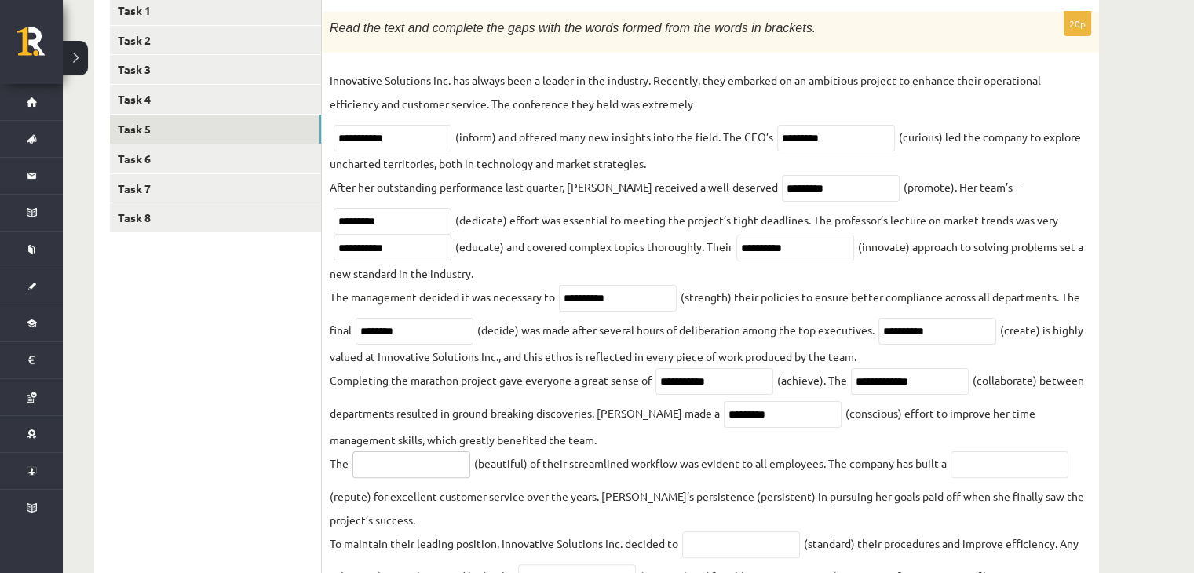
click at [454, 472] on input "text" at bounding box center [412, 464] width 118 height 27
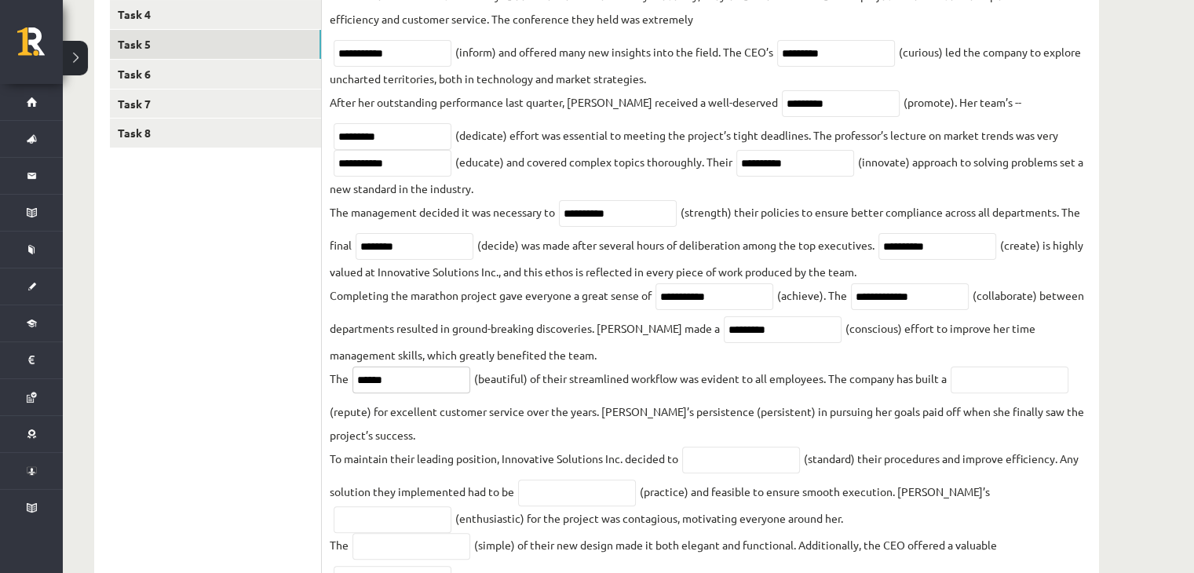
scroll to position [374, 0]
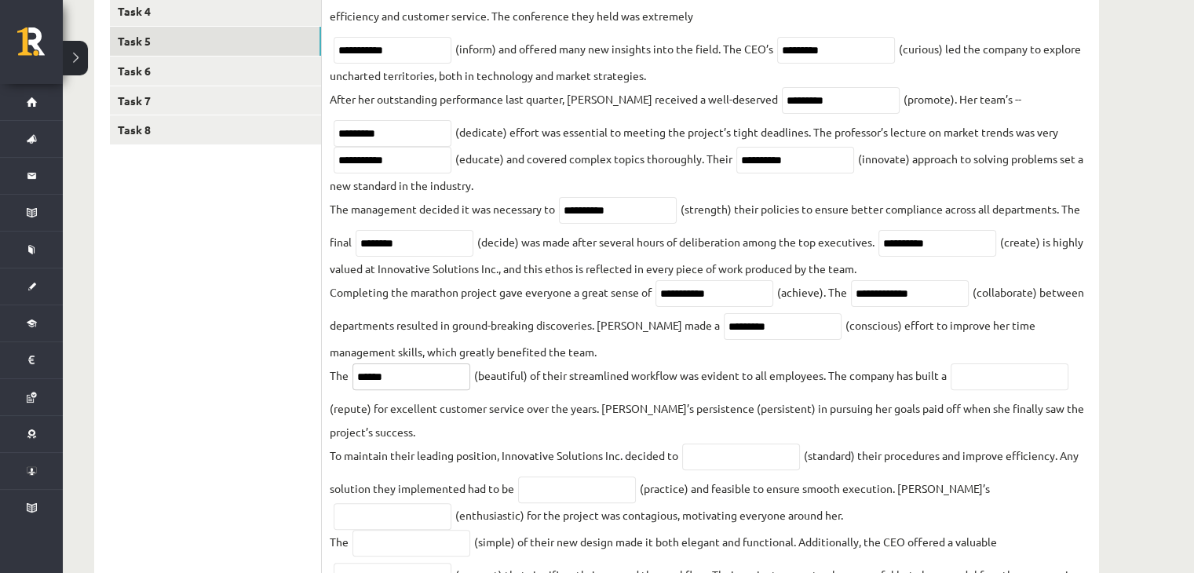
type input "******"
click at [1014, 385] on input "text" at bounding box center [1010, 376] width 118 height 27
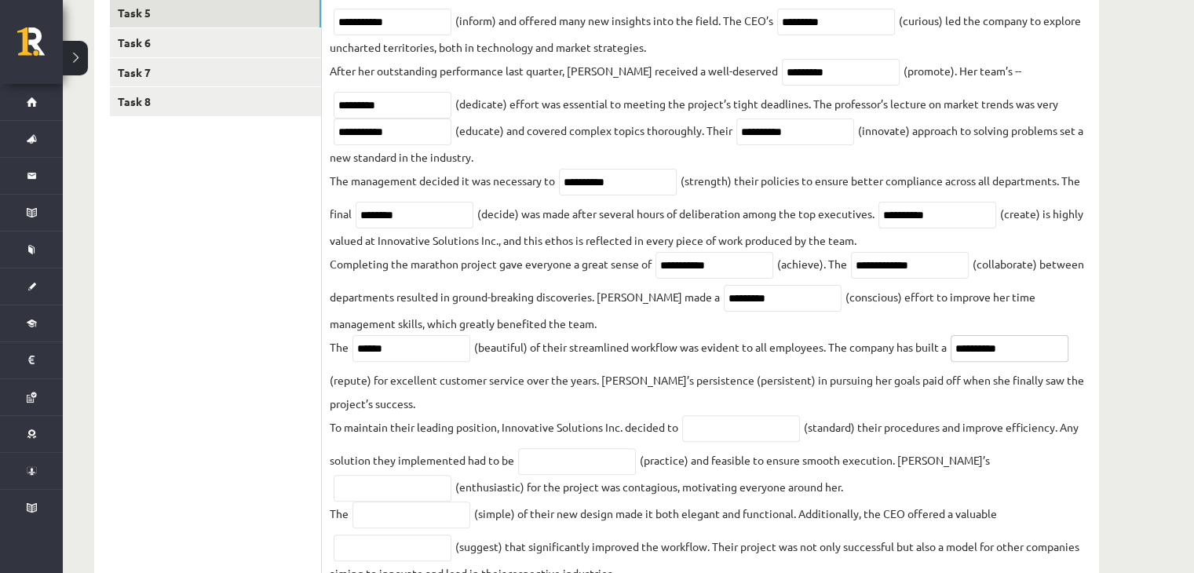
scroll to position [405, 0]
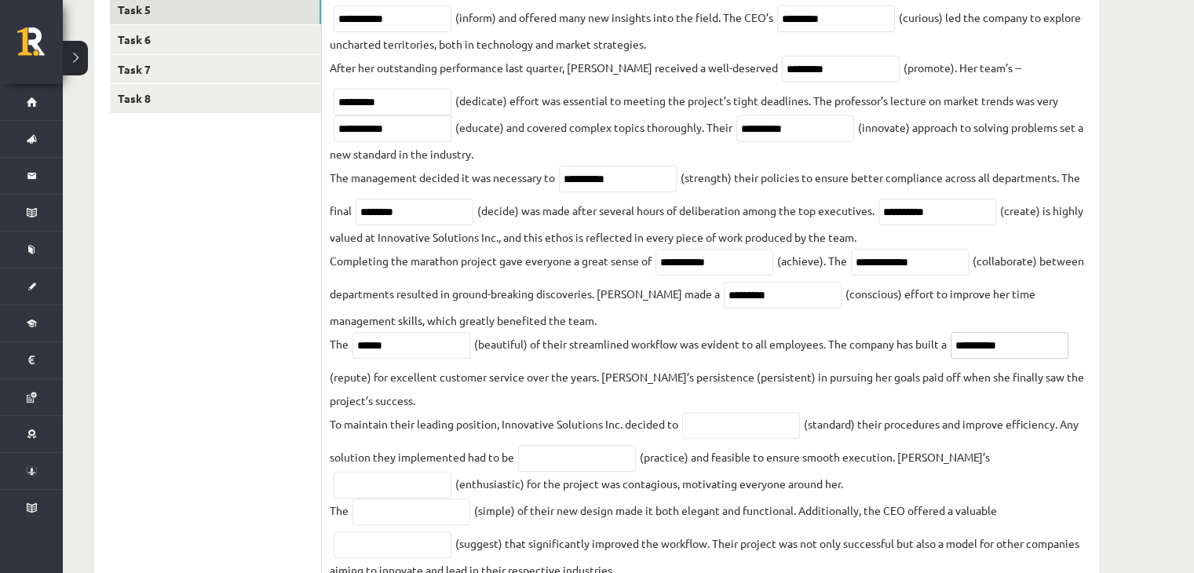
type input "**********"
click at [706, 433] on input "text" at bounding box center [741, 425] width 118 height 27
type input "**********"
click at [622, 462] on input "text" at bounding box center [577, 458] width 118 height 27
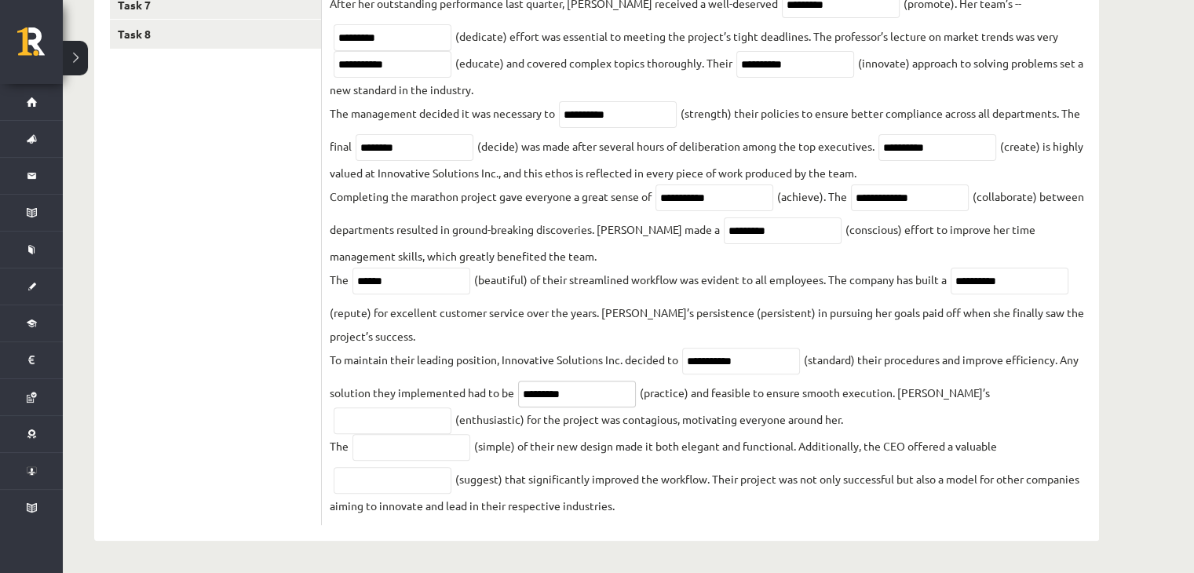
scroll to position [473, 0]
type input "*********"
click at [451, 407] on input "text" at bounding box center [393, 420] width 118 height 27
type input "**********"
click at [396, 453] on input "text" at bounding box center [412, 447] width 118 height 27
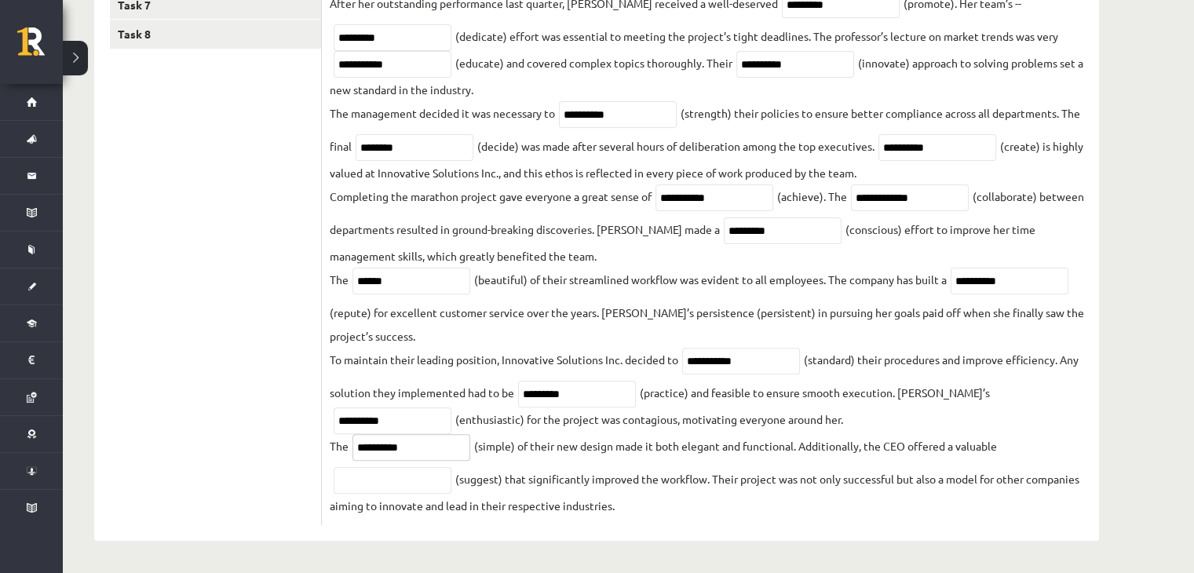
type input "**********"
click at [389, 472] on input "text" at bounding box center [393, 480] width 118 height 27
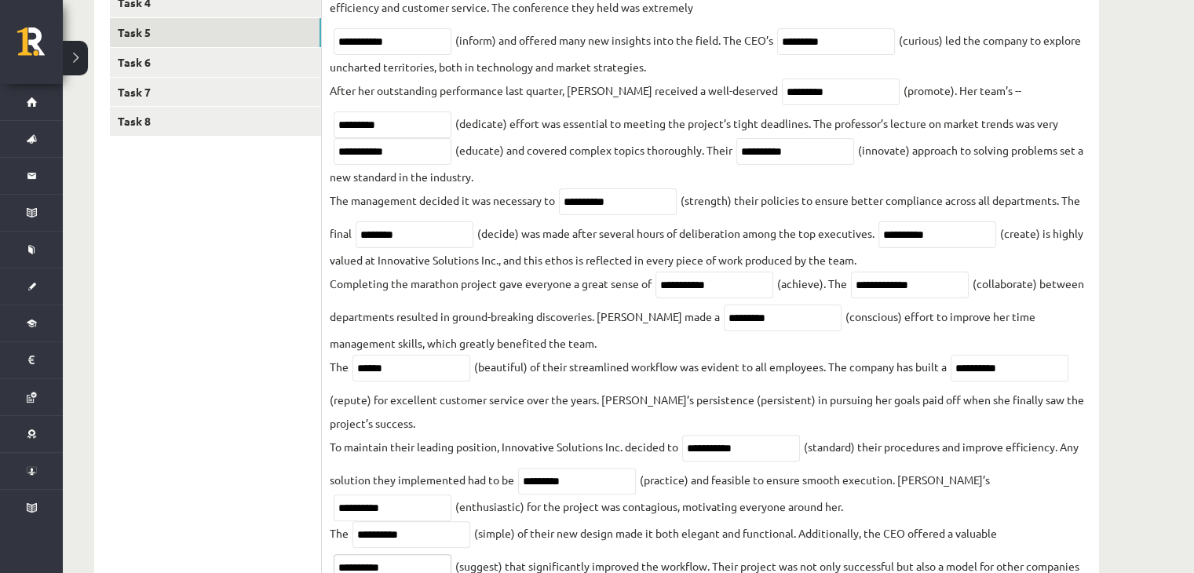
scroll to position [327, 0]
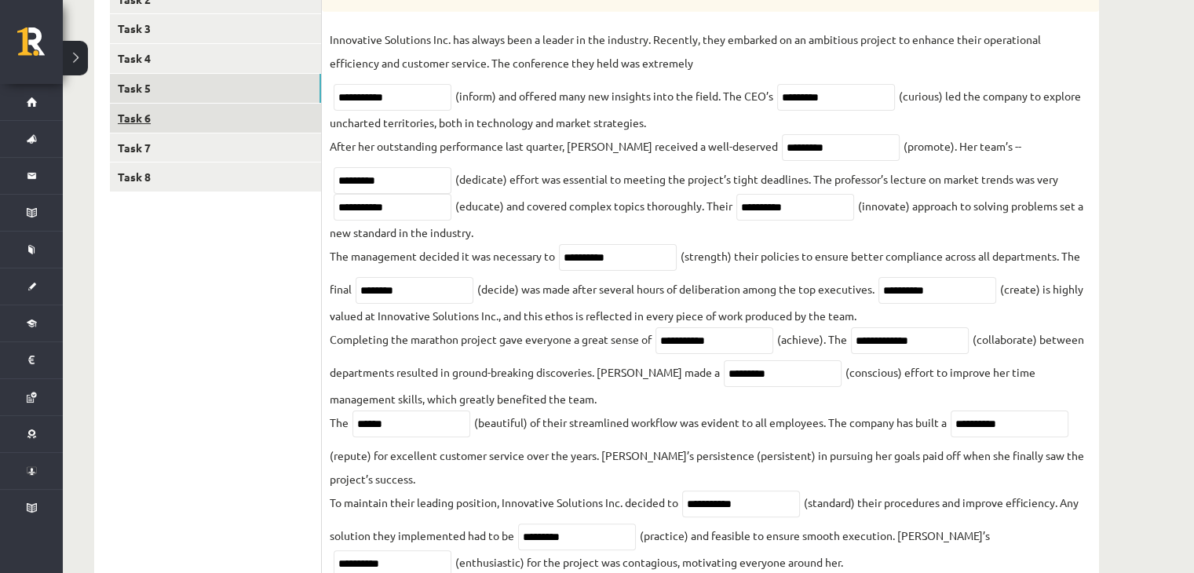
type input "**********"
click at [289, 109] on link "Task 6" at bounding box center [215, 118] width 211 height 29
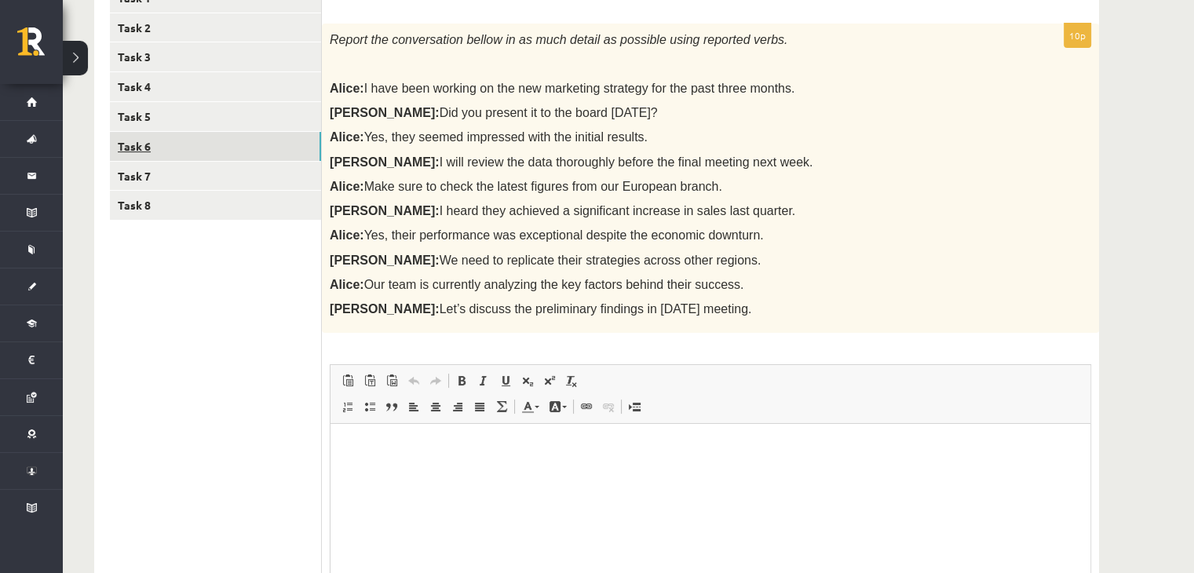
scroll to position [352, 0]
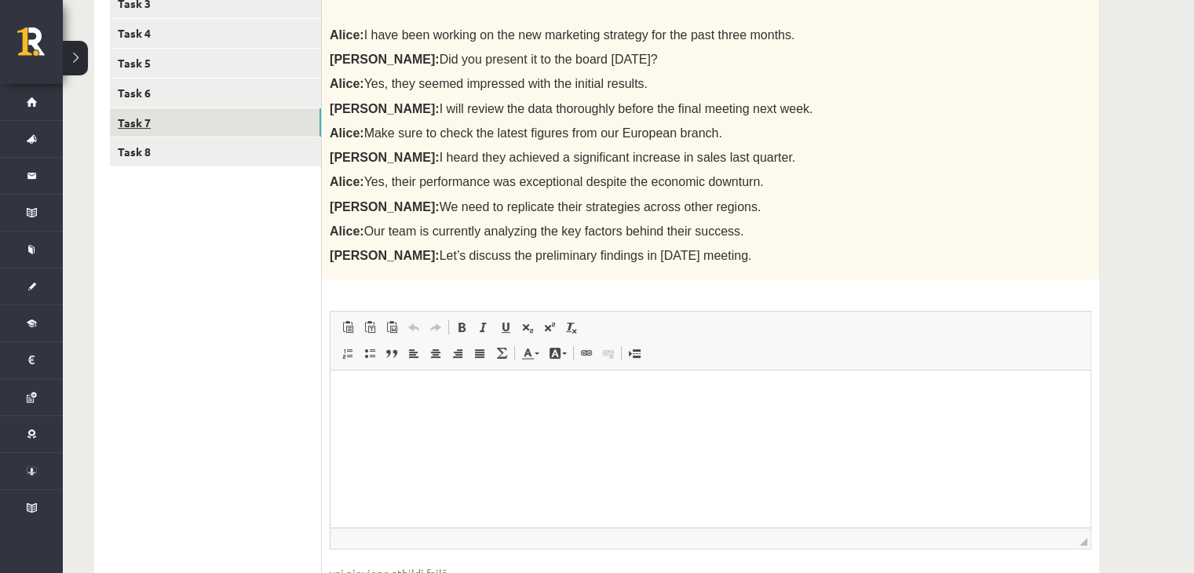
click at [292, 124] on link "Task 7" at bounding box center [215, 122] width 211 height 29
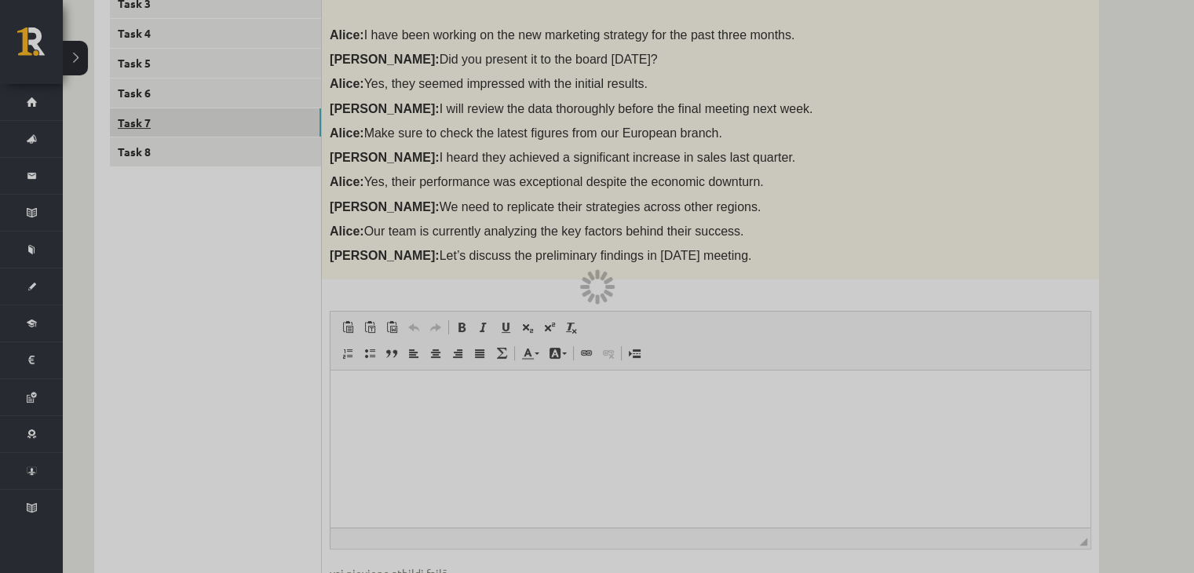
scroll to position [283, 0]
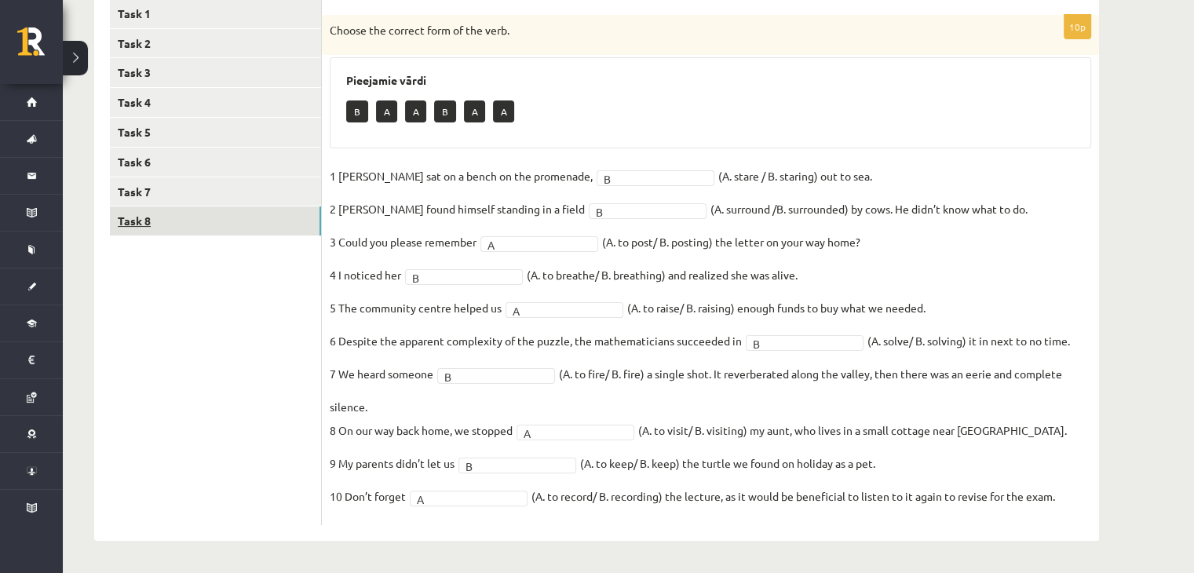
click at [294, 227] on link "Task 8" at bounding box center [215, 220] width 211 height 29
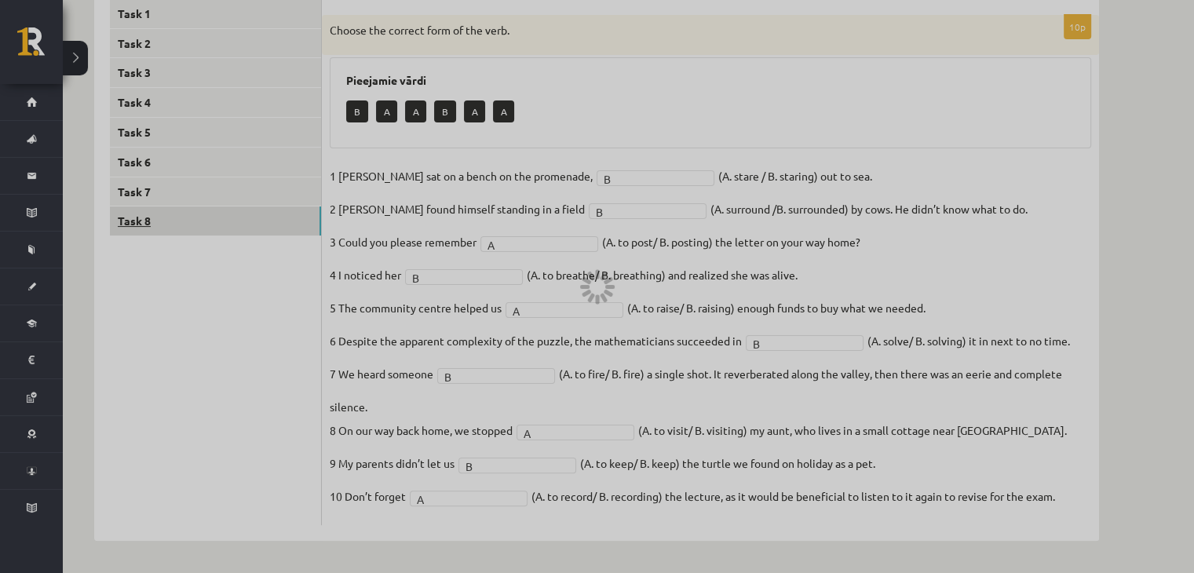
scroll to position [181, 0]
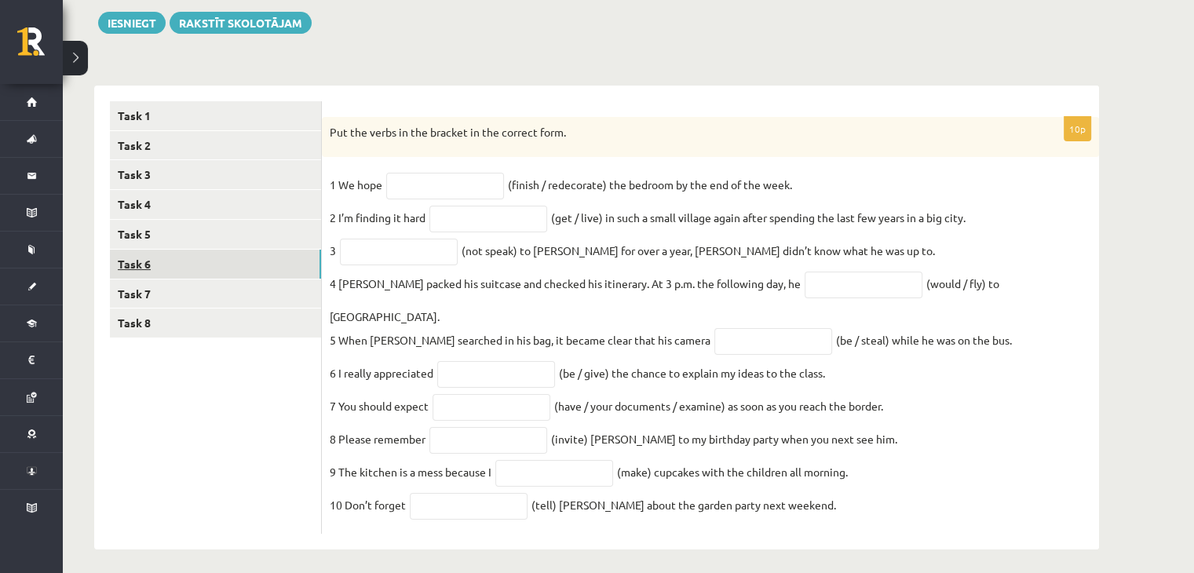
click at [298, 255] on link "Task 6" at bounding box center [215, 264] width 211 height 29
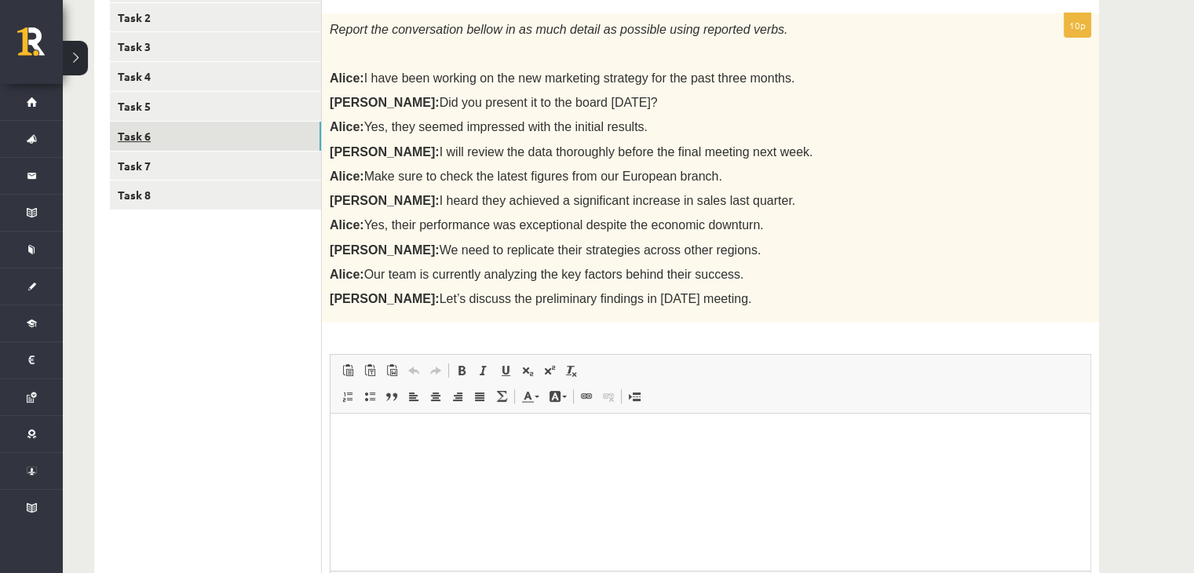
scroll to position [268, 0]
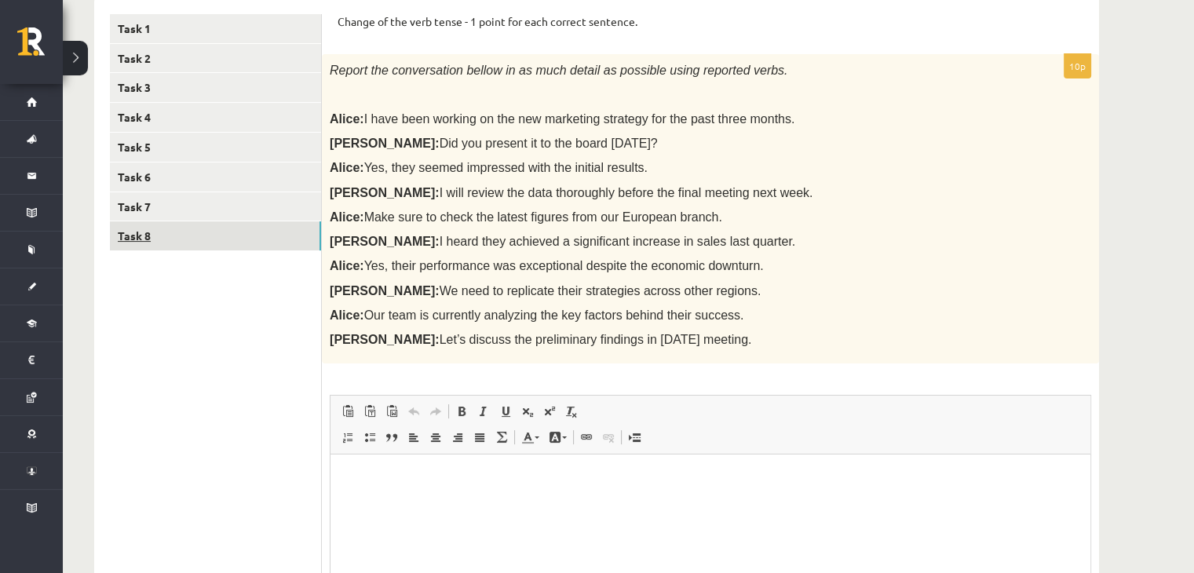
click at [298, 243] on link "Task 8" at bounding box center [215, 235] width 211 height 29
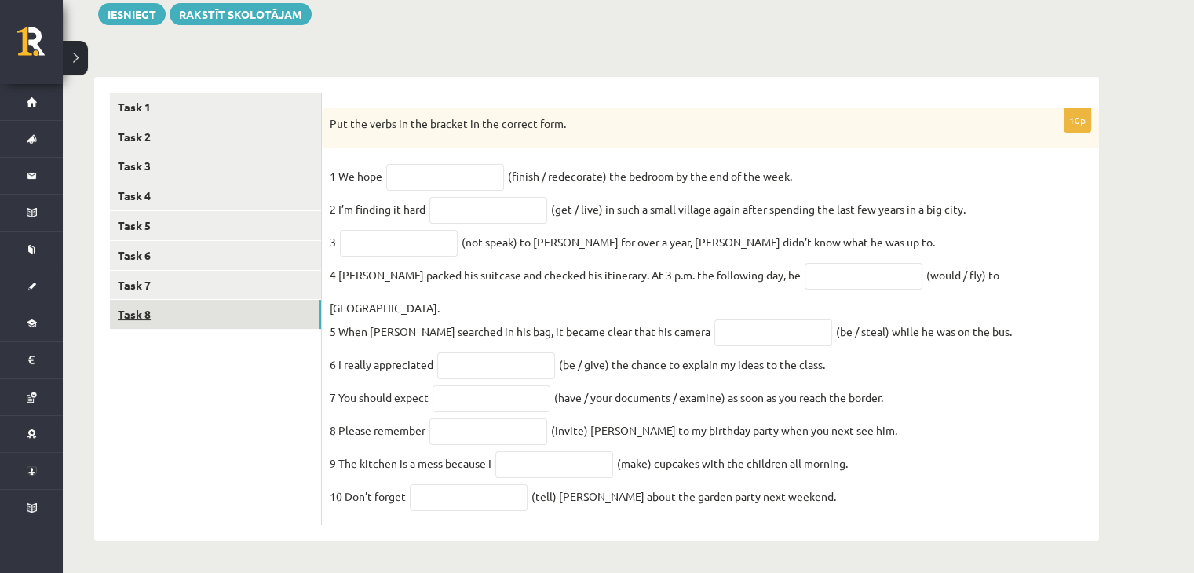
scroll to position [181, 0]
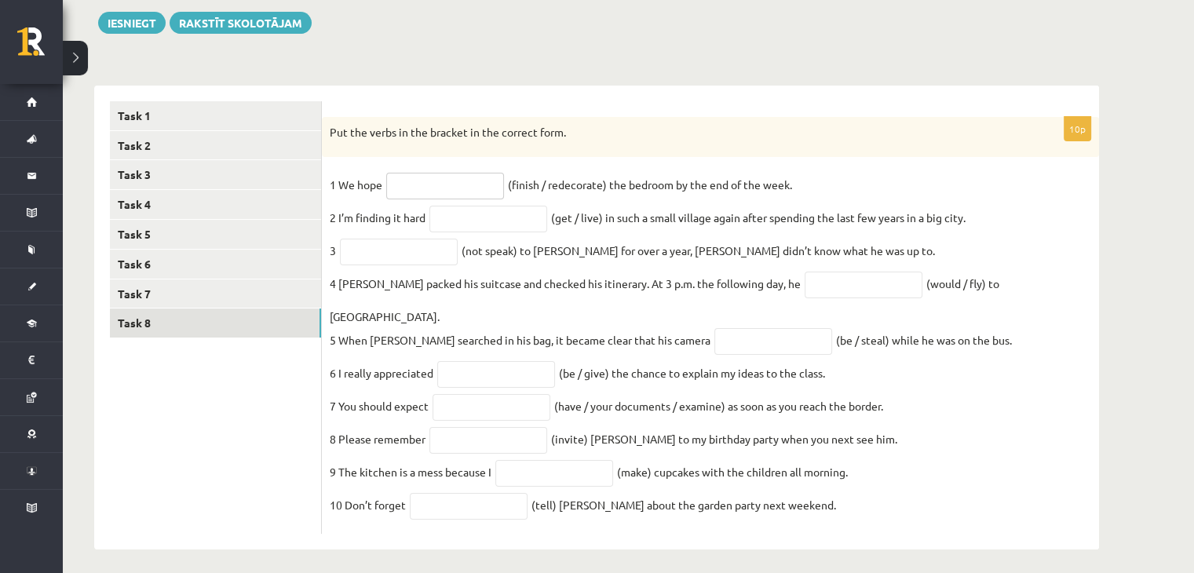
click at [469, 192] on input "text" at bounding box center [445, 186] width 118 height 27
type input "**********"
click at [509, 233] on fieldset "**********" at bounding box center [711, 349] width 762 height 353
click at [509, 230] on input "text" at bounding box center [488, 219] width 118 height 27
type input "**********"
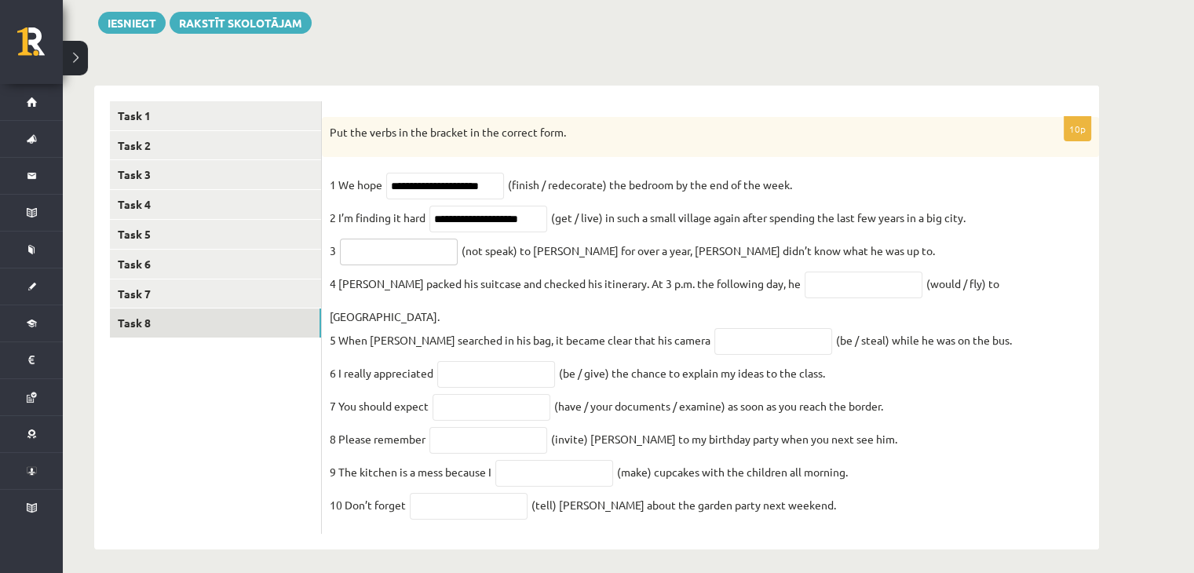
click at [420, 253] on input "text" at bounding box center [399, 252] width 118 height 27
type input "**********"
click at [805, 298] on input "text" at bounding box center [864, 285] width 118 height 27
type input "*********"
click at [714, 328] on input "text" at bounding box center [773, 341] width 118 height 27
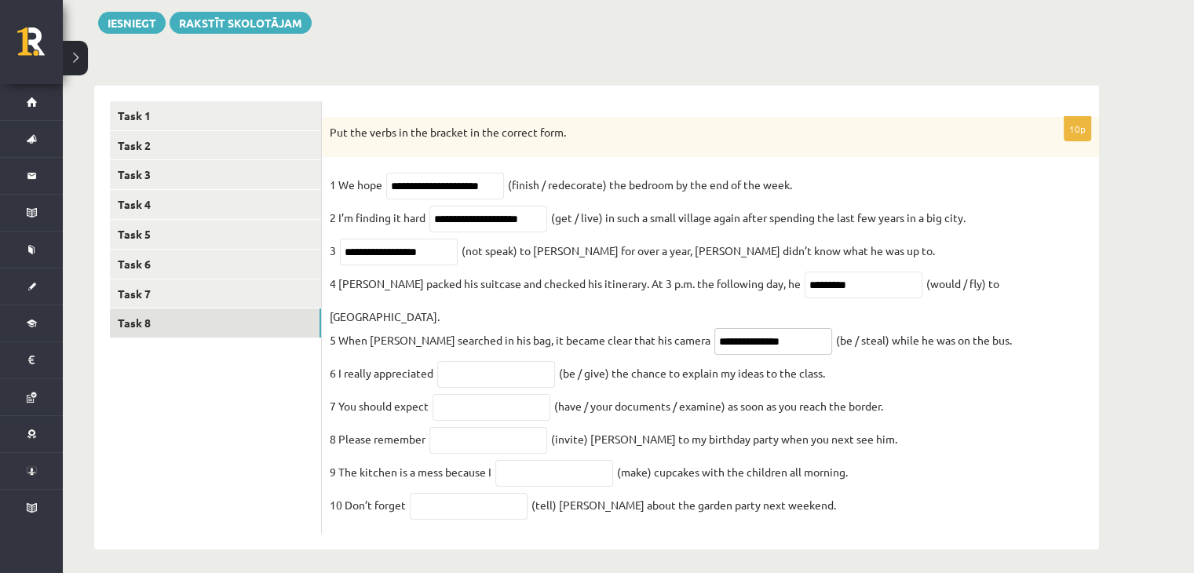
type input "**********"
click at [550, 361] on input "text" at bounding box center [496, 374] width 118 height 27
type input "**********"
click at [508, 395] on input "text" at bounding box center [492, 407] width 118 height 27
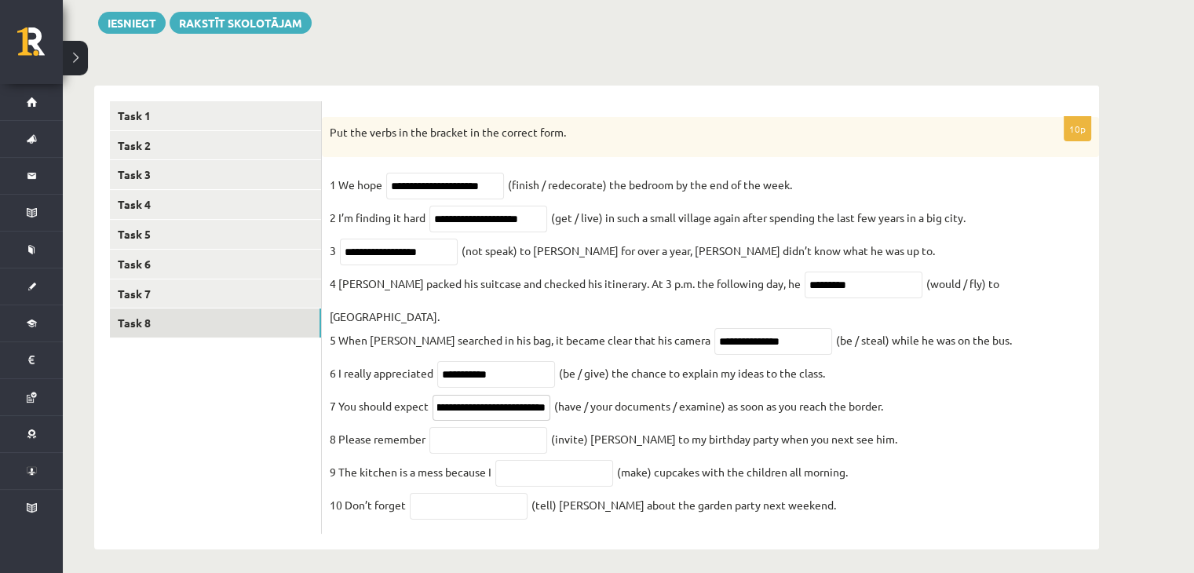
type input "**********"
click at [496, 427] on input "text" at bounding box center [488, 440] width 118 height 27
type input "*********"
click at [546, 468] on input "text" at bounding box center [554, 473] width 118 height 27
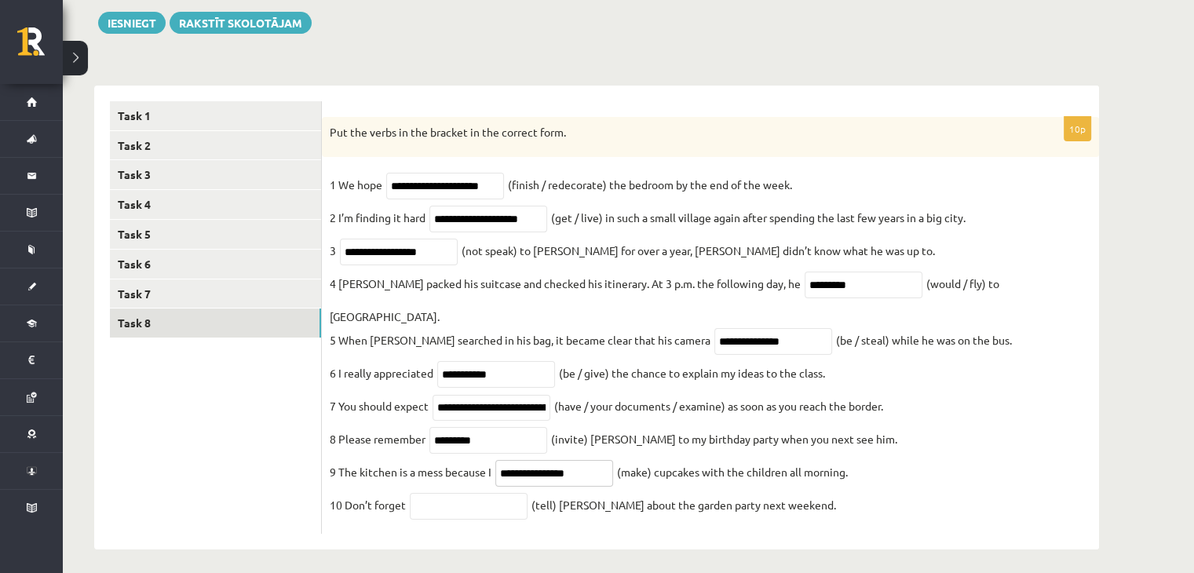
type input "**********"
click at [502, 493] on input "text" at bounding box center [469, 506] width 118 height 27
type input "*******"
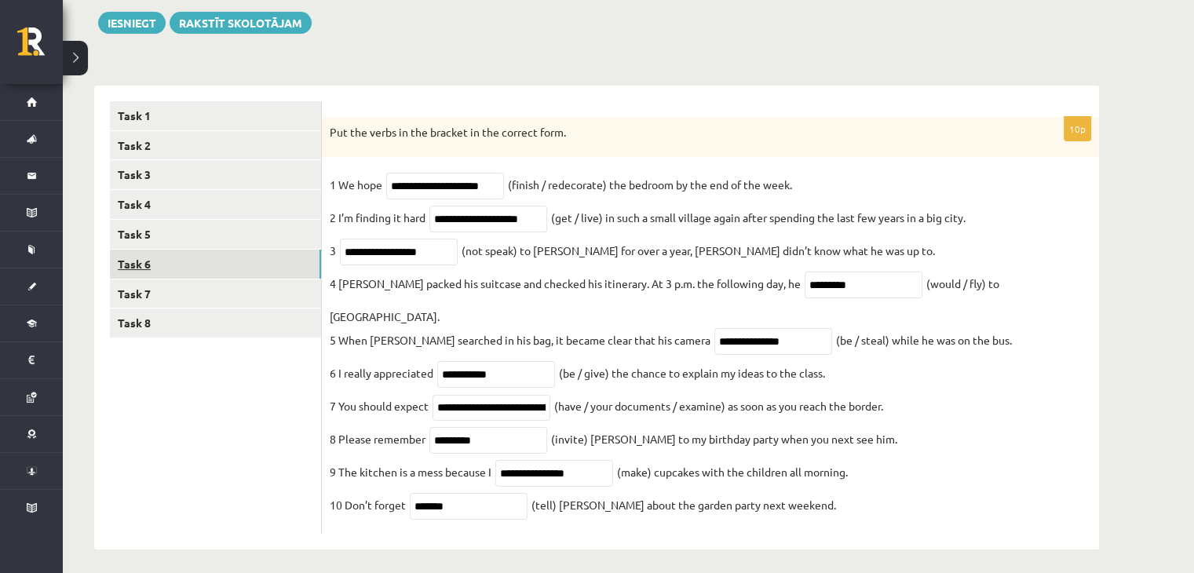
click at [153, 269] on link "Task 6" at bounding box center [215, 264] width 211 height 29
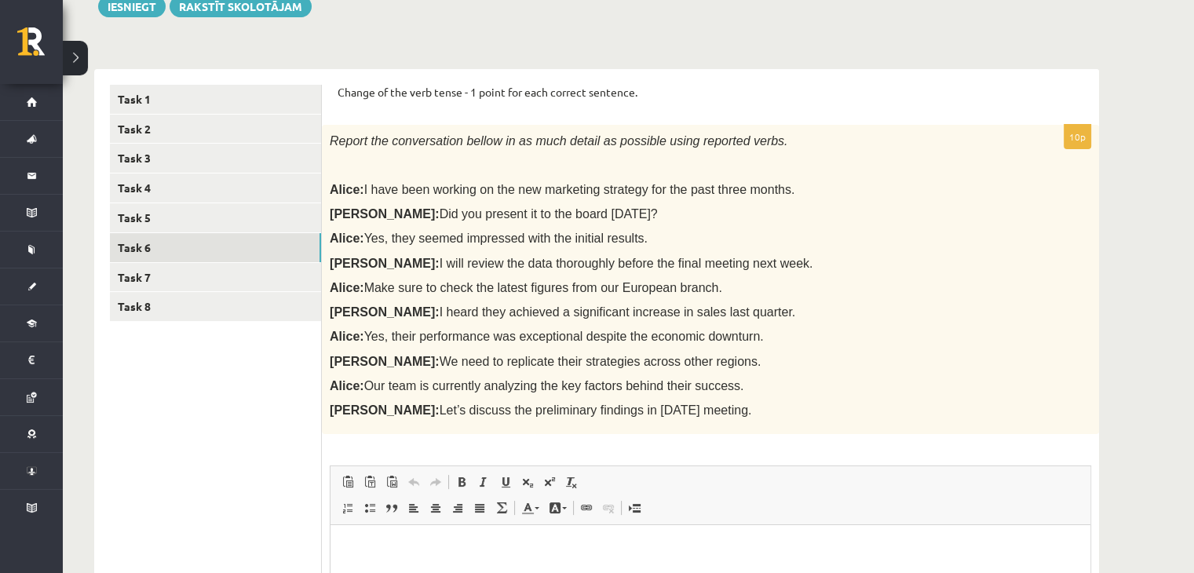
scroll to position [196, 0]
click at [173, 276] on link "Task 7" at bounding box center [215, 278] width 211 height 29
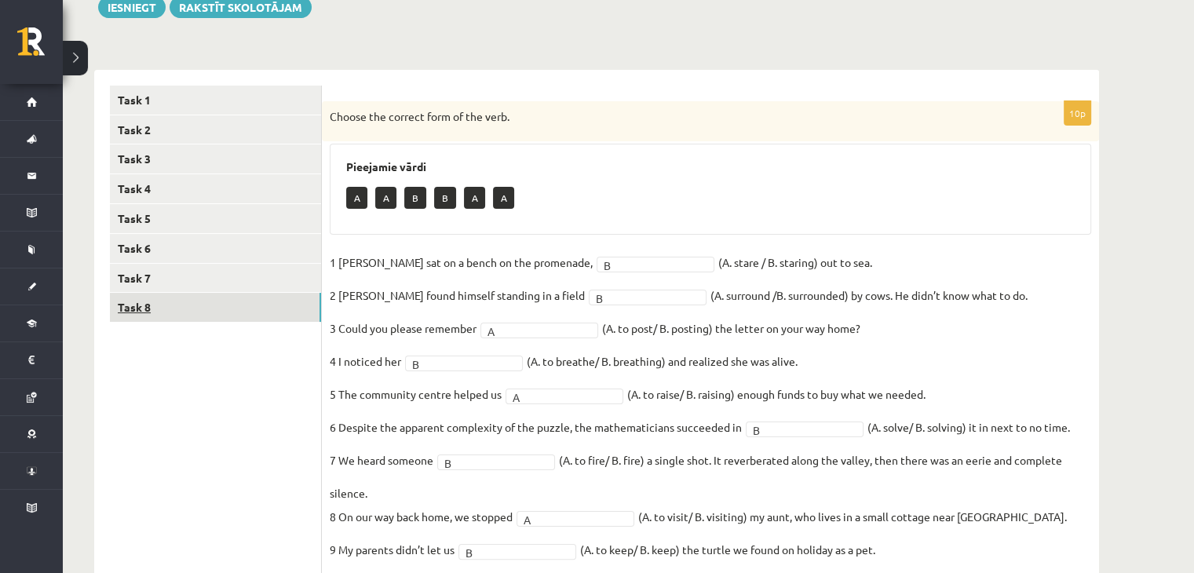
click at [172, 302] on link "Task 8" at bounding box center [215, 307] width 211 height 29
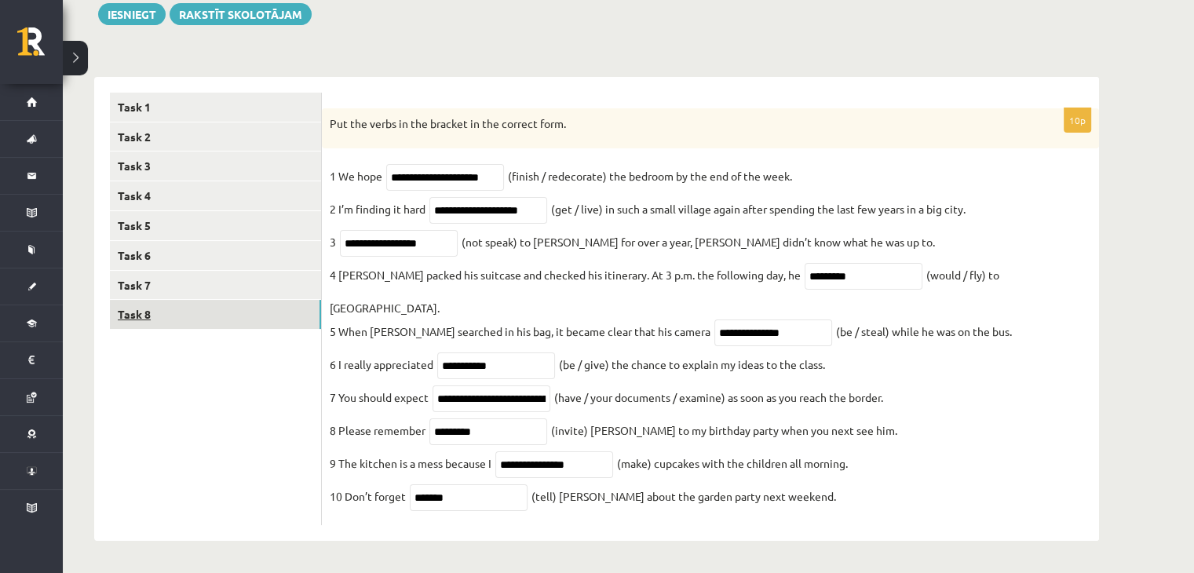
scroll to position [181, 0]
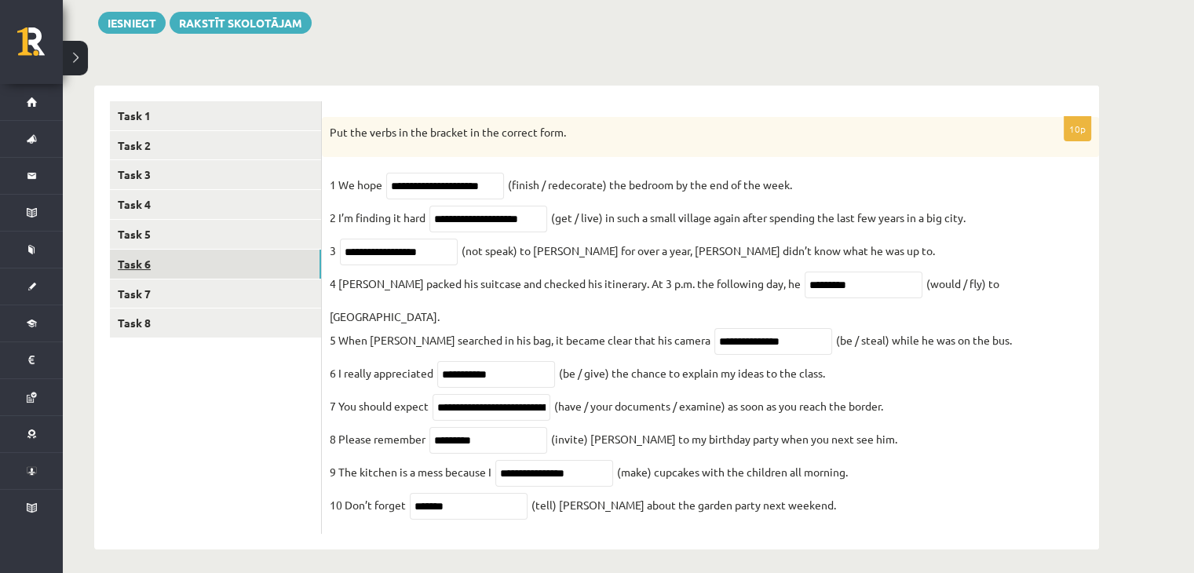
click at [171, 258] on link "Task 6" at bounding box center [215, 264] width 211 height 29
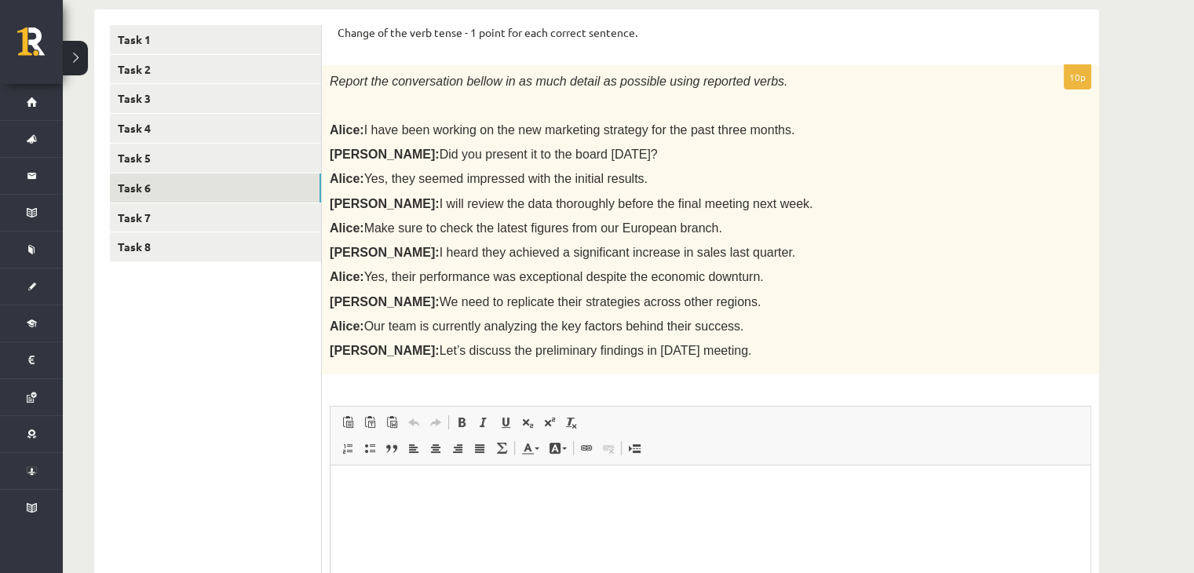
scroll to position [270, 0]
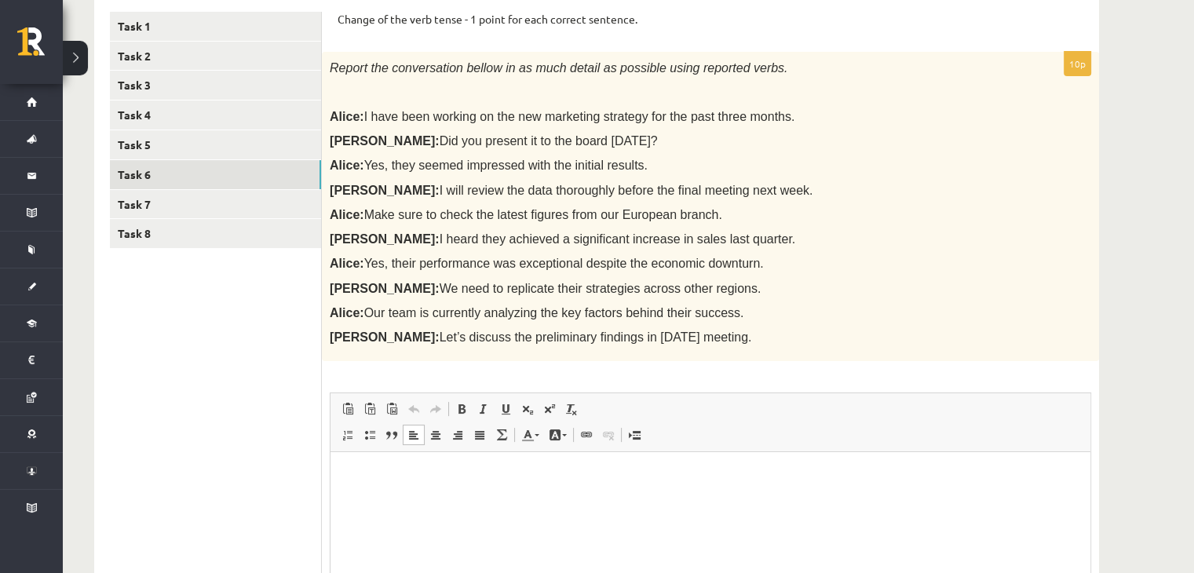
click at [403, 491] on html at bounding box center [711, 476] width 760 height 48
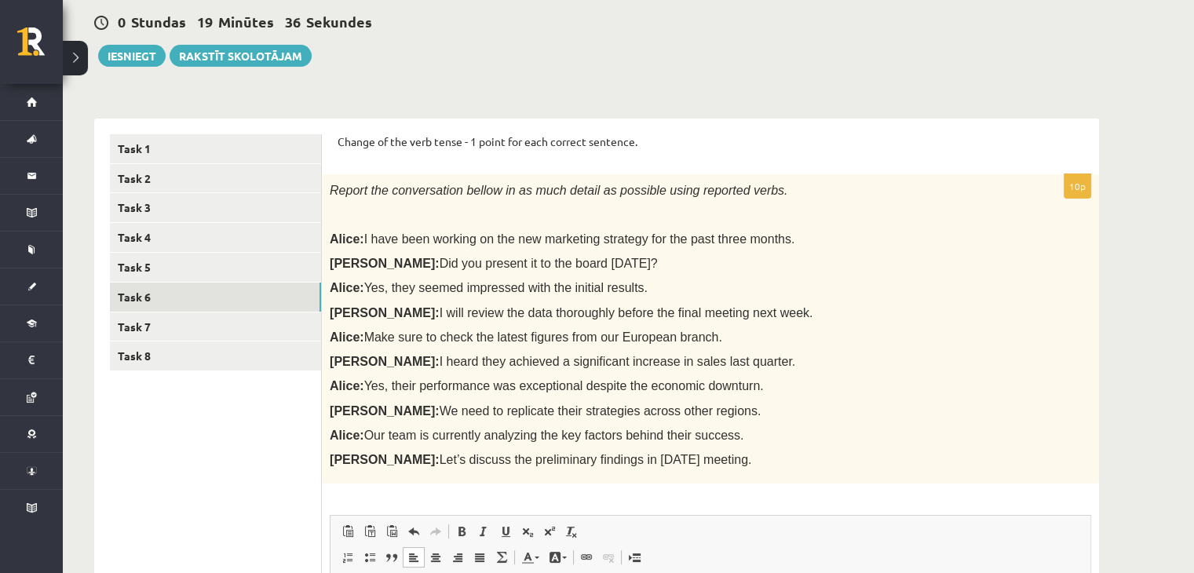
scroll to position [112, 0]
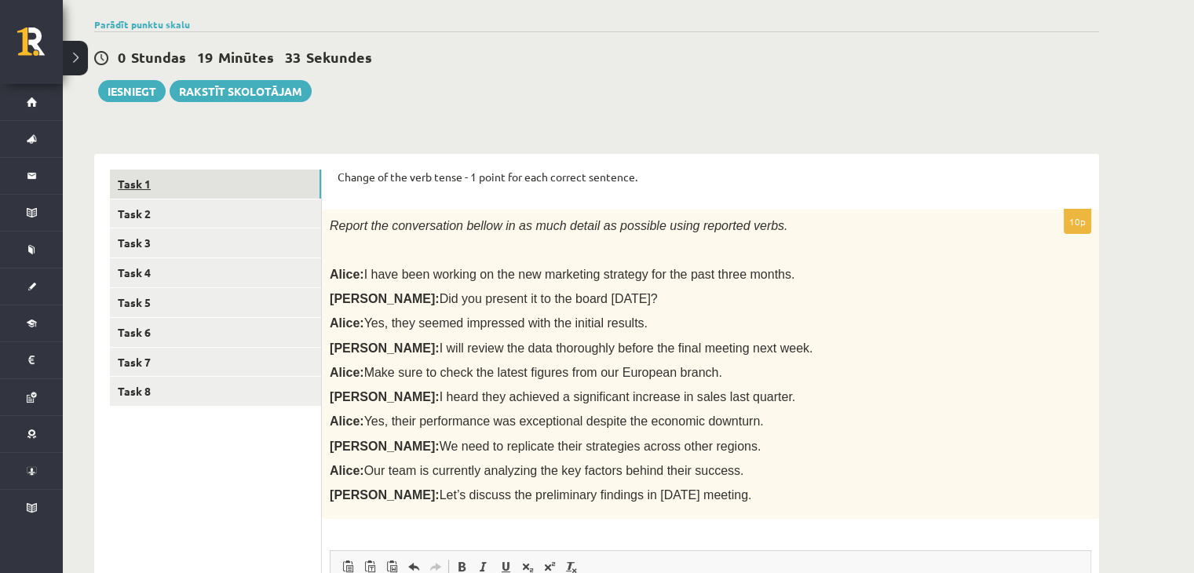
click at [166, 179] on link "Task 1" at bounding box center [215, 184] width 211 height 29
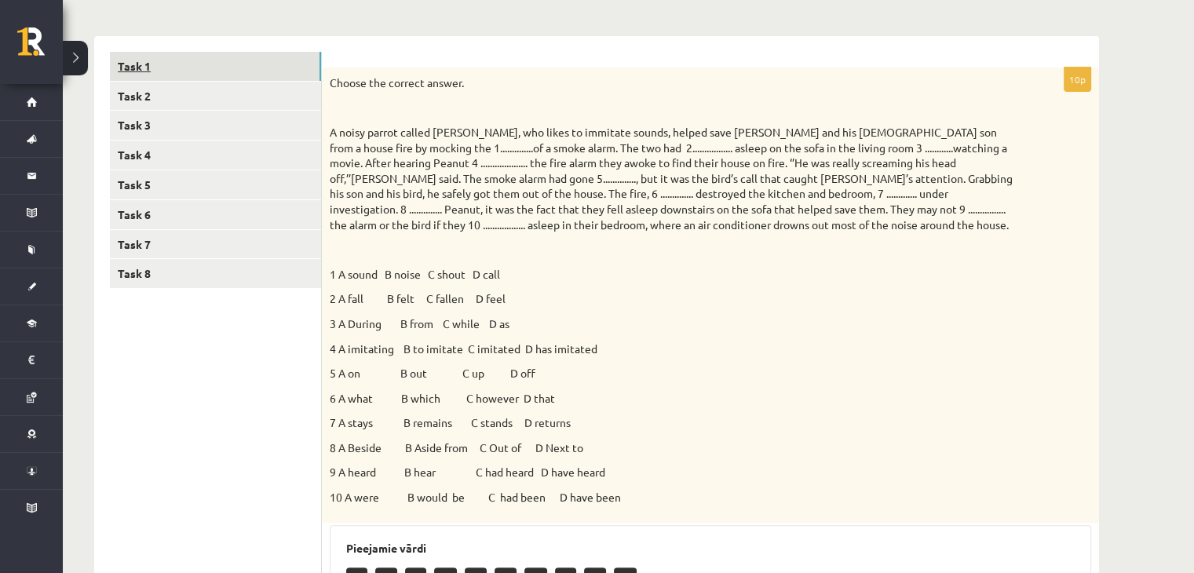
scroll to position [223, 0]
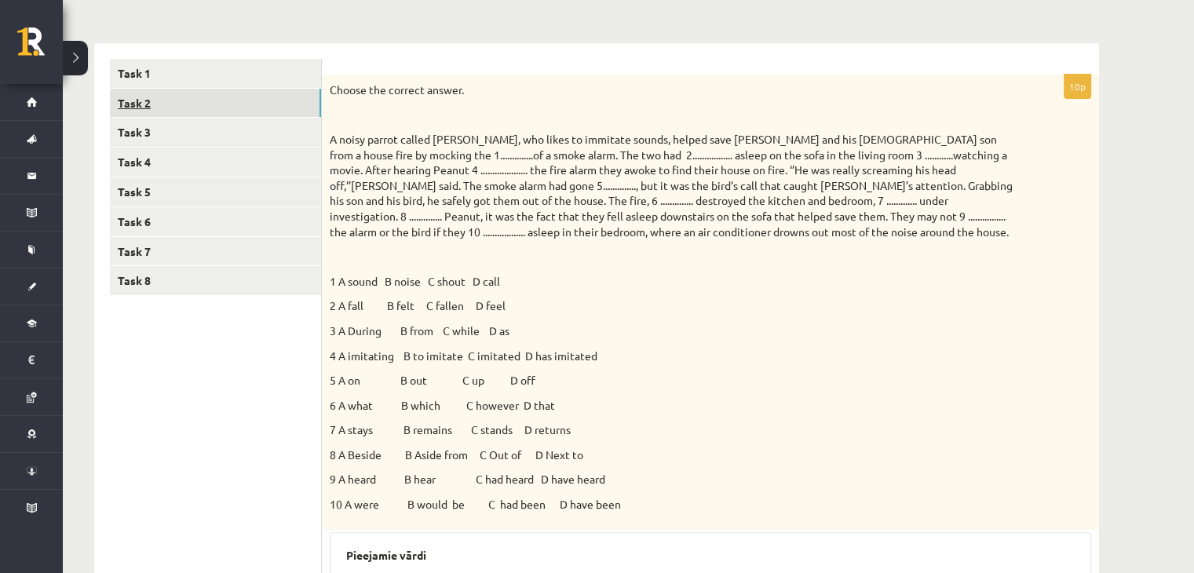
click at [168, 107] on link "Task 2" at bounding box center [215, 103] width 211 height 29
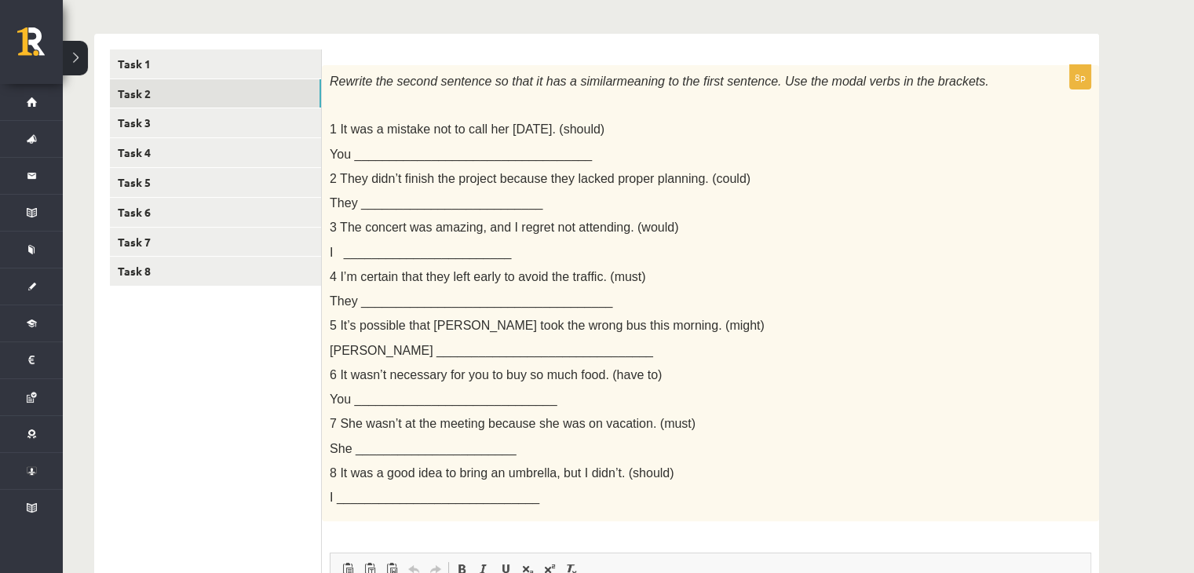
scroll to position [228, 0]
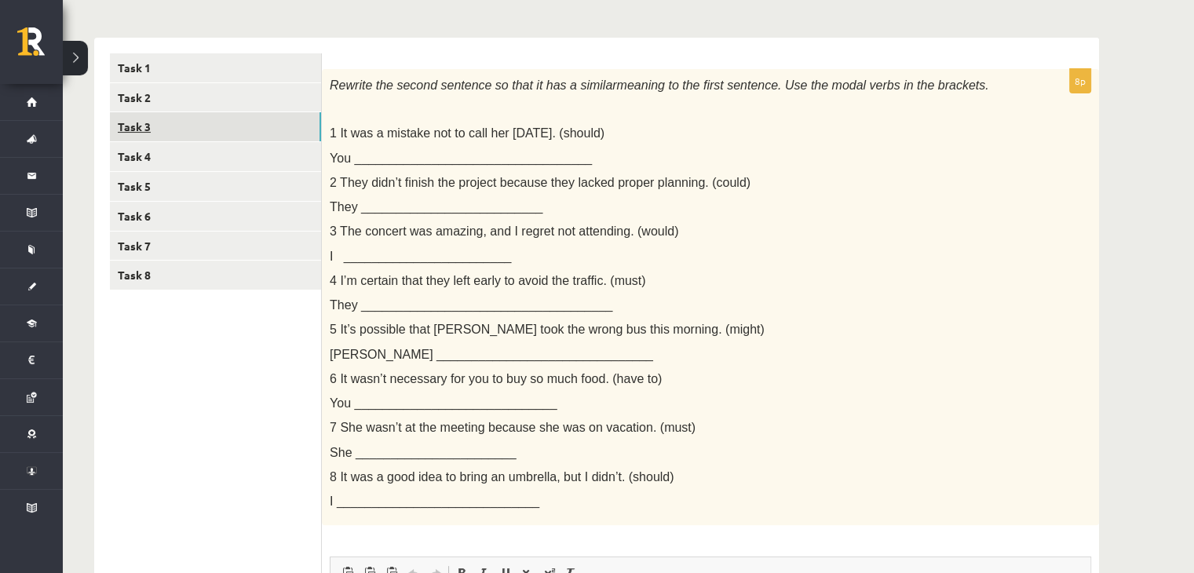
click at [184, 130] on link "Task 3" at bounding box center [215, 126] width 211 height 29
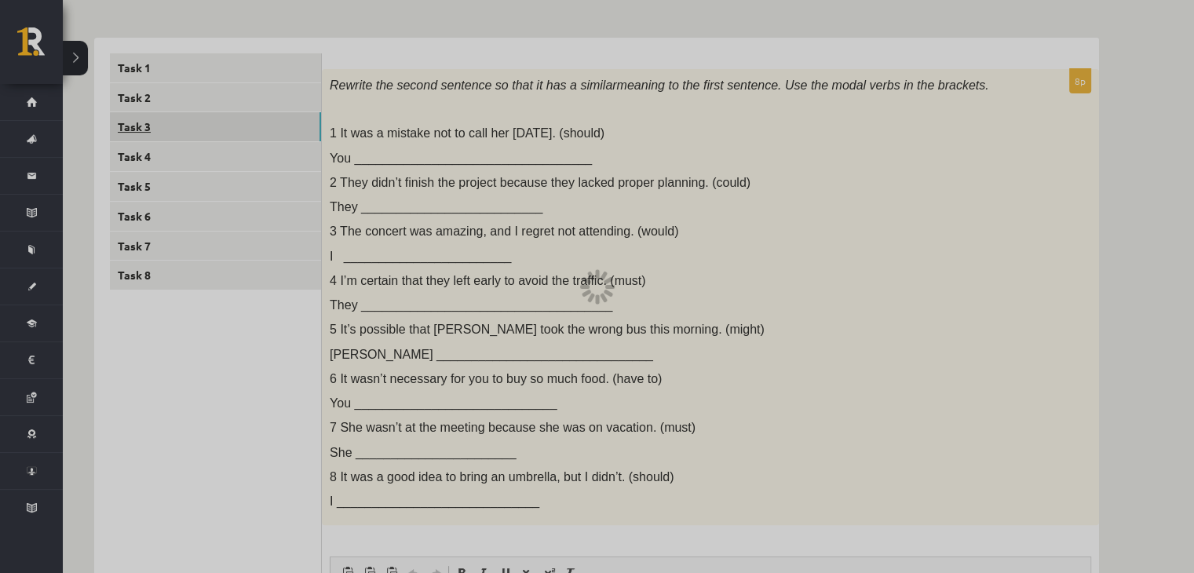
scroll to position [186, 0]
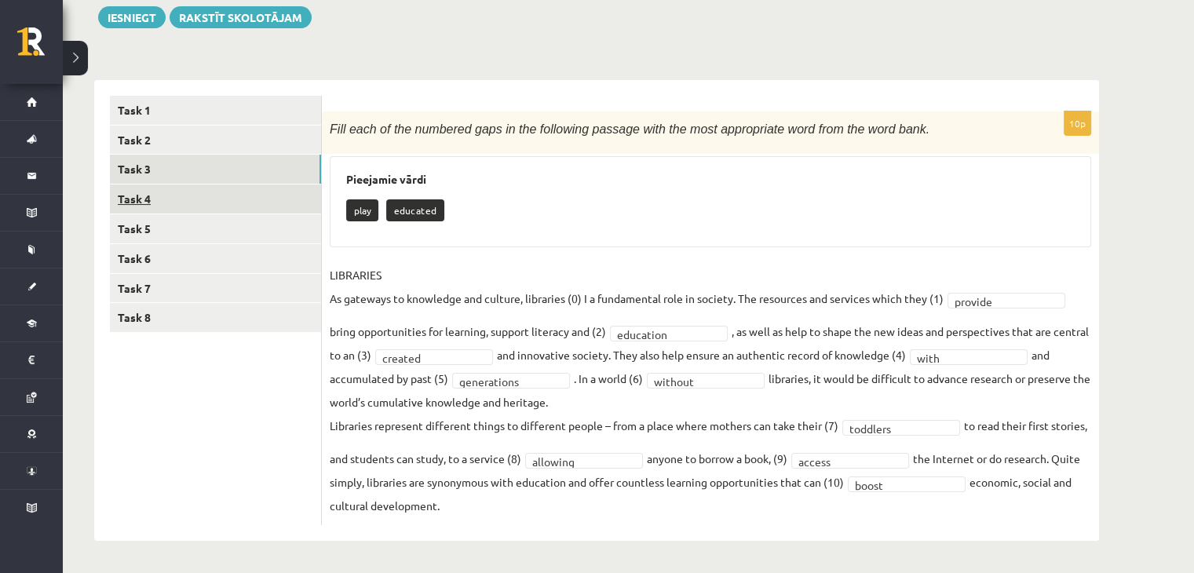
click at [177, 196] on link "Task 4" at bounding box center [215, 198] width 211 height 29
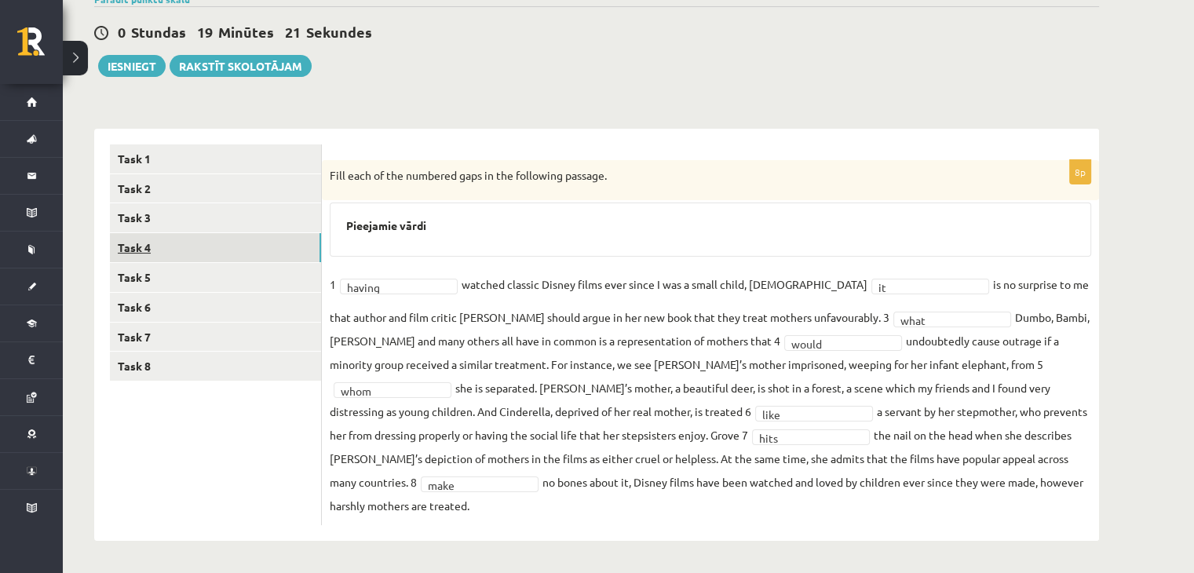
scroll to position [114, 0]
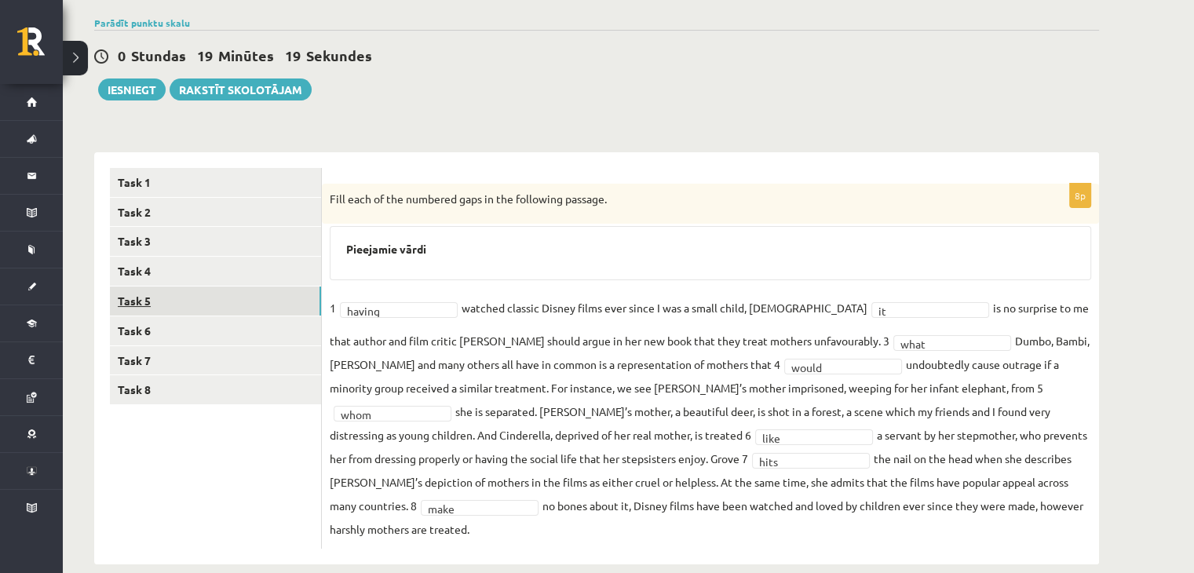
click at [179, 308] on link "Task 5" at bounding box center [215, 301] width 211 height 29
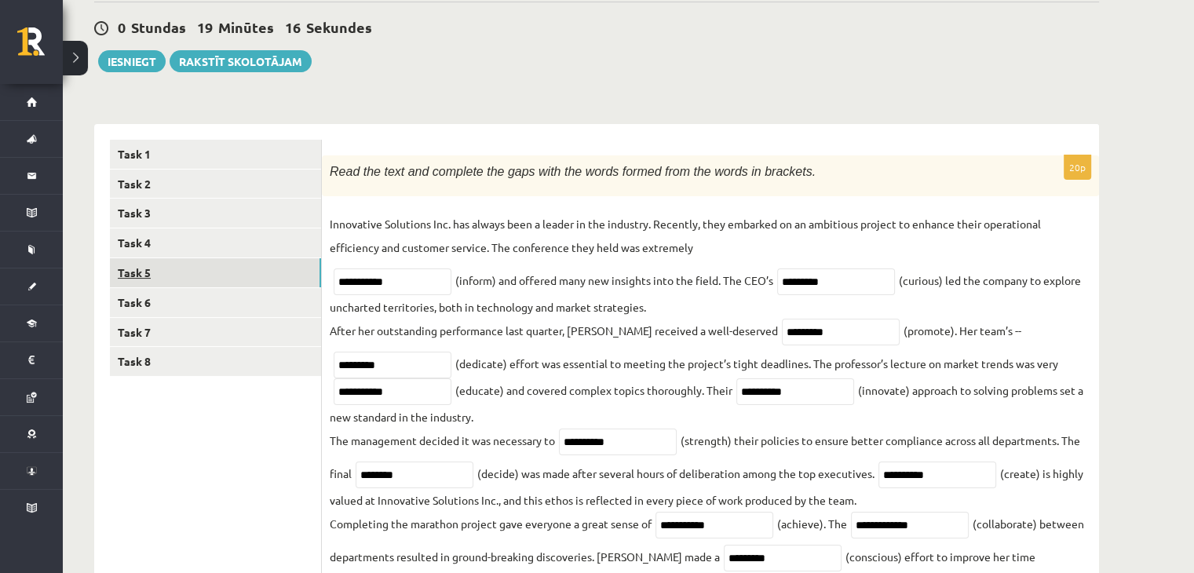
scroll to position [141, 0]
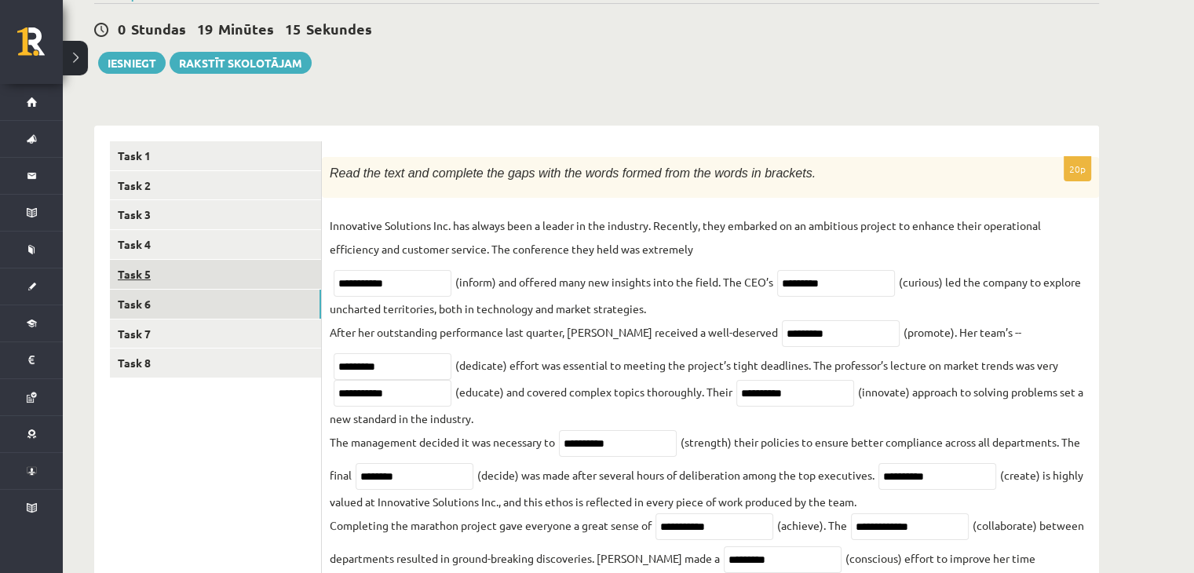
click at [179, 308] on link "Task 6" at bounding box center [215, 304] width 211 height 29
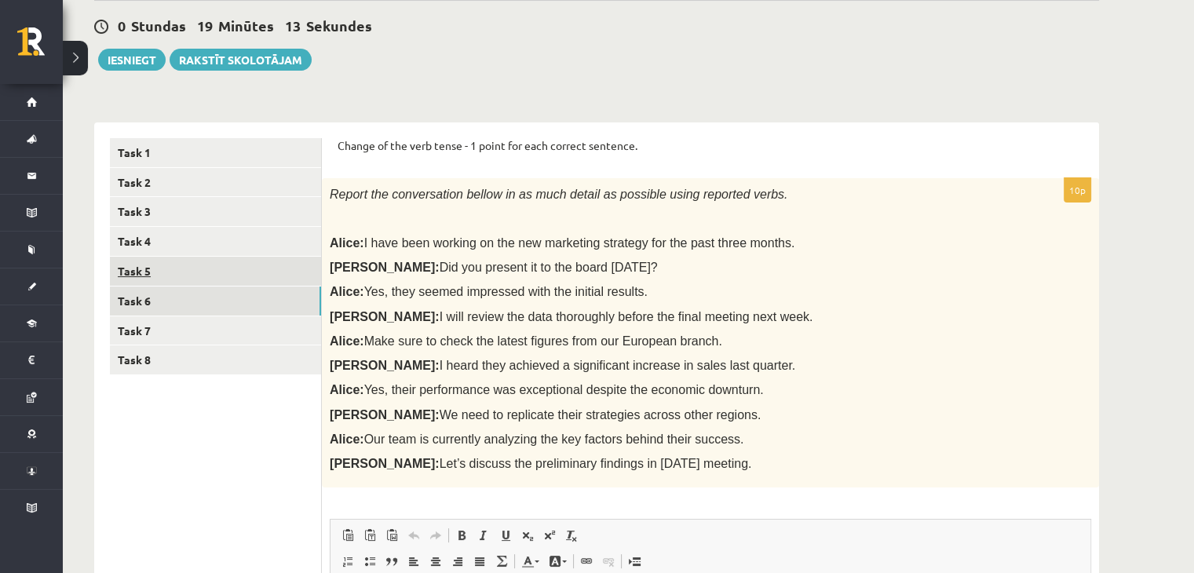
scroll to position [112, 0]
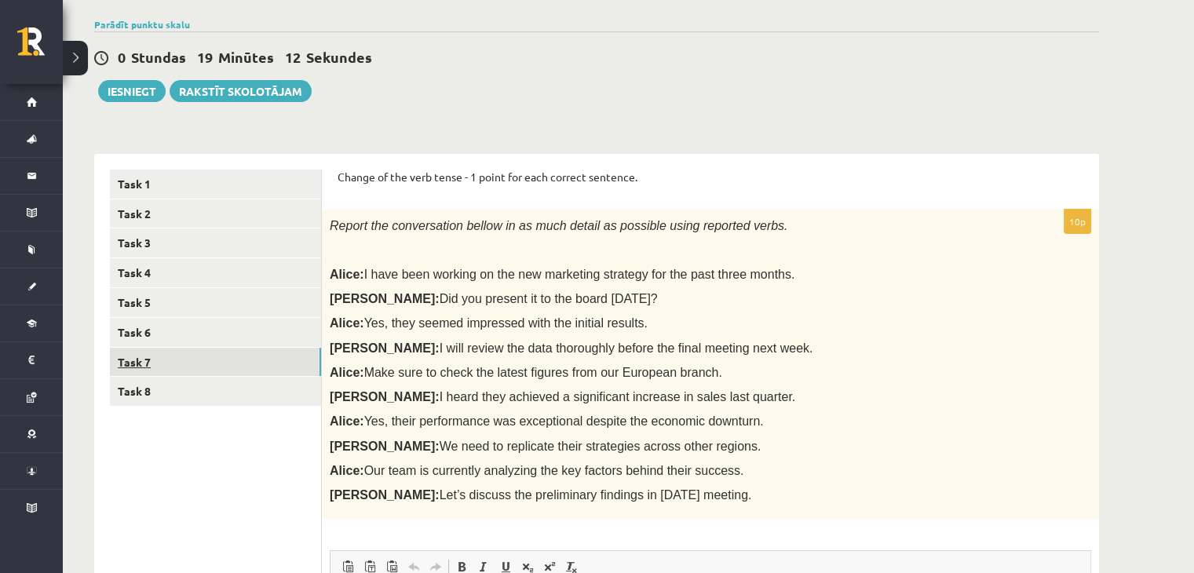
click at [182, 362] on link "Task 7" at bounding box center [215, 362] width 211 height 29
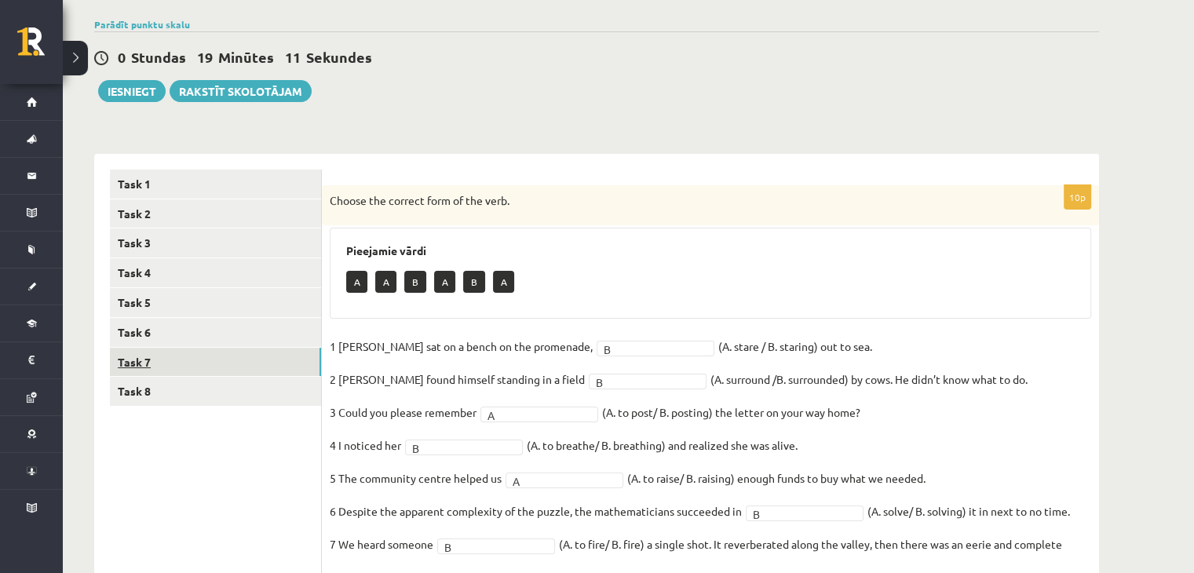
scroll to position [283, 0]
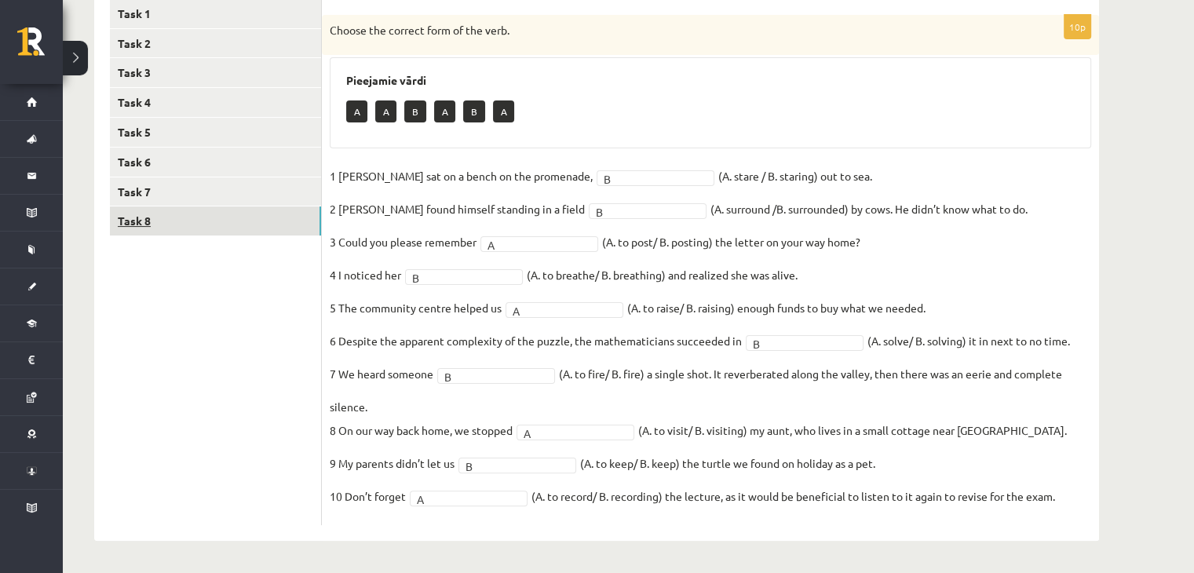
click at [181, 216] on link "Task 8" at bounding box center [215, 220] width 211 height 29
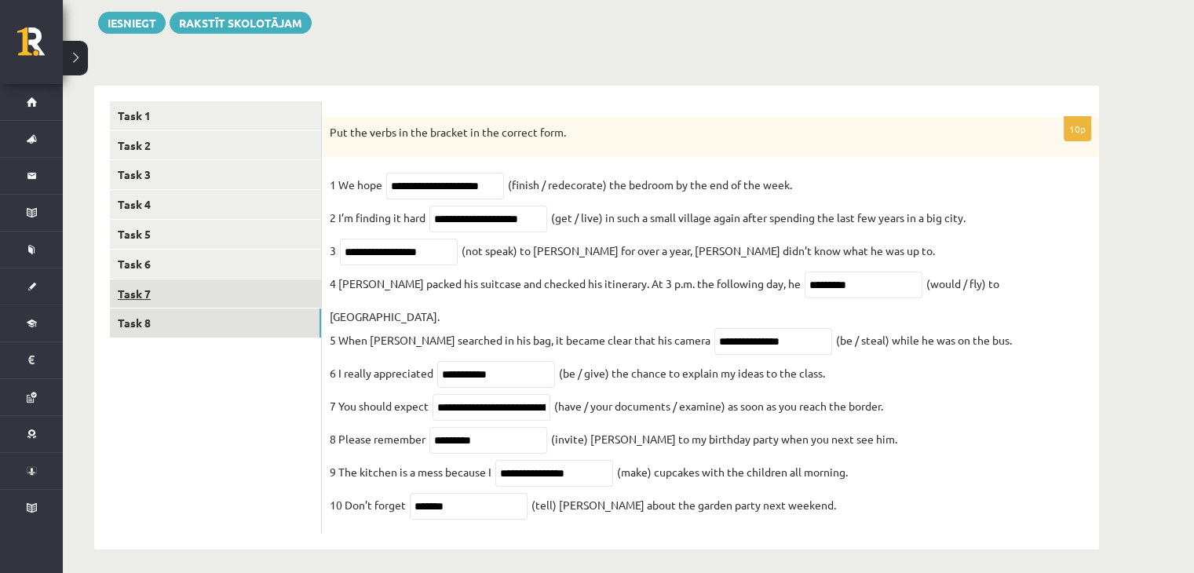
click at [174, 279] on link "Task 7" at bounding box center [215, 293] width 211 height 29
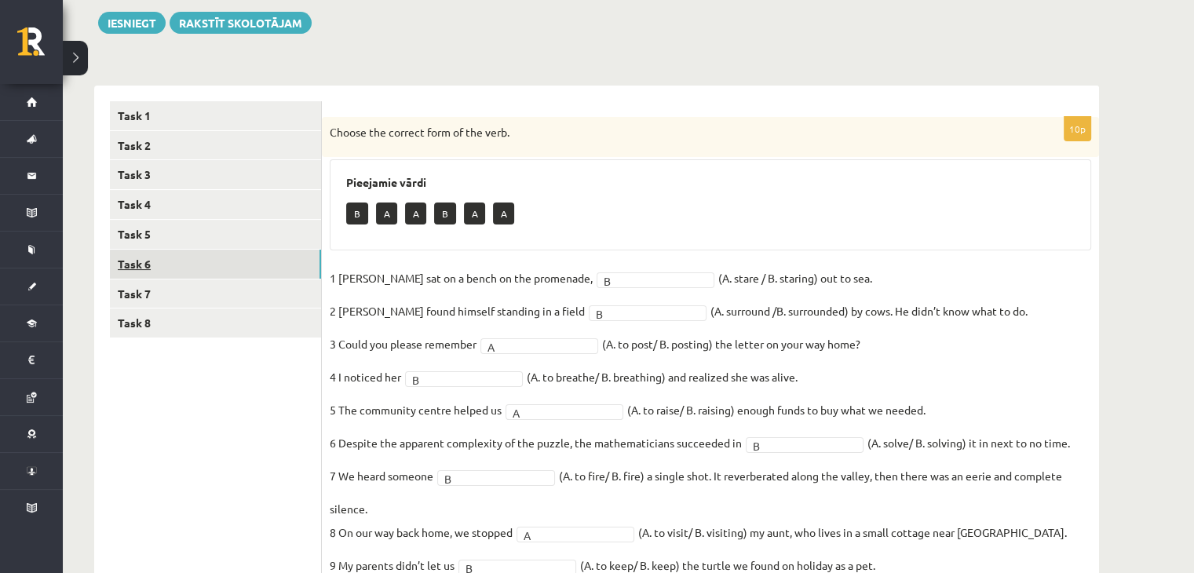
click at [170, 267] on link "Task 6" at bounding box center [215, 264] width 211 height 29
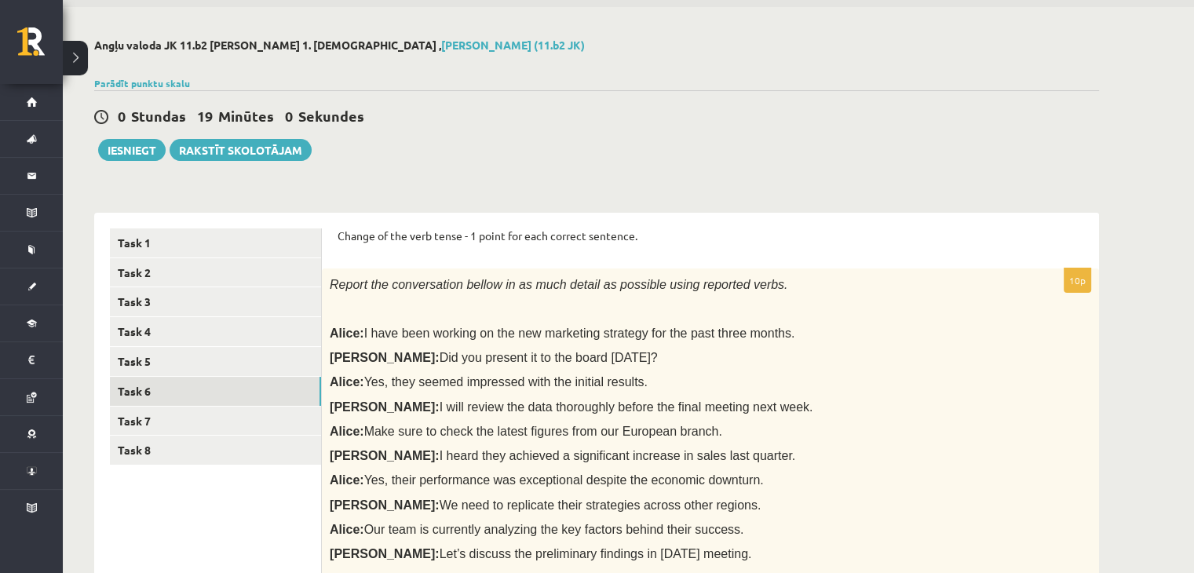
scroll to position [0, 0]
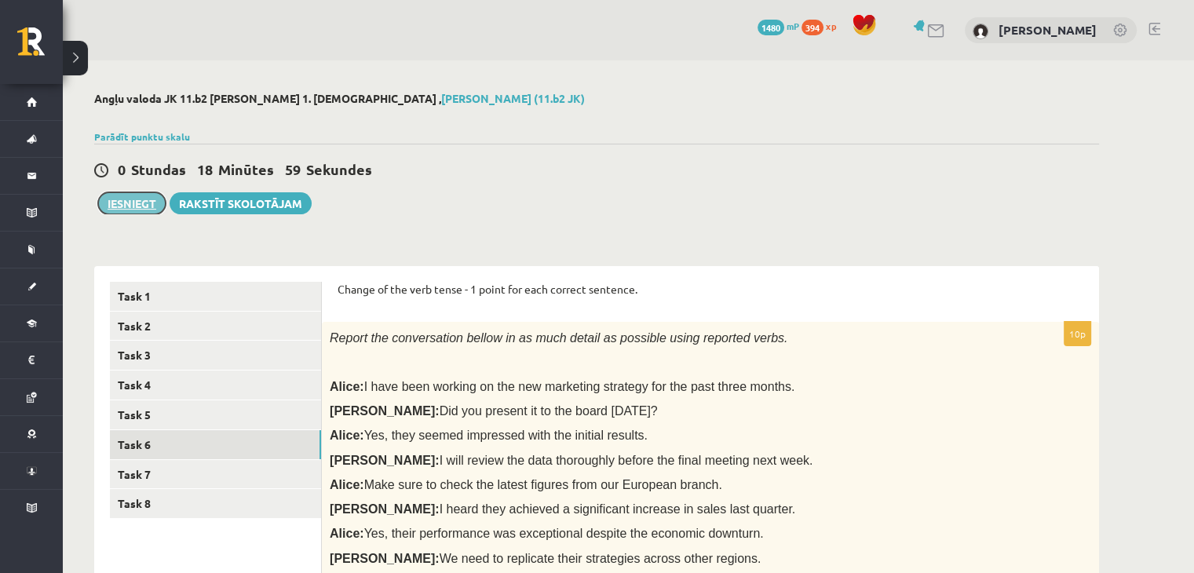
click at [134, 200] on button "Iesniegt" at bounding box center [132, 203] width 68 height 22
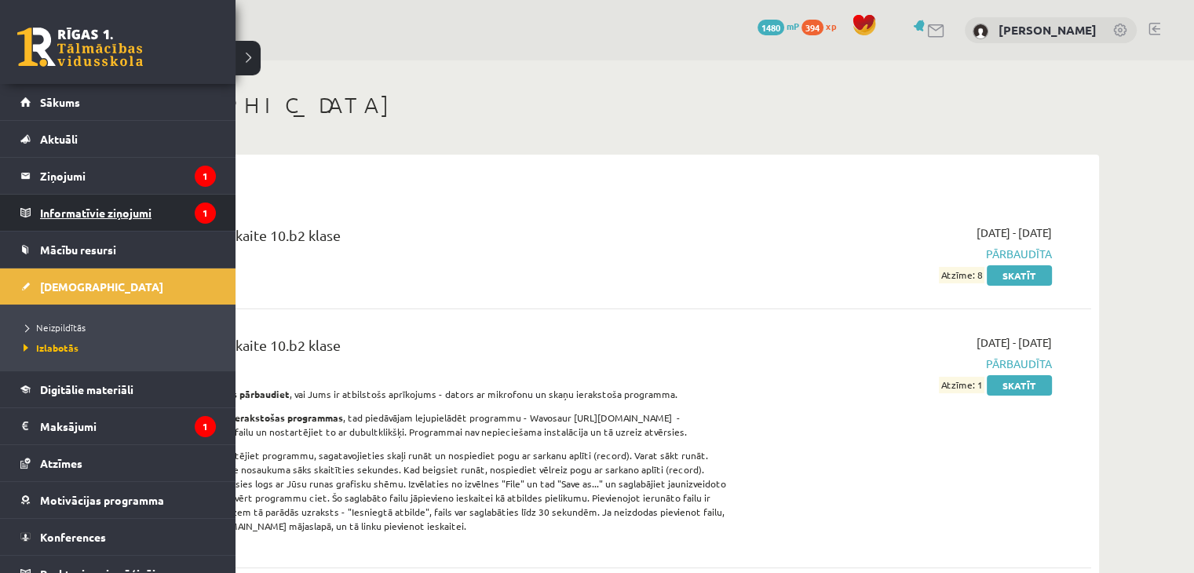
click at [95, 207] on legend "Informatīvie ziņojumi 1" at bounding box center [128, 213] width 176 height 36
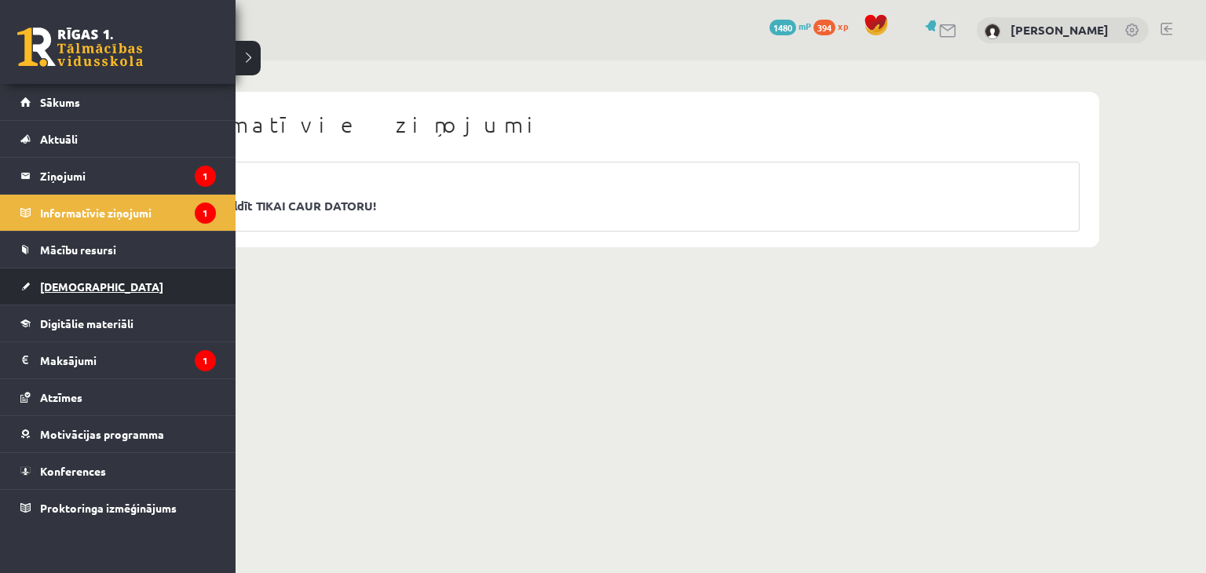
click at [93, 279] on link "[DEMOGRAPHIC_DATA]" at bounding box center [117, 286] width 195 height 36
